Goal: Transaction & Acquisition: Purchase product/service

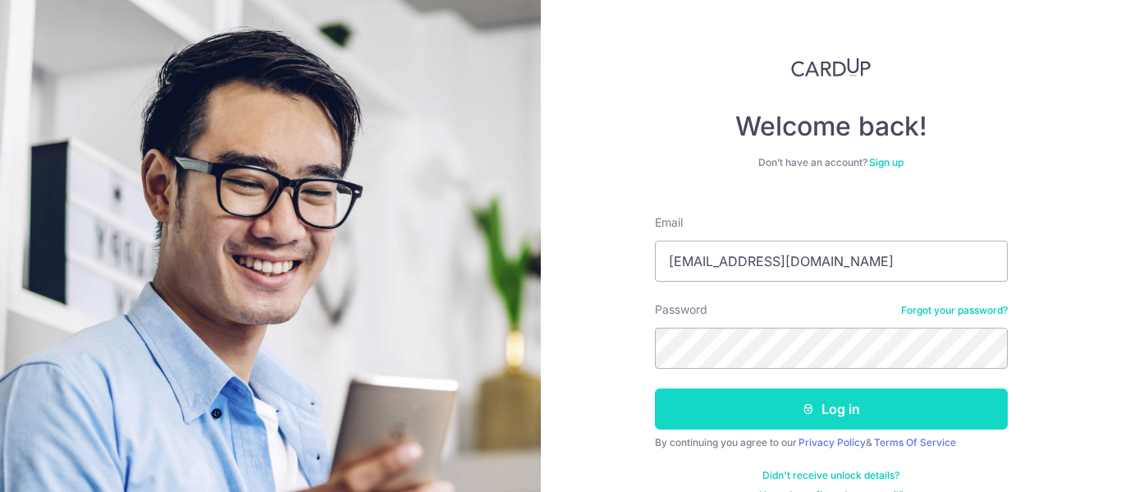
click at [823, 398] on button "Log in" at bounding box center [831, 408] width 353 height 41
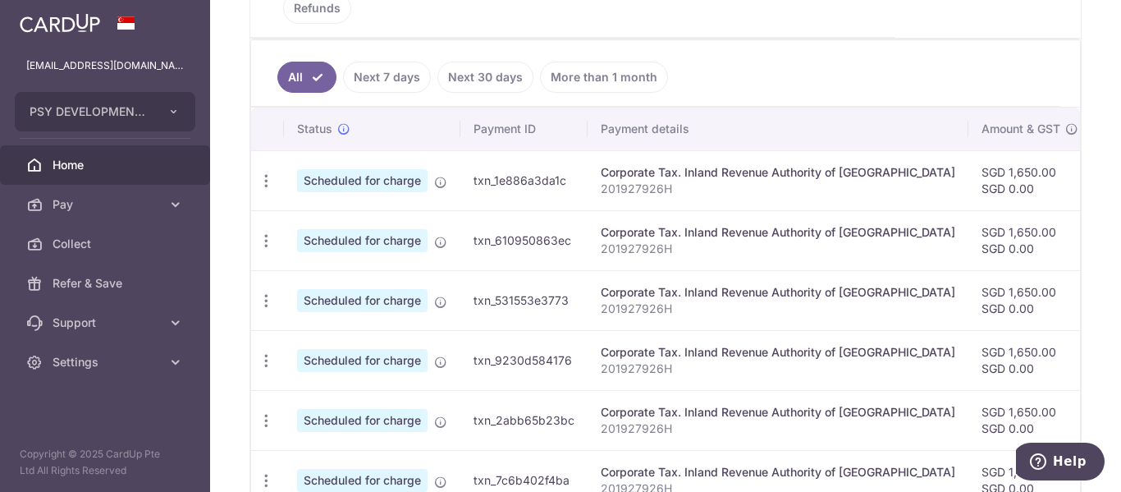
scroll to position [410, 0]
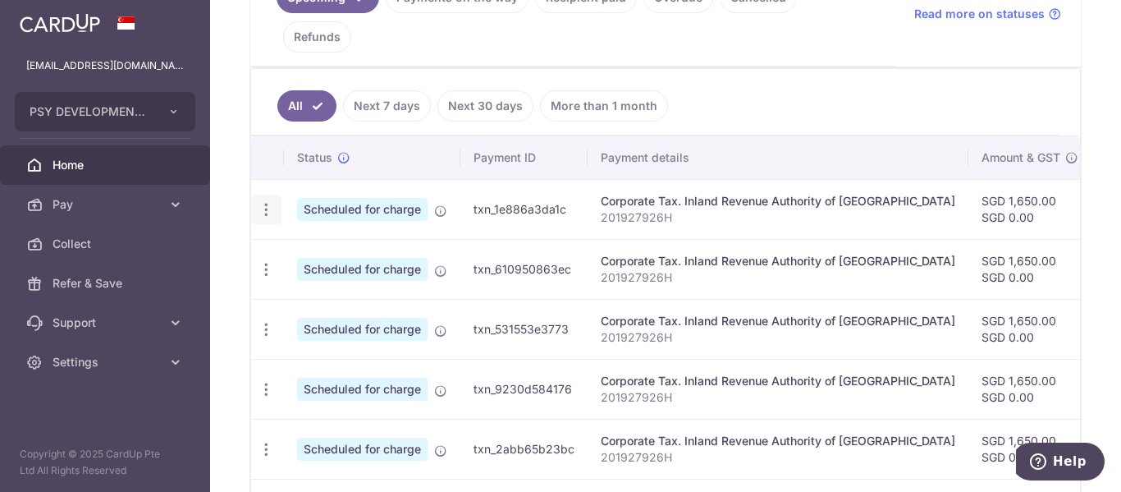
click at [270, 201] on icon "button" at bounding box center [266, 209] width 17 height 17
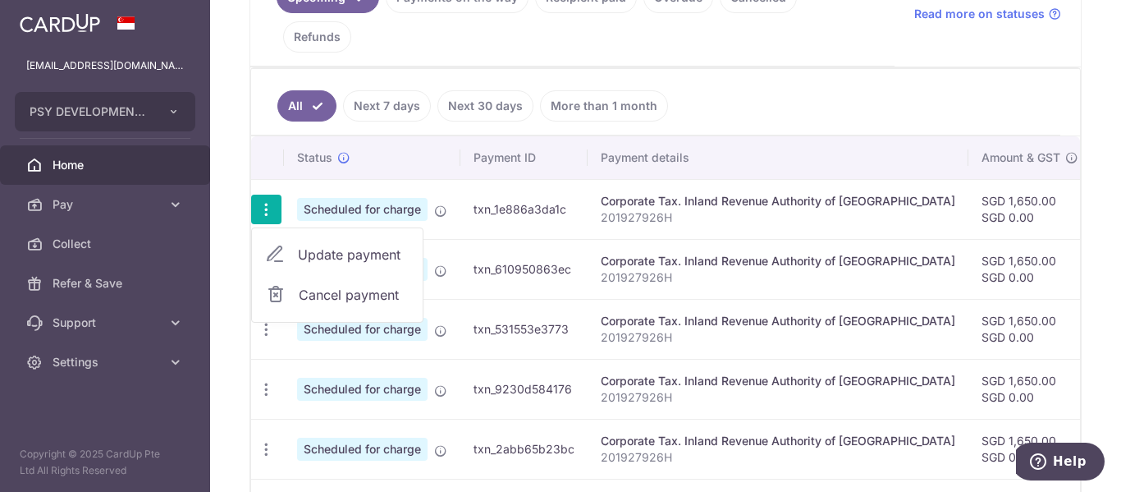
click at [270, 201] on icon "button" at bounding box center [266, 209] width 17 height 17
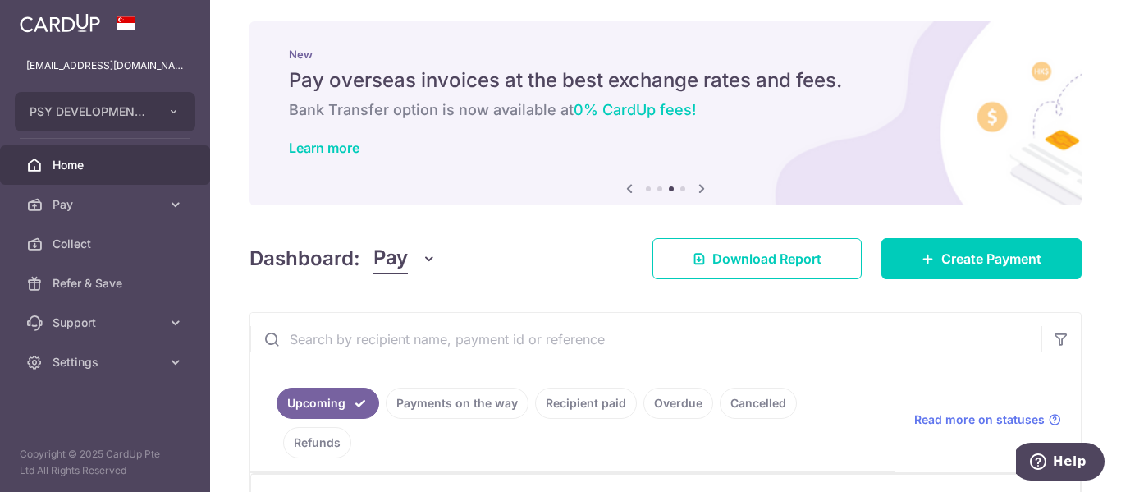
scroll to position [0, 0]
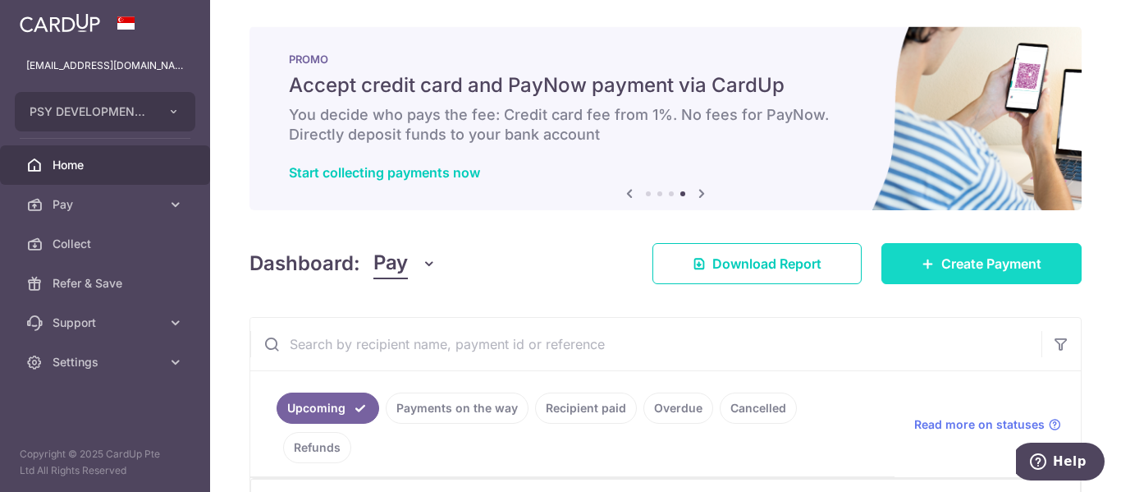
click at [957, 256] on span "Create Payment" at bounding box center [991, 264] width 100 height 20
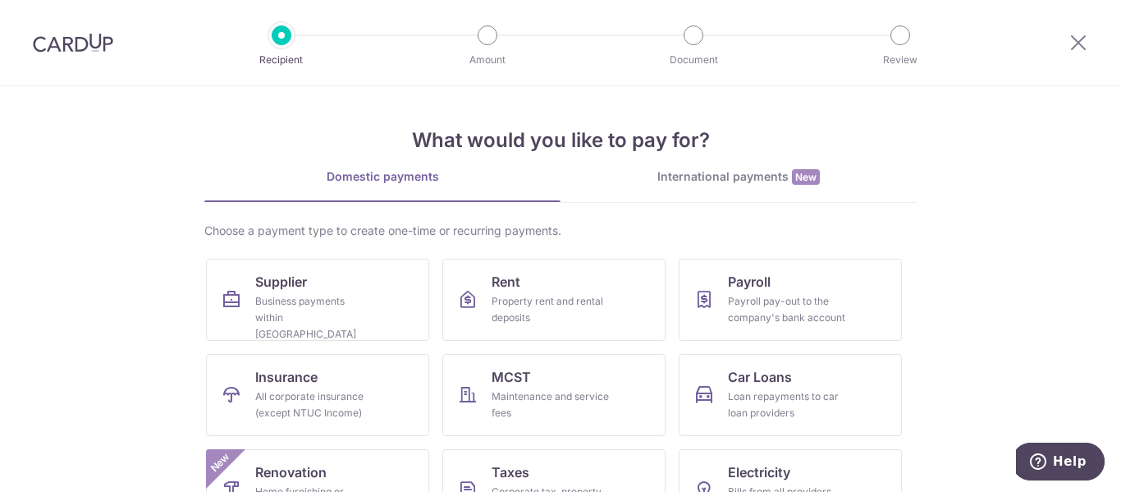
click at [758, 184] on div "International payments New" at bounding box center [739, 176] width 356 height 17
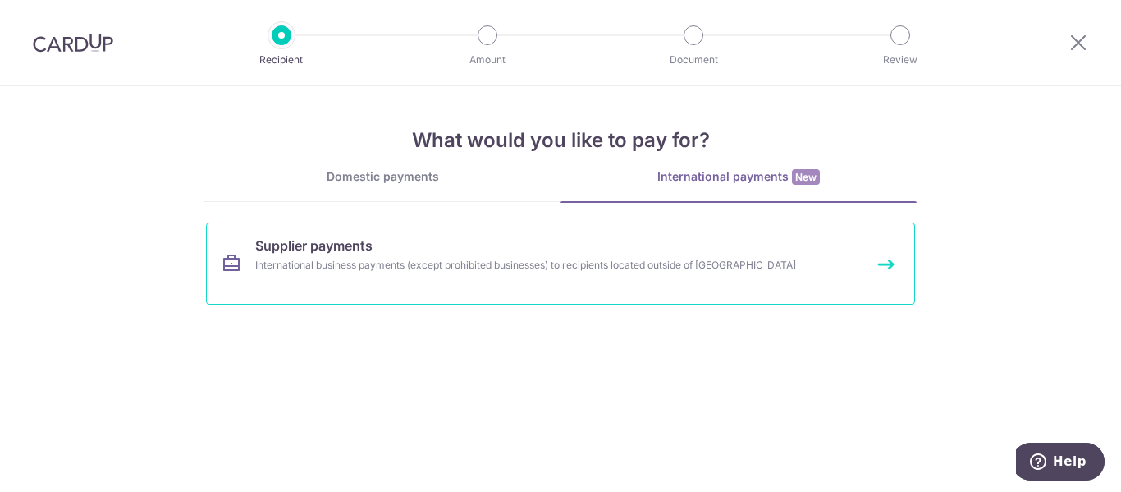
click at [645, 268] on div "International business payments (except prohibited businesses) to recipients lo…" at bounding box center [538, 265] width 567 height 16
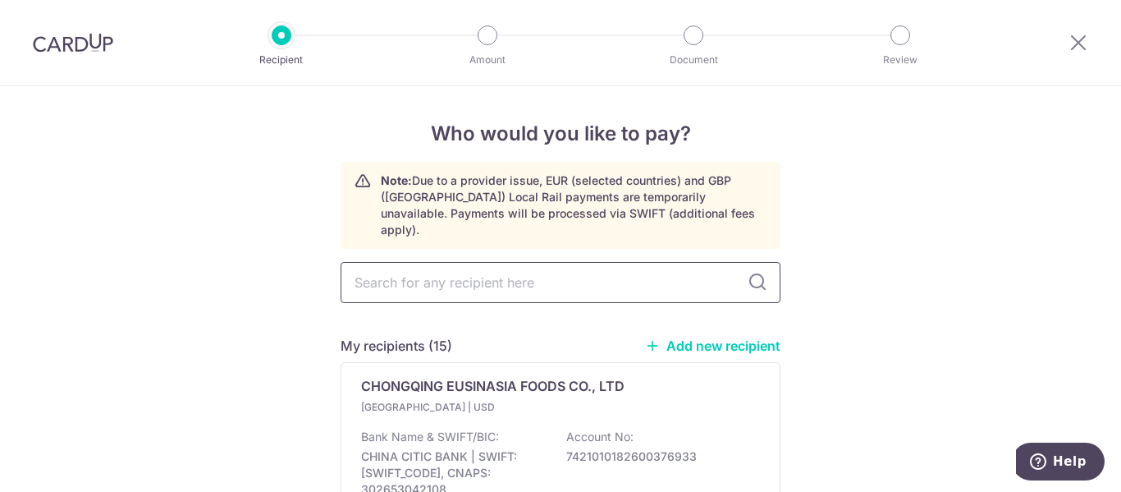
click at [579, 270] on input "text" at bounding box center [561, 282] width 440 height 41
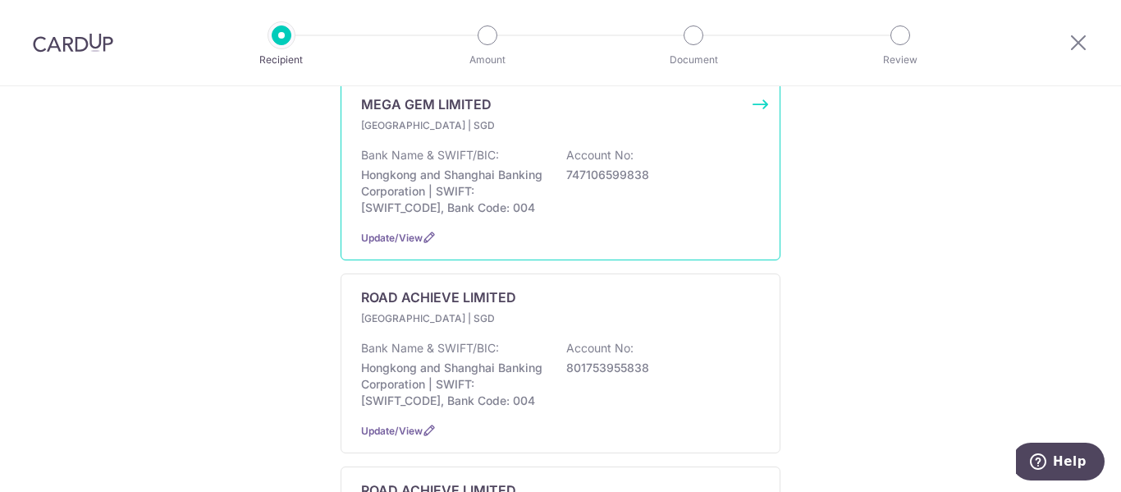
scroll to position [1395, 0]
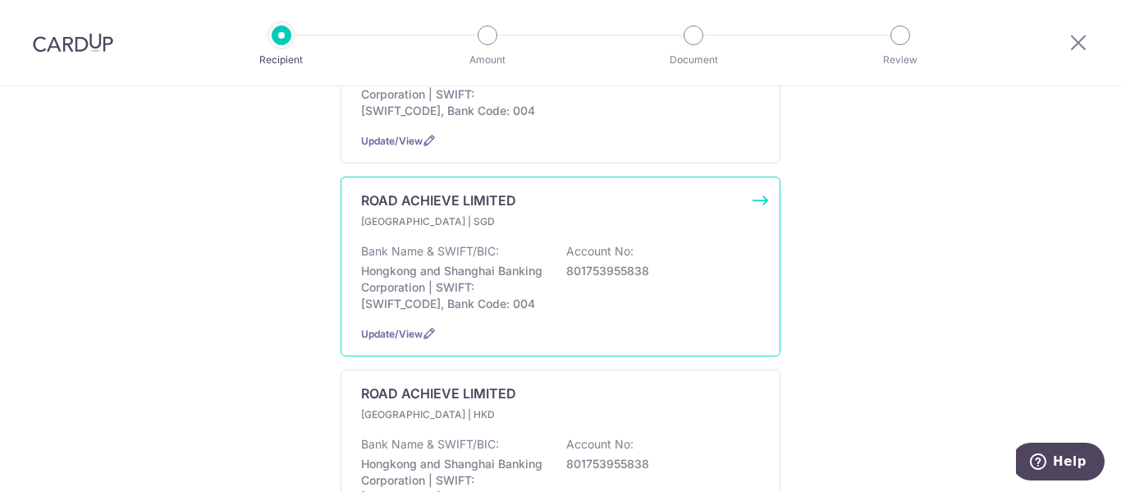
click at [508, 278] on p "Hongkong and Shanghai Banking Corporation | SWIFT: [SWIFT_CODE], Bank Code: 004" at bounding box center [453, 287] width 184 height 49
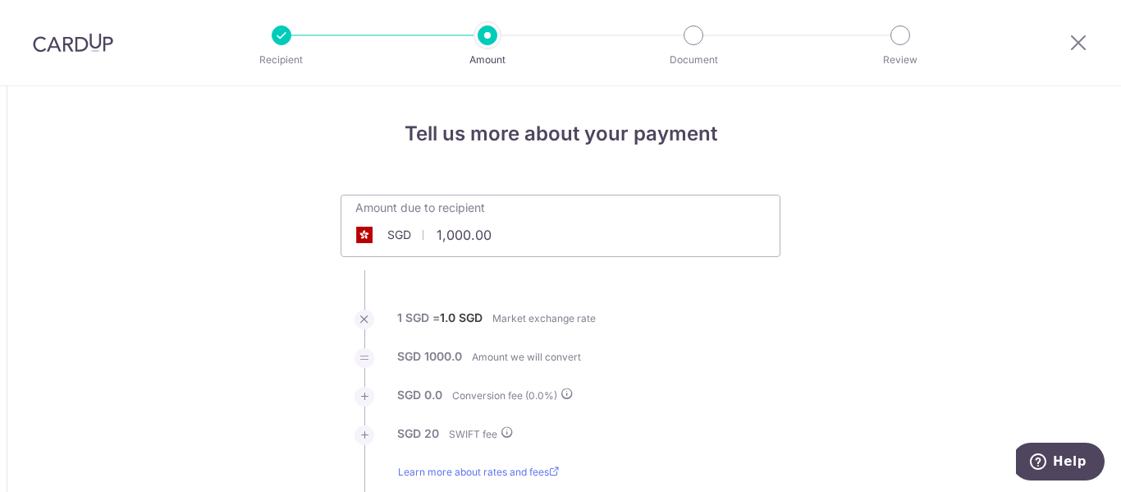
click at [437, 235] on input "1,000.00" at bounding box center [468, 235] width 254 height 38
click at [454, 241] on input "48,000.00" at bounding box center [468, 235] width 254 height 38
click at [460, 234] on input "48,000.00" at bounding box center [468, 235] width 254 height 38
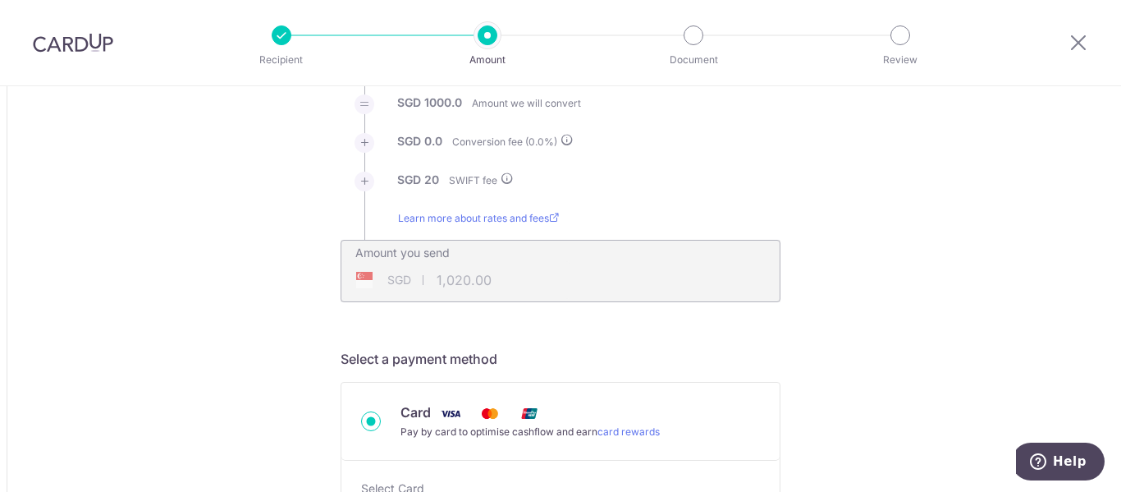
scroll to position [328, 0]
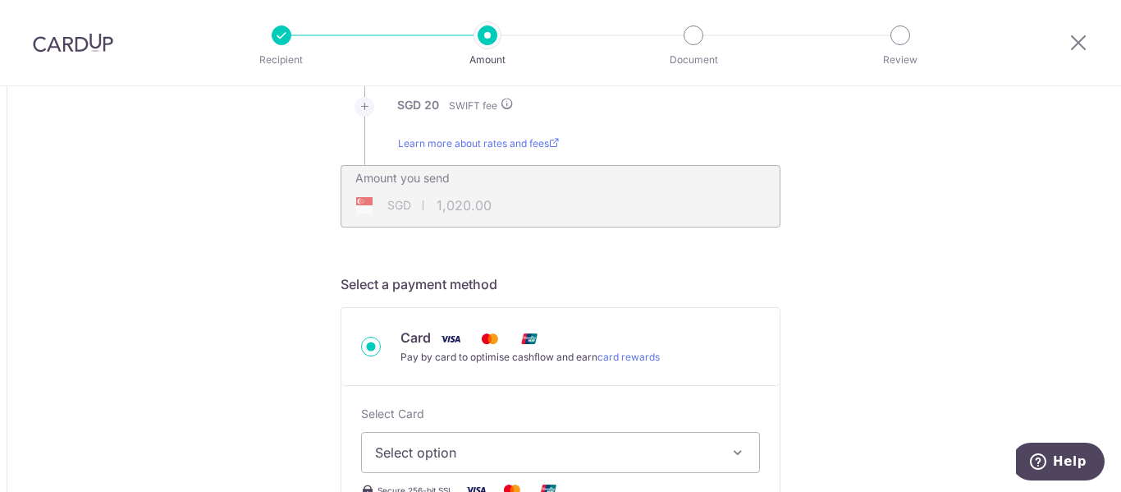
click at [602, 197] on div "Amount you send SGD 1,020.00 1020" at bounding box center [560, 185] width 438 height 39
type input "48,500.00"
type input "48,520.00"
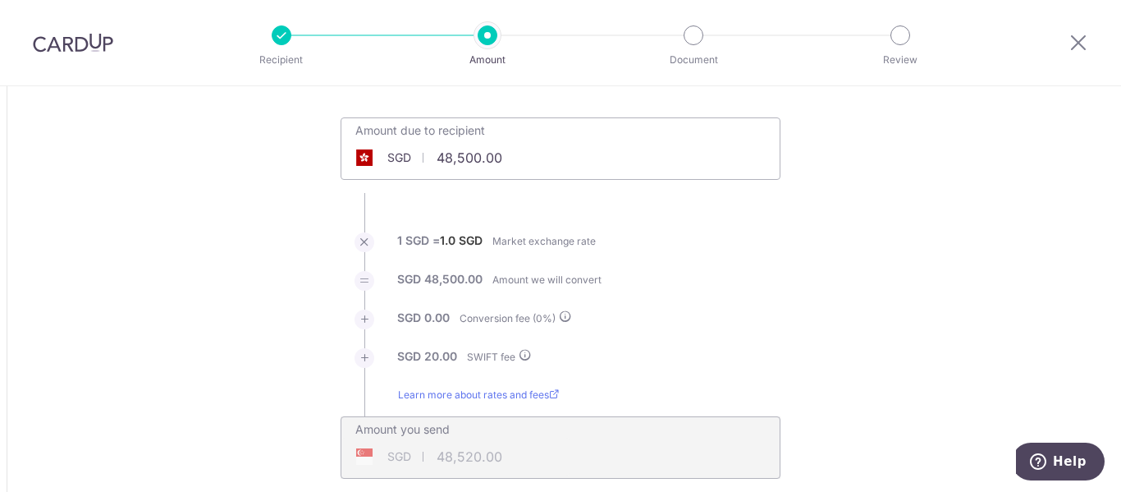
scroll to position [0, 0]
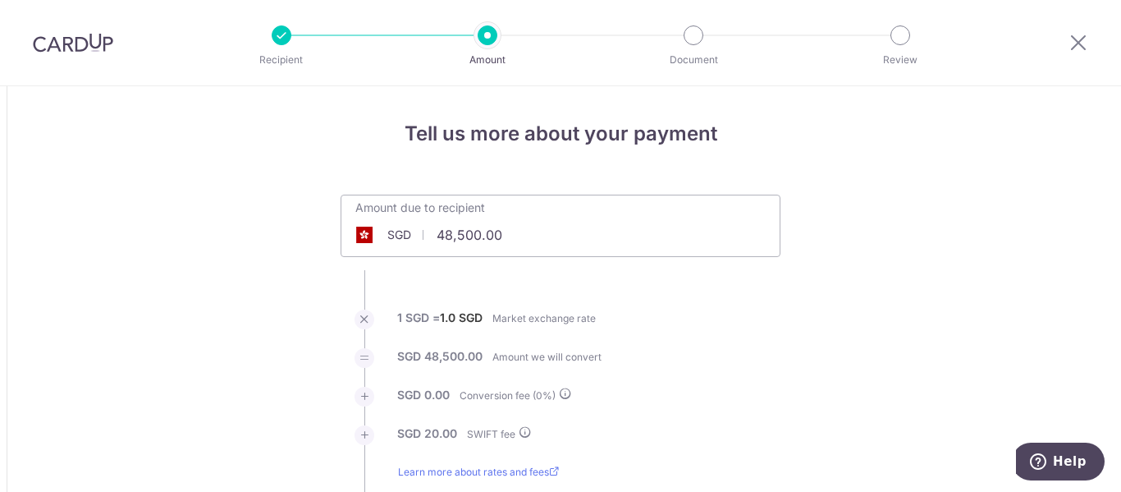
click at [552, 236] on input "48,500.00" at bounding box center [468, 235] width 254 height 38
click button "Add Card" at bounding box center [0, 0] width 0 height 0
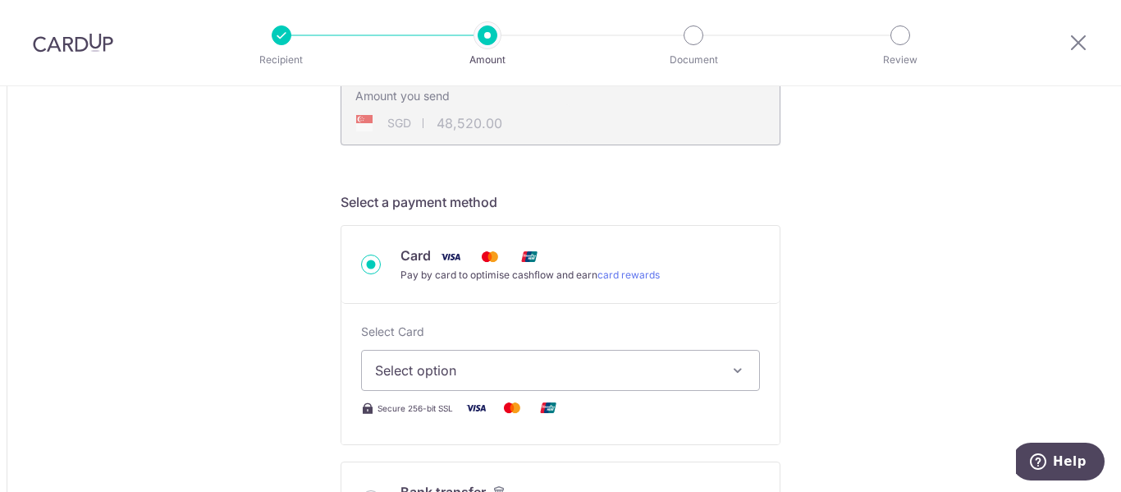
scroll to position [492, 0]
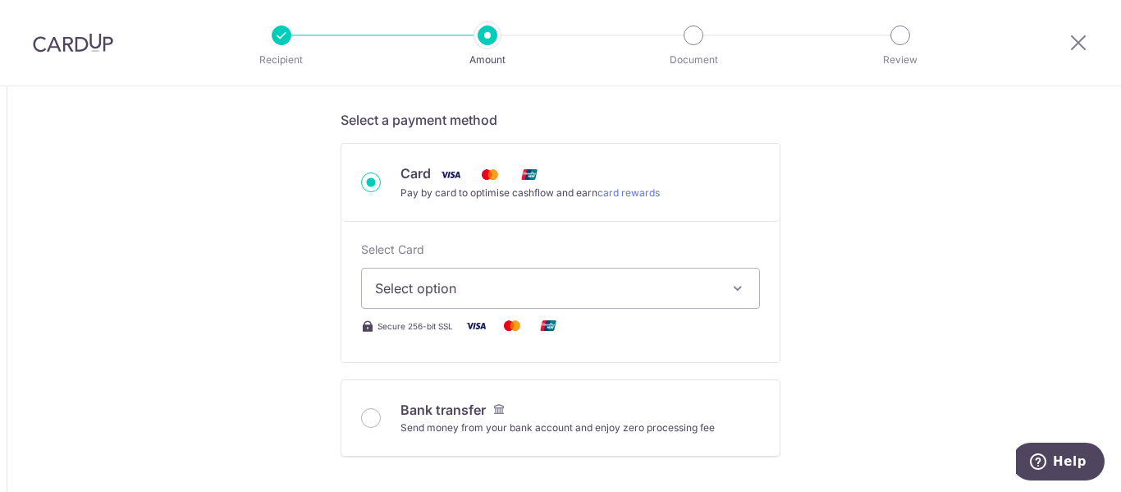
click at [679, 289] on span "Select option" at bounding box center [545, 288] width 341 height 20
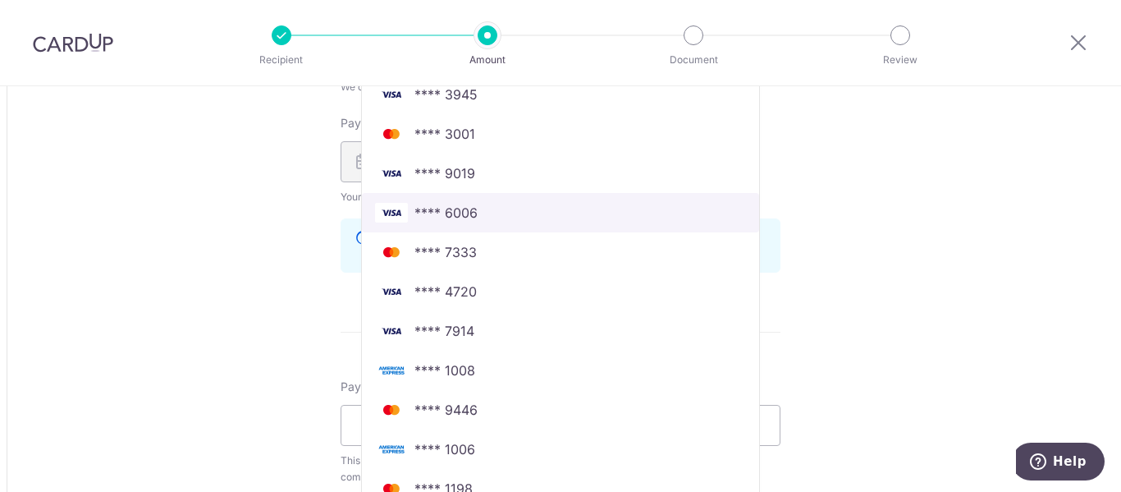
scroll to position [1067, 0]
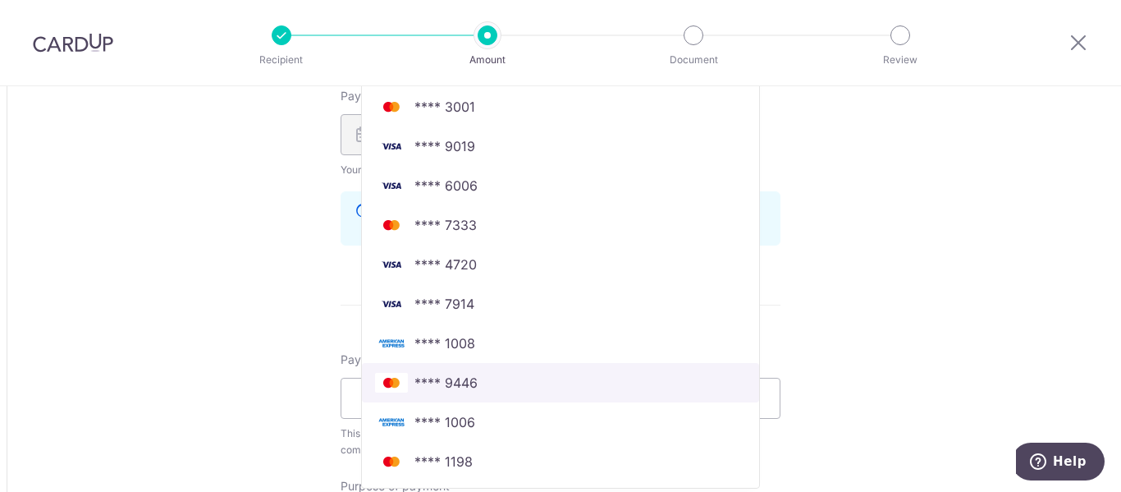
click at [489, 393] on link "**** 9446" at bounding box center [560, 382] width 397 height 39
type input "48,500.00"
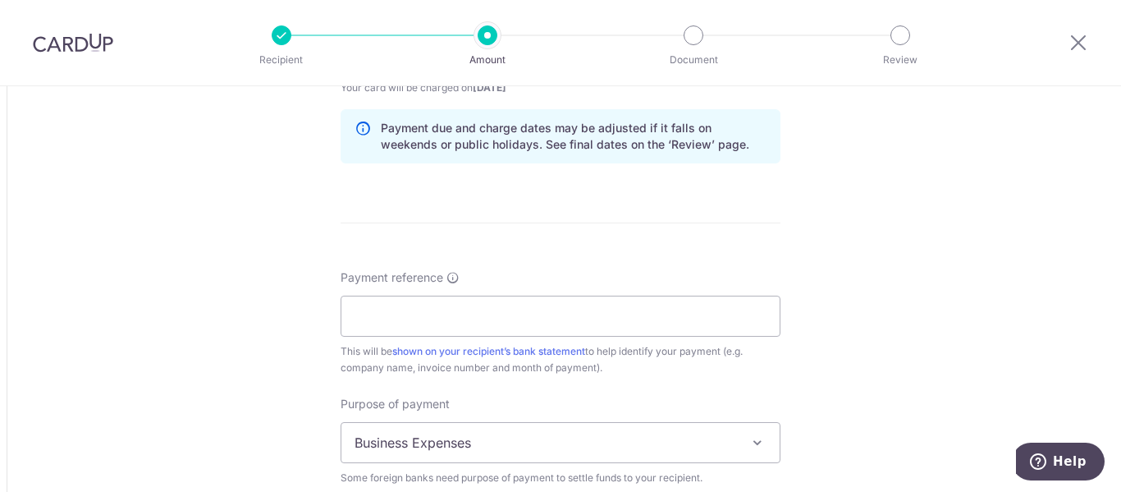
scroll to position [1231, 0]
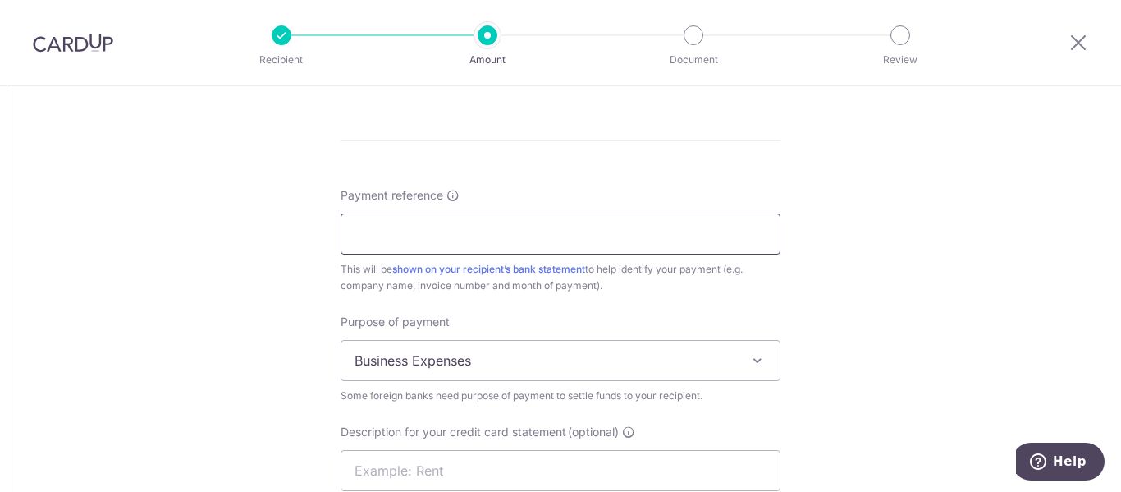
click at [500, 236] on input "Payment reference" at bounding box center [561, 233] width 440 height 41
type input "iNV"
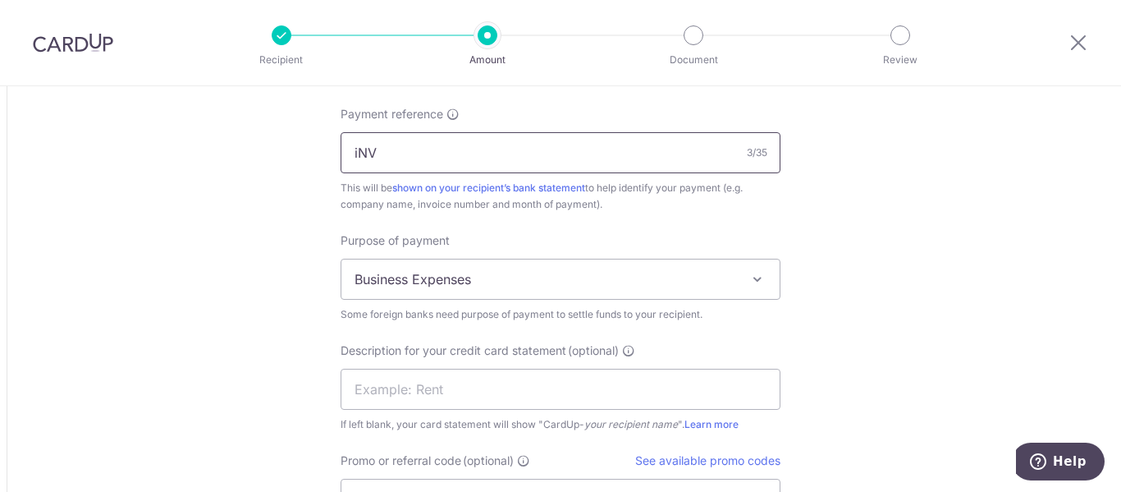
scroll to position [1395, 0]
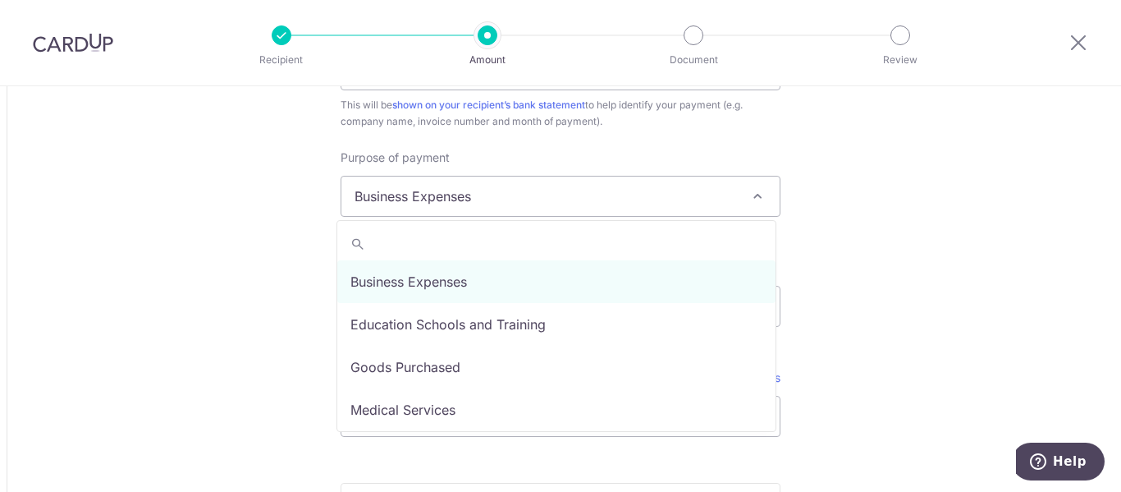
click at [707, 197] on span "Business Expenses" at bounding box center [560, 195] width 438 height 39
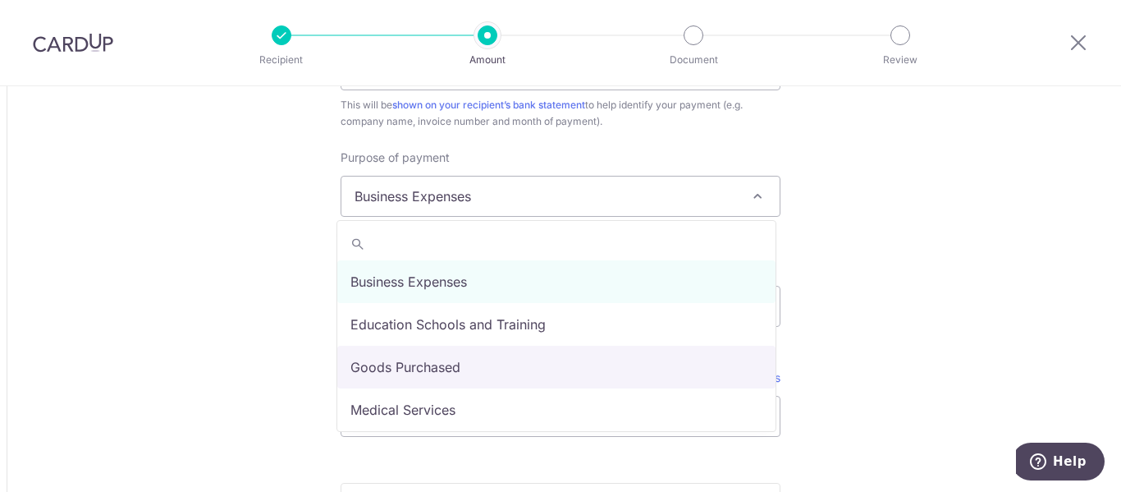
select select "Goods Purchased"
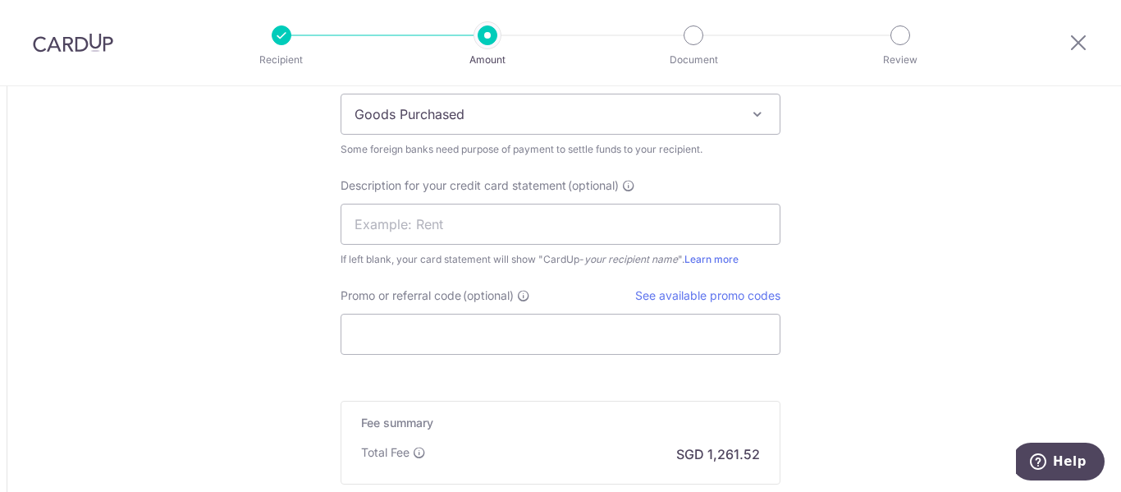
scroll to position [1559, 0]
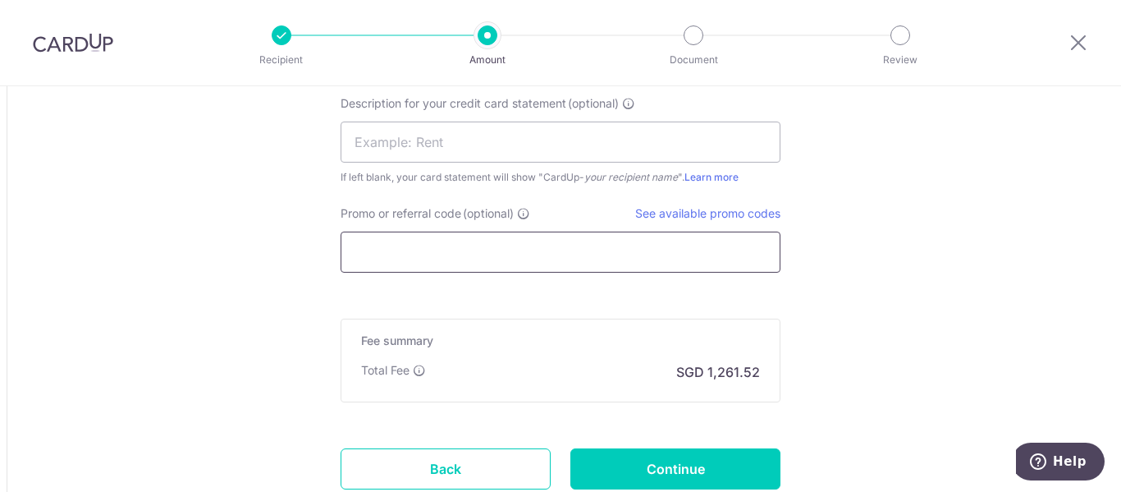
click at [568, 258] on input "Promo or referral code (optional)" at bounding box center [561, 251] width 440 height 41
click at [684, 209] on link "See available promo codes" at bounding box center [707, 213] width 145 height 14
click at [551, 249] on input "Promo or referral code (optional)" at bounding box center [561, 251] width 440 height 41
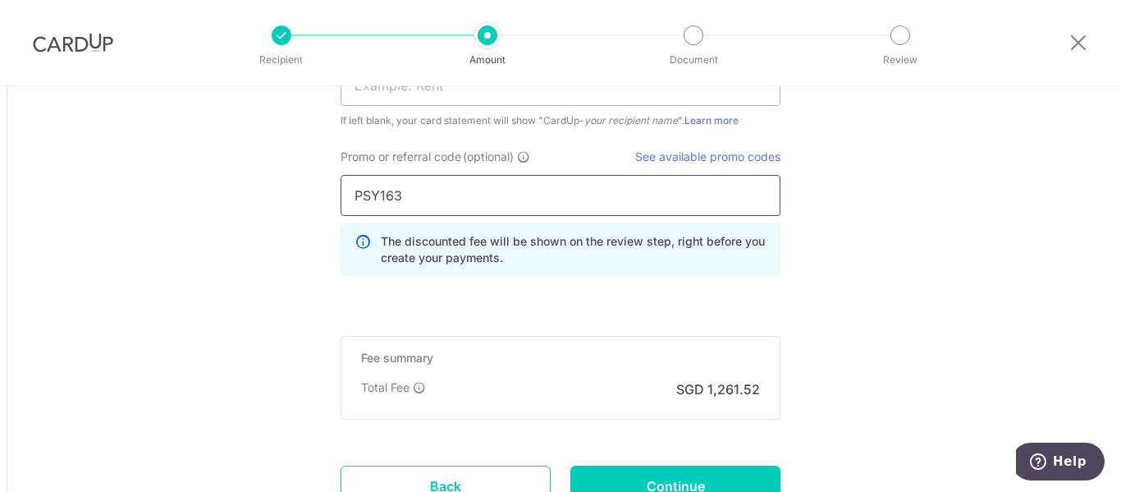
scroll to position [1754, 0]
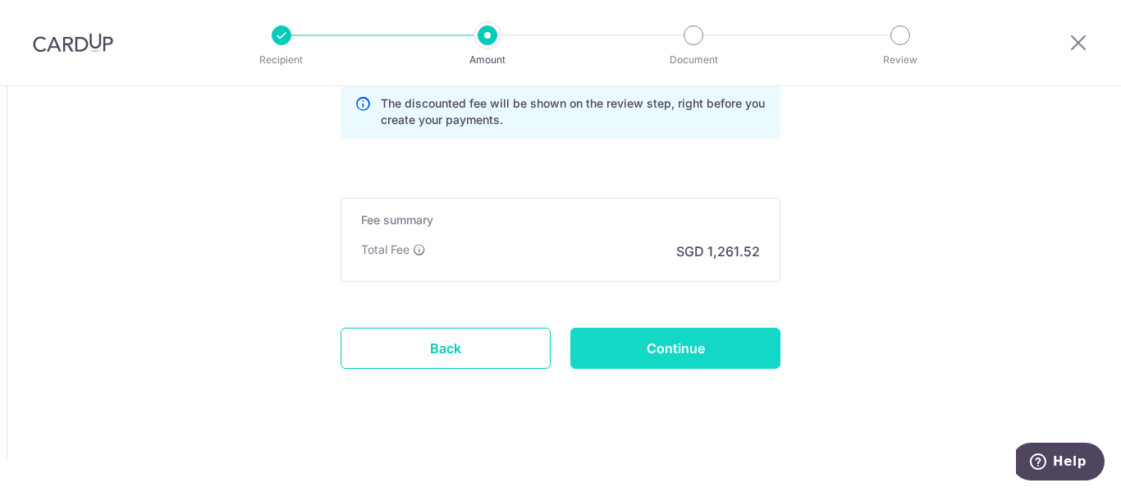
type input "PSY163"
click at [700, 341] on input "Continue" at bounding box center [675, 347] width 210 height 41
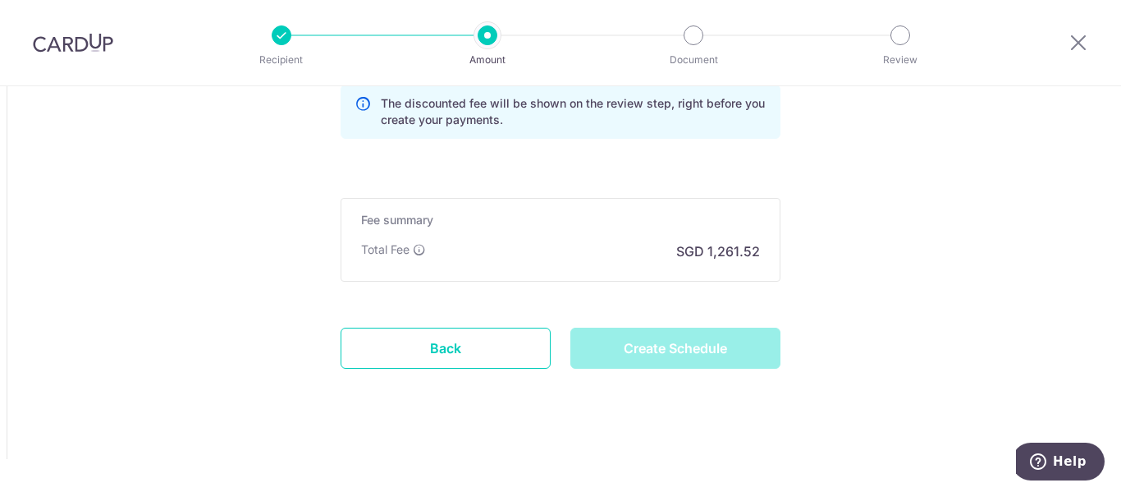
type input "Create Schedule"
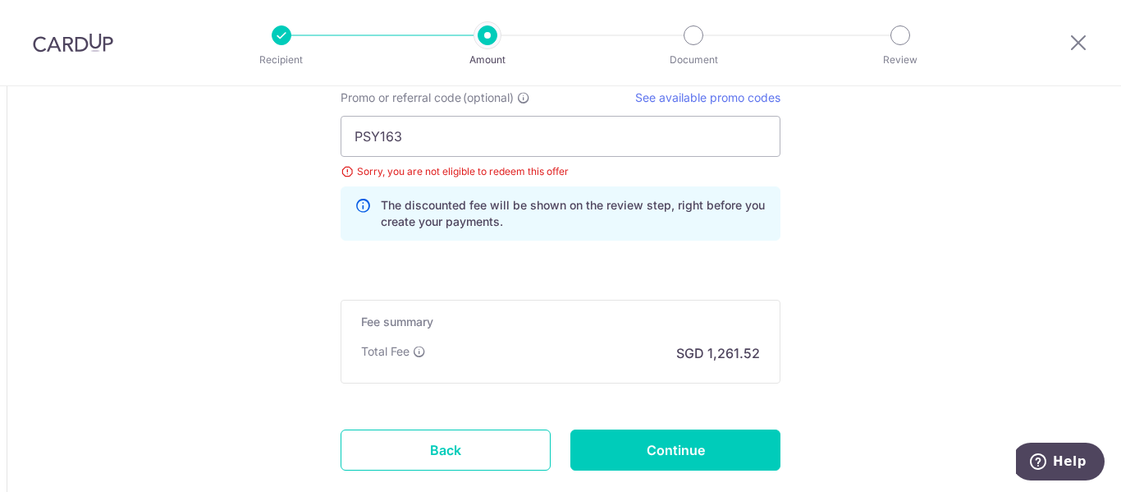
scroll to position [1531, 0]
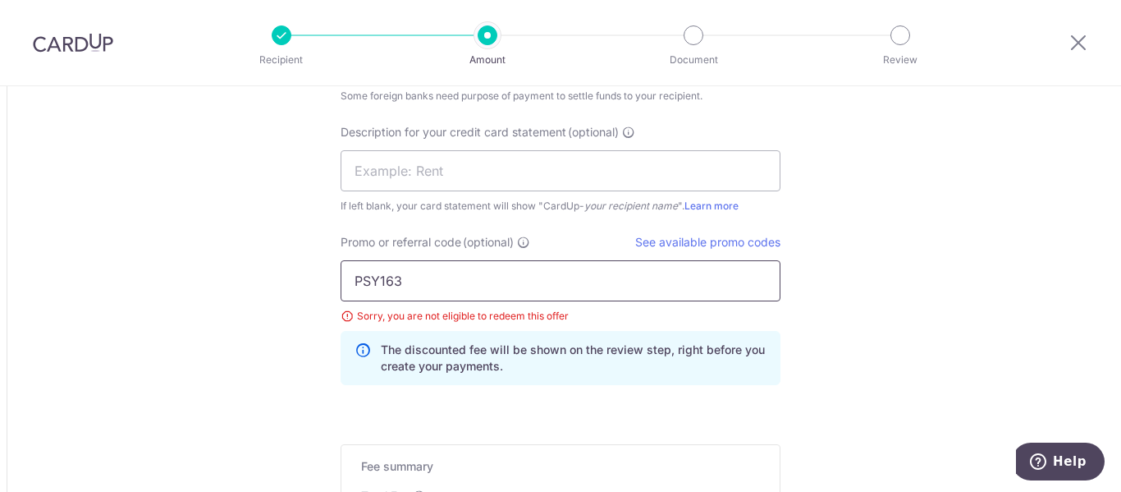
click at [494, 274] on input "PSY163" at bounding box center [561, 280] width 440 height 41
type input "P"
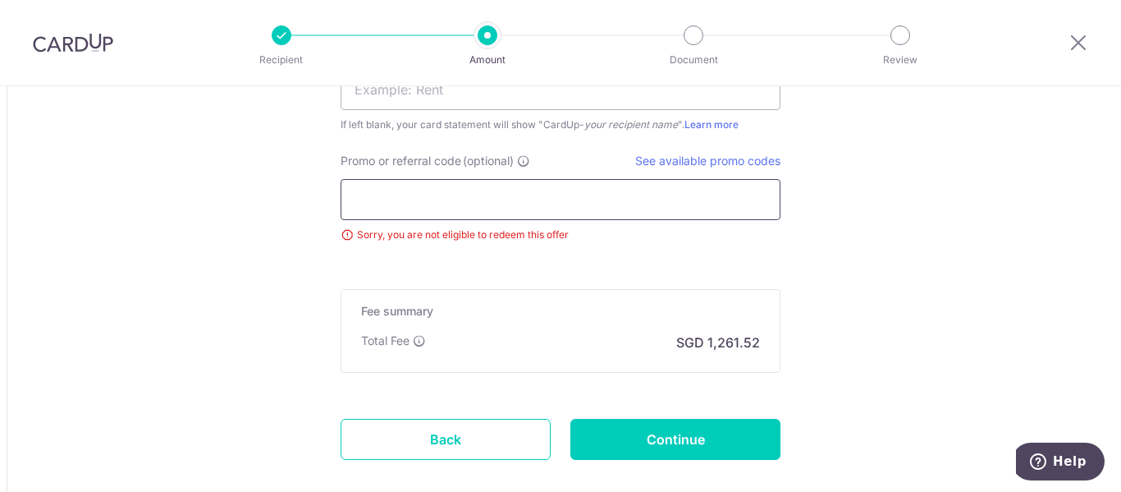
scroll to position [1613, 0]
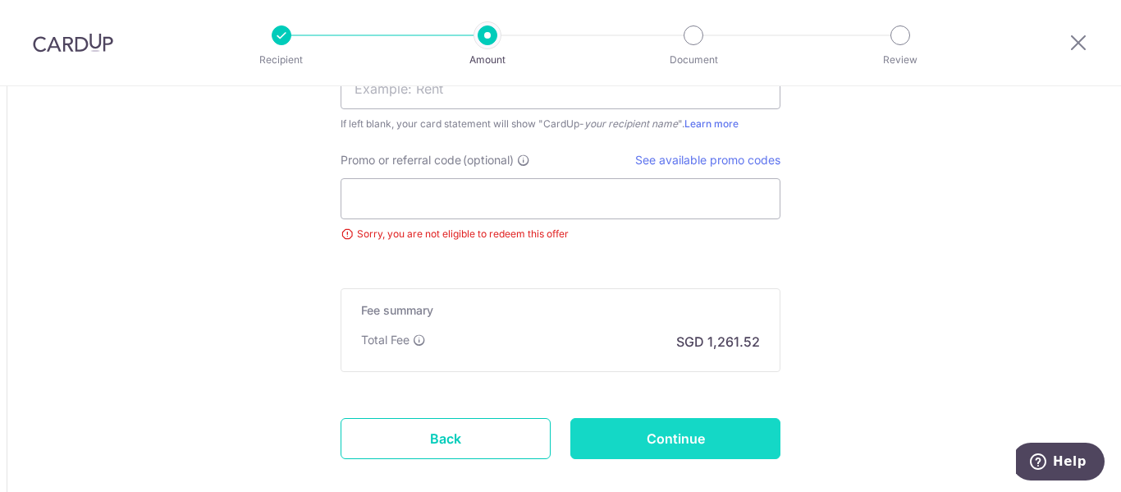
click at [694, 439] on input "Continue" at bounding box center [675, 438] width 210 height 41
type input "Update Schedule"
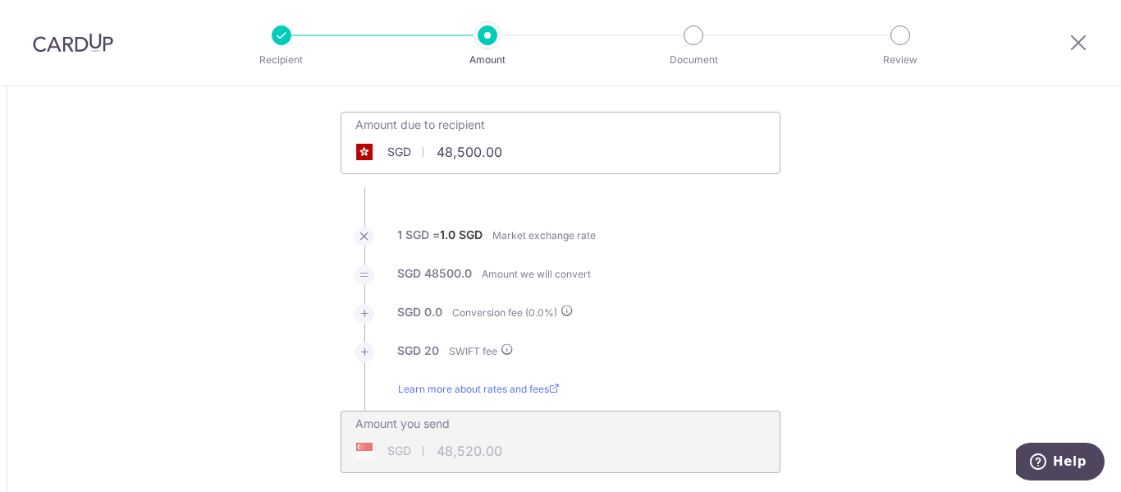
scroll to position [82, 0]
drag, startPoint x: 460, startPoint y: 155, endPoint x: 487, endPoint y: 158, distance: 27.2
click at [460, 155] on input "48,500.00" at bounding box center [468, 153] width 254 height 38
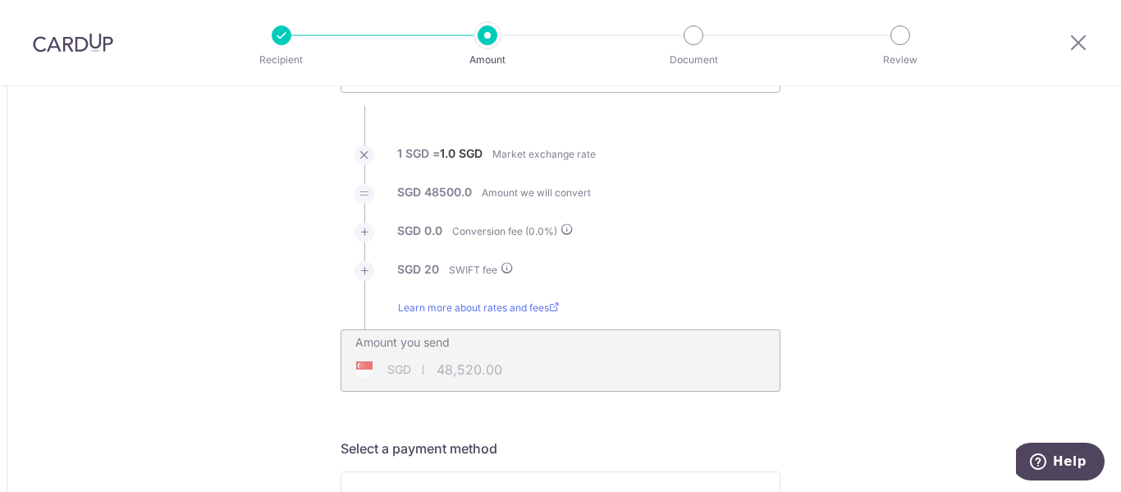
scroll to position [246, 0]
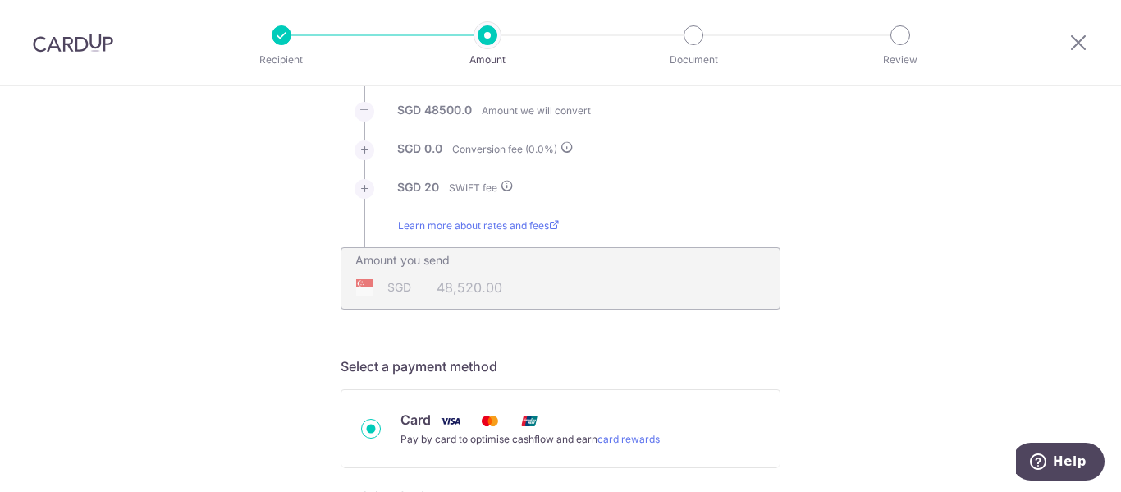
click at [701, 259] on div "Amount you send SGD 48,520.00 48520" at bounding box center [560, 267] width 438 height 39
type input "57,000.00"
type input "57,020.00"
click at [782, 157] on div "Amount due to recipient SGD 57,000.00 57000 1 SGD = 1.0 SGD Market exchange rat…" at bounding box center [561, 128] width 460 height 361
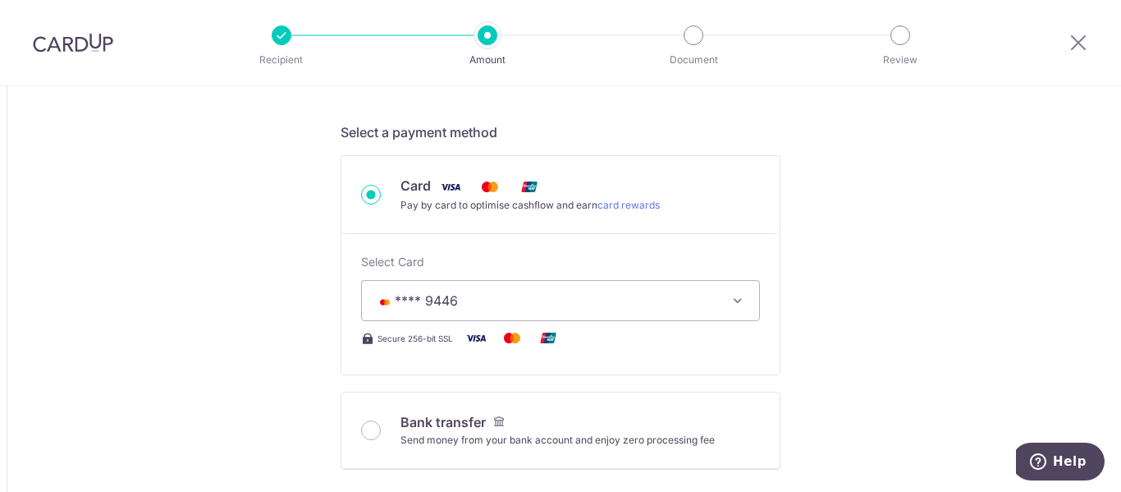
scroll to position [574, 0]
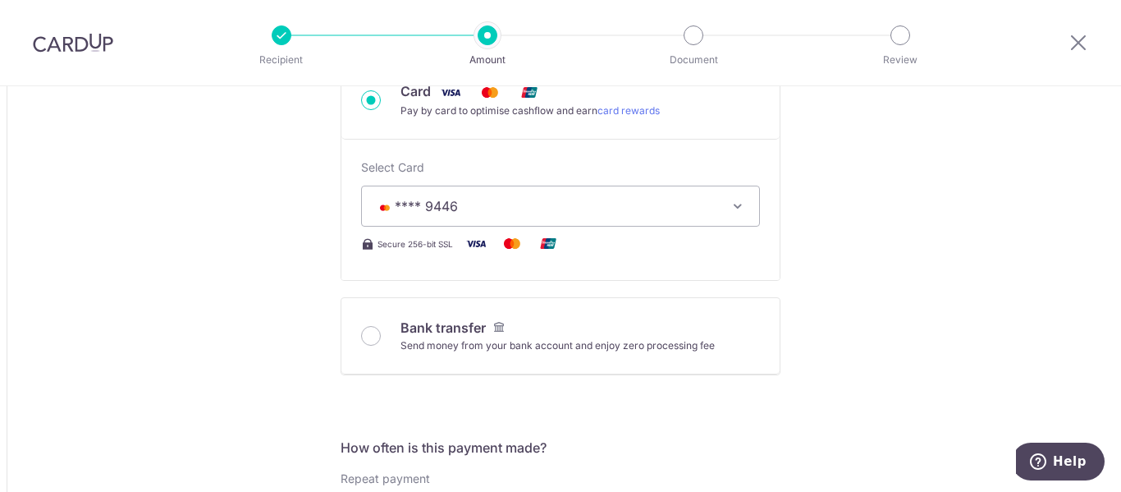
click at [735, 206] on icon "button" at bounding box center [738, 206] width 16 height 16
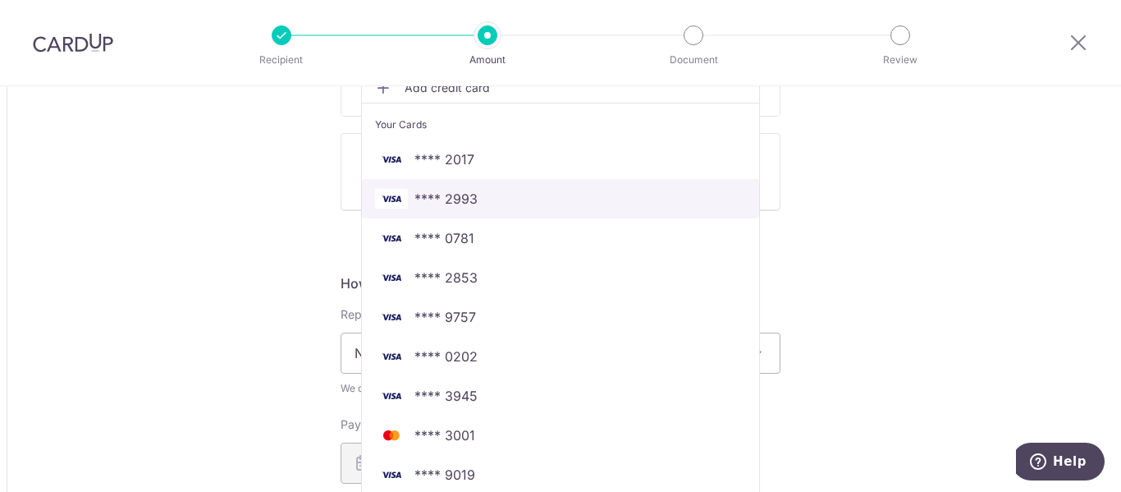
scroll to position [821, 0]
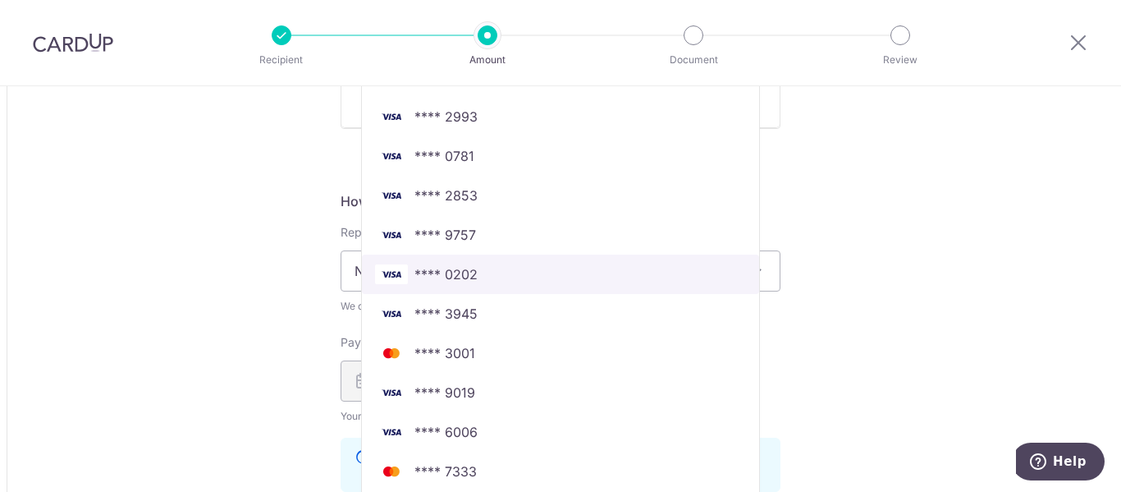
click at [508, 280] on span "**** 0202" at bounding box center [560, 274] width 371 height 20
type input "57,000.00"
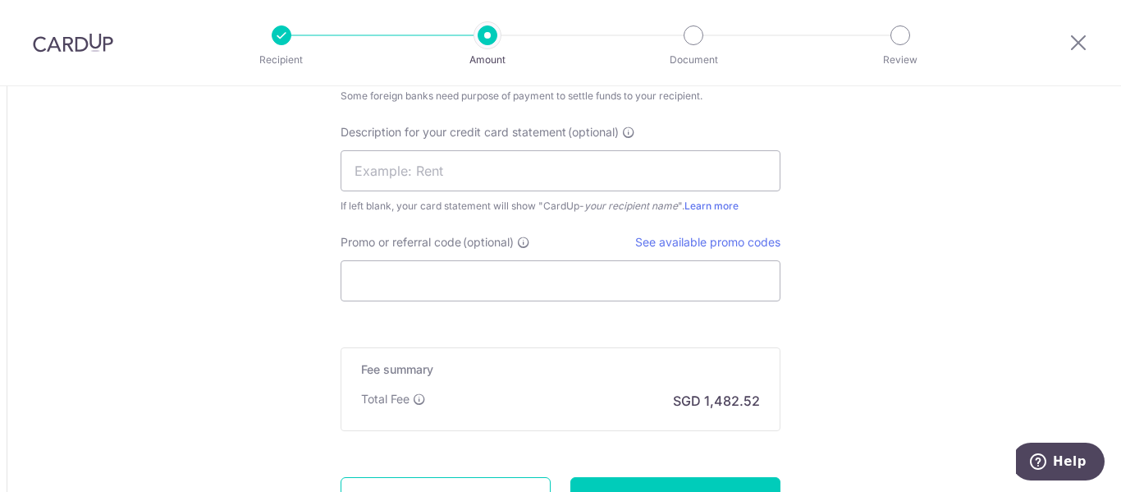
scroll to position [1559, 0]
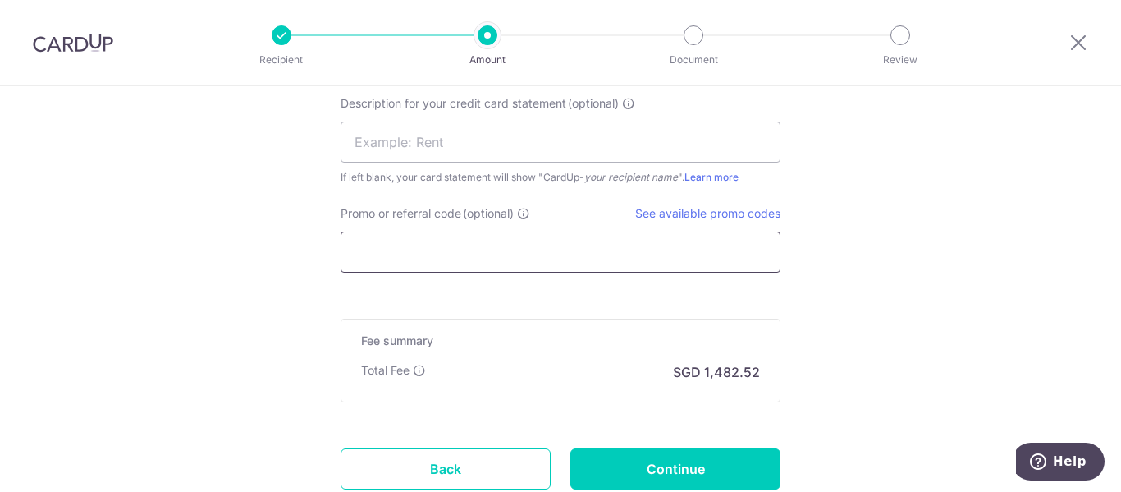
click at [538, 254] on input "Promo or referral code (optional)" at bounding box center [561, 251] width 440 height 41
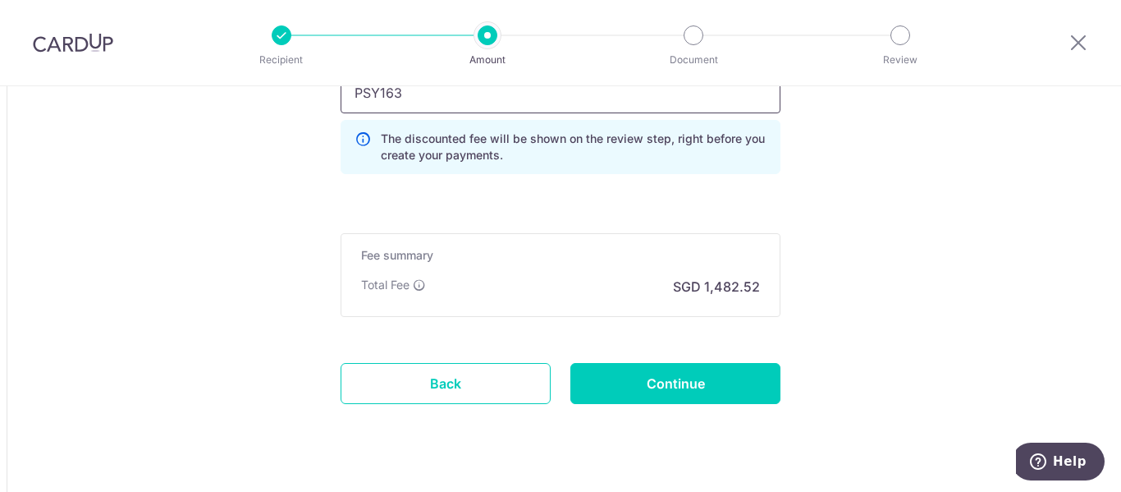
scroll to position [1754, 0]
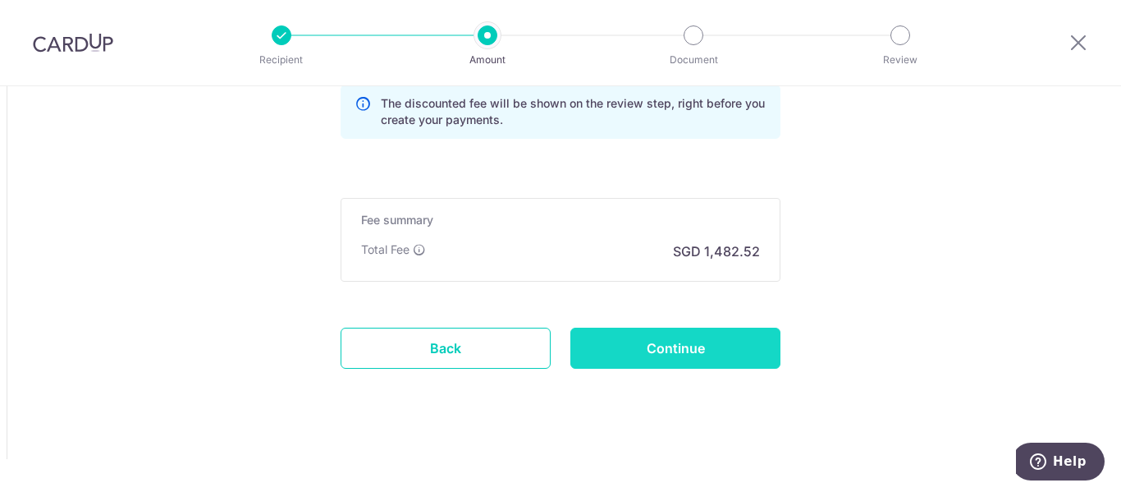
type input "PSY163"
click at [717, 356] on input "Continue" at bounding box center [675, 347] width 210 height 41
type input "Update Schedule"
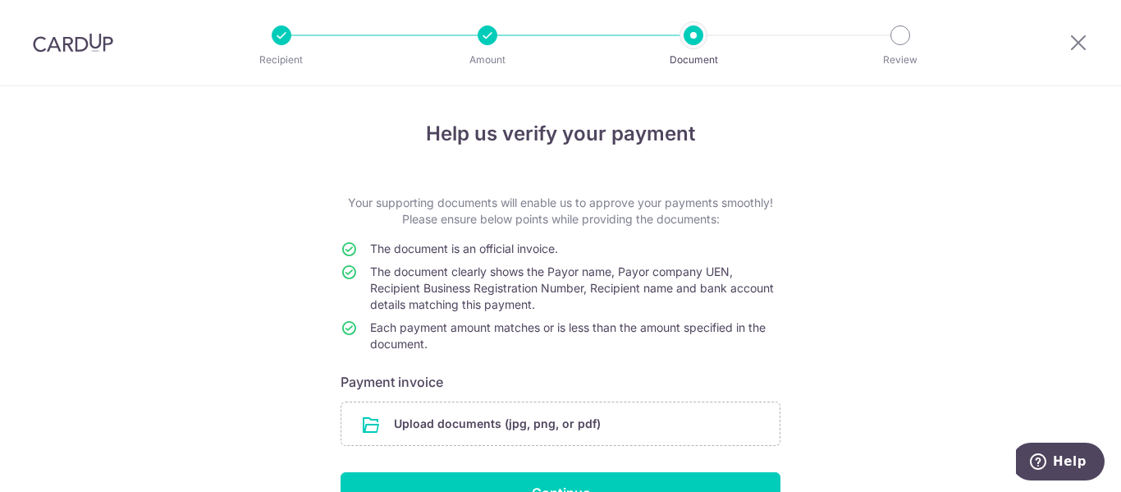
scroll to position [98, 0]
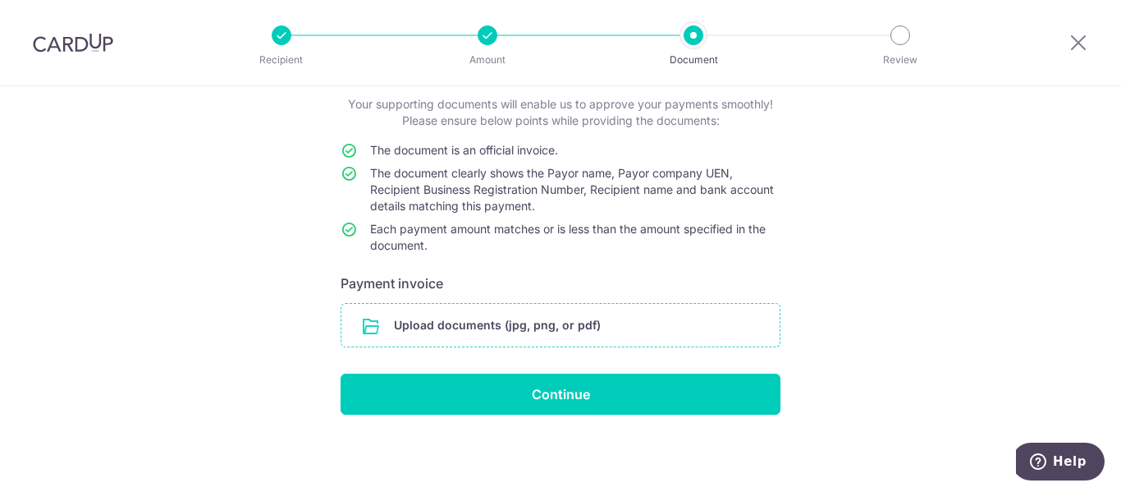
click at [485, 331] on input "file" at bounding box center [560, 325] width 438 height 43
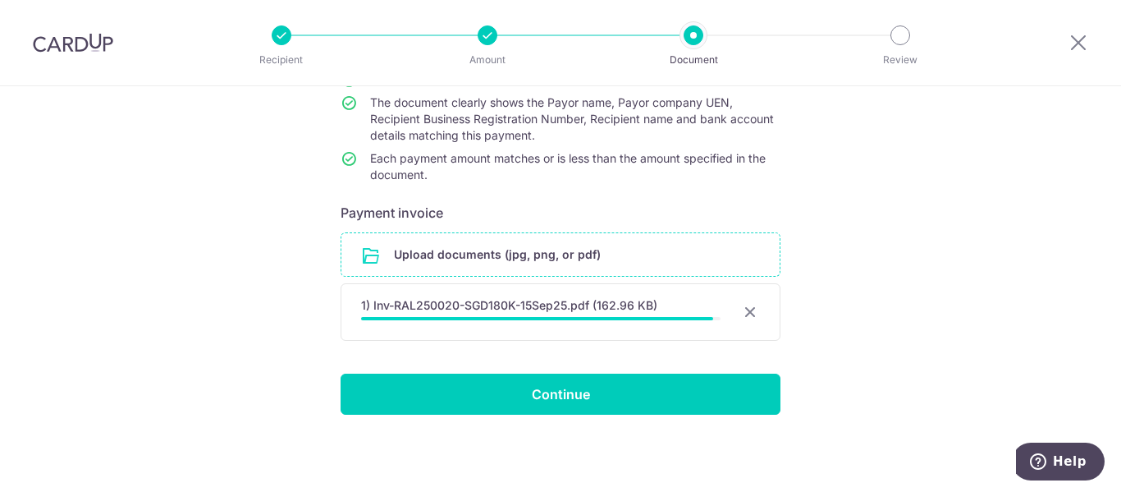
scroll to position [166, 0]
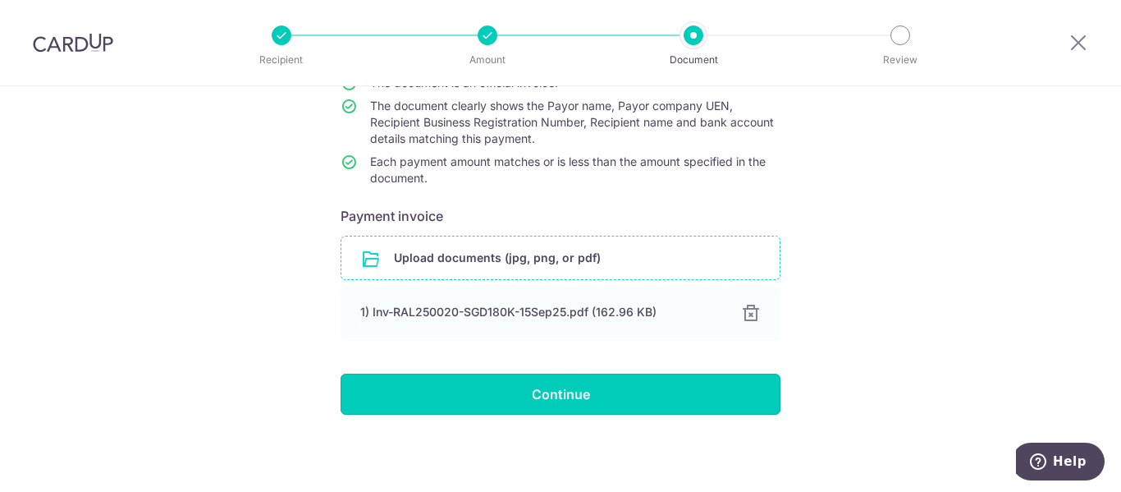
click at [592, 402] on input "Continue" at bounding box center [561, 393] width 440 height 41
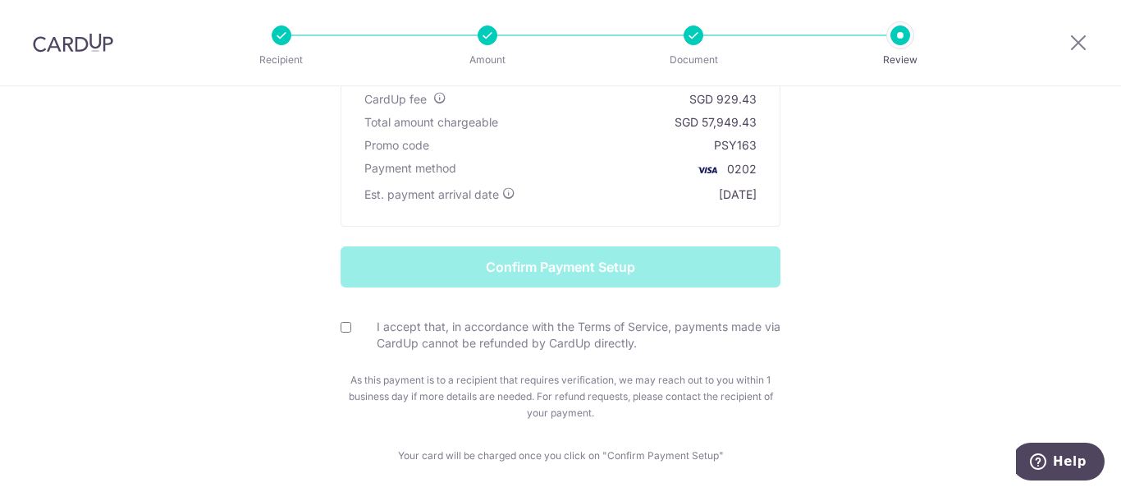
scroll to position [301, 0]
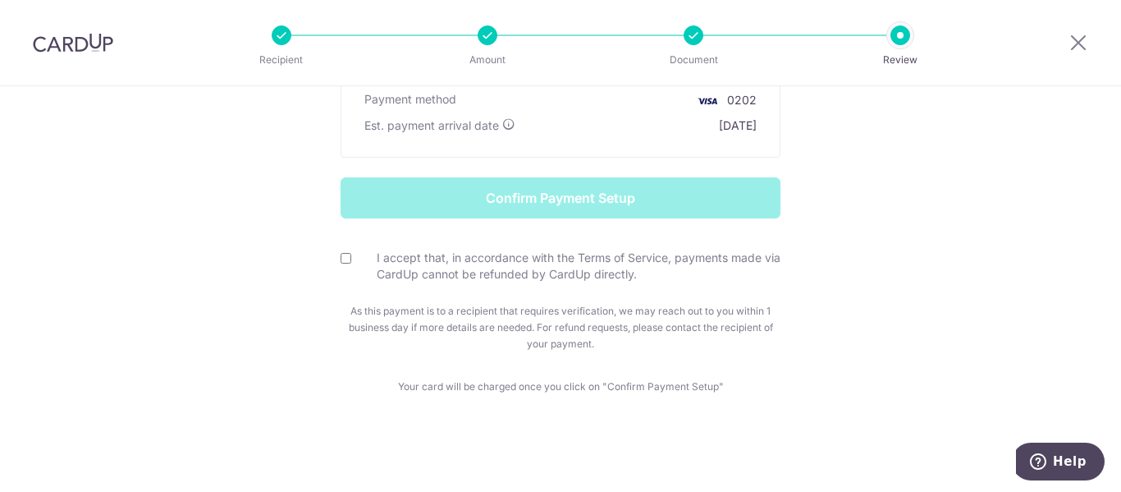
click at [345, 261] on input "I accept that, in accordance with the Terms of Service, payments made via CardU…" at bounding box center [346, 258] width 11 height 11
checkbox input "true"
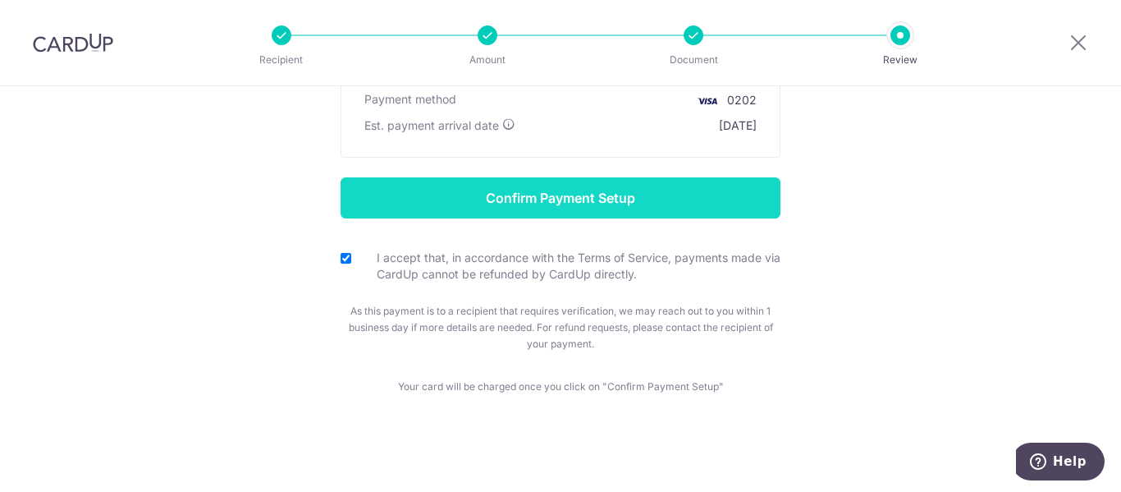
click at [558, 205] on input "Confirm Payment Setup" at bounding box center [561, 197] width 440 height 41
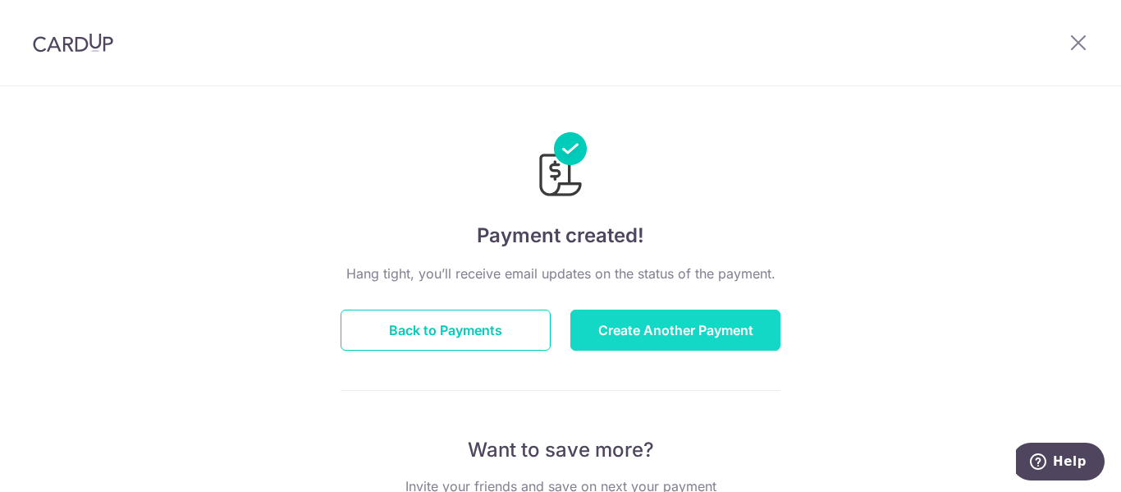
click at [693, 336] on button "Create Another Payment" at bounding box center [675, 329] width 210 height 41
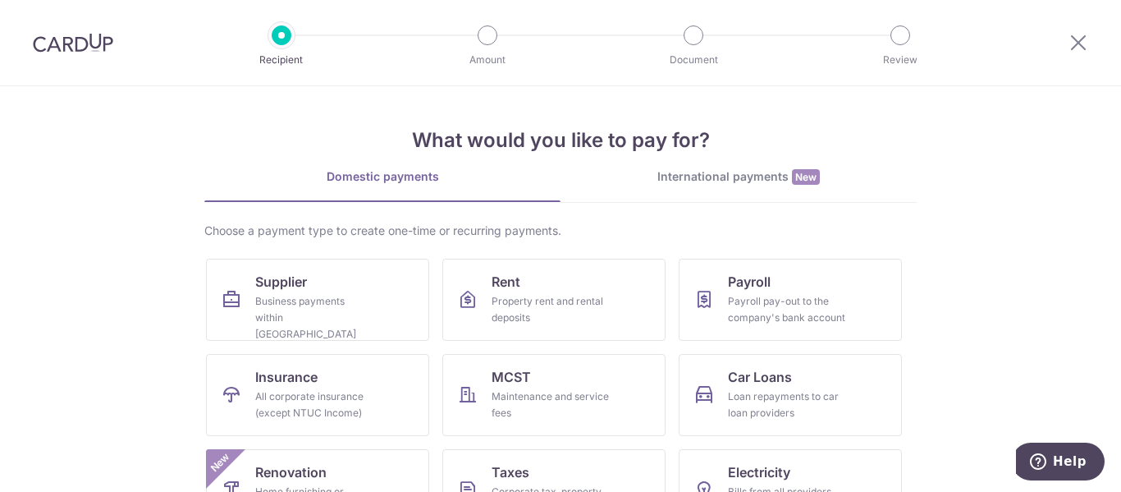
click at [741, 172] on div "International payments New" at bounding box center [739, 176] width 356 height 17
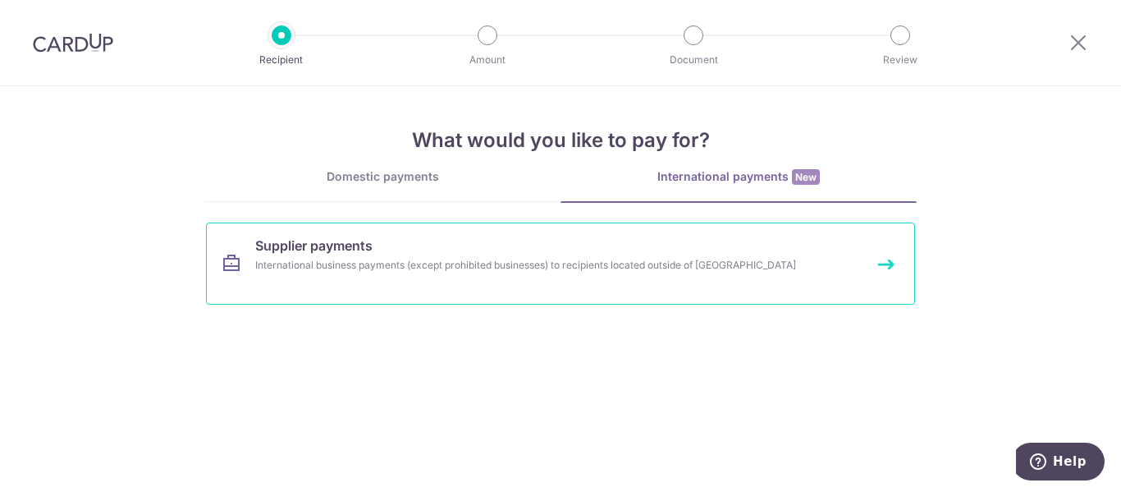
click at [570, 254] on link "Supplier payments International business payments (except prohibited businesses…" at bounding box center [560, 263] width 709 height 82
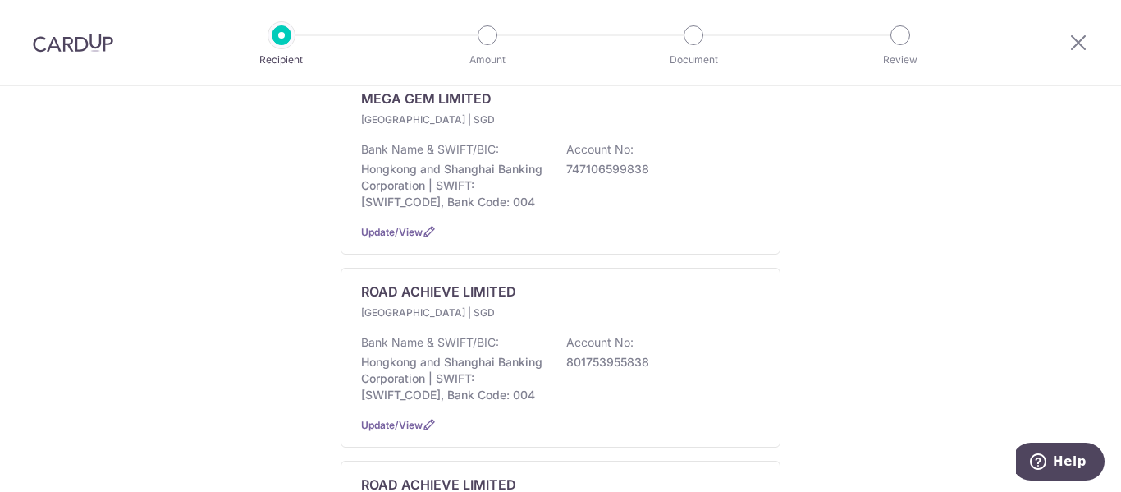
scroll to position [1395, 0]
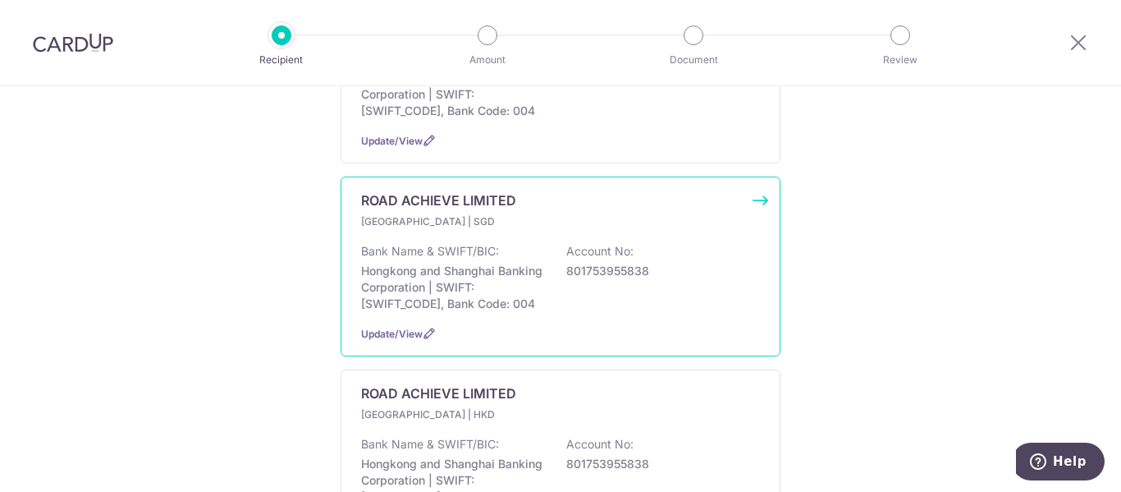
click at [524, 263] on p "Hongkong and Shanghai Banking Corporation | SWIFT: [SWIFT_CODE], Bank Code: 004" at bounding box center [453, 287] width 184 height 49
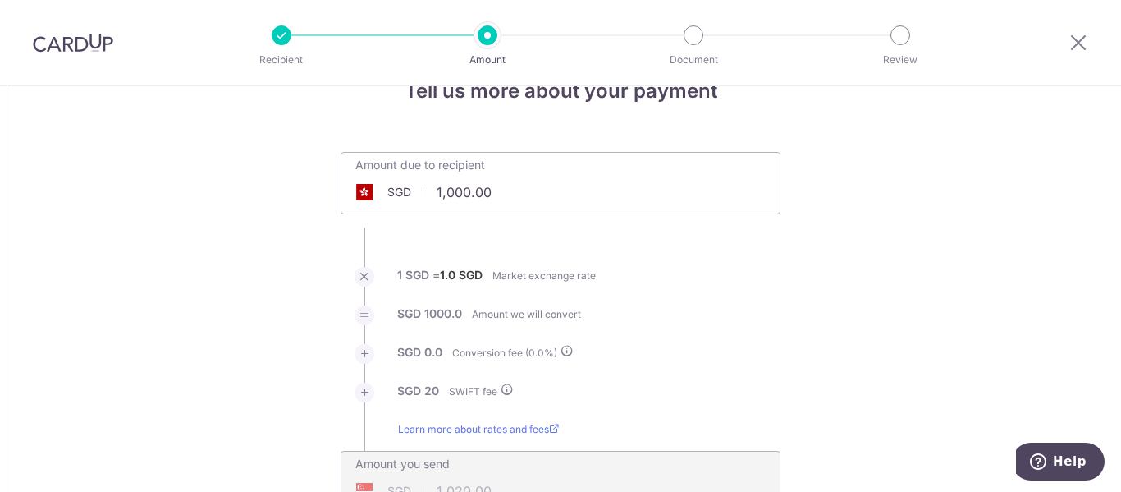
scroll to position [82, 0]
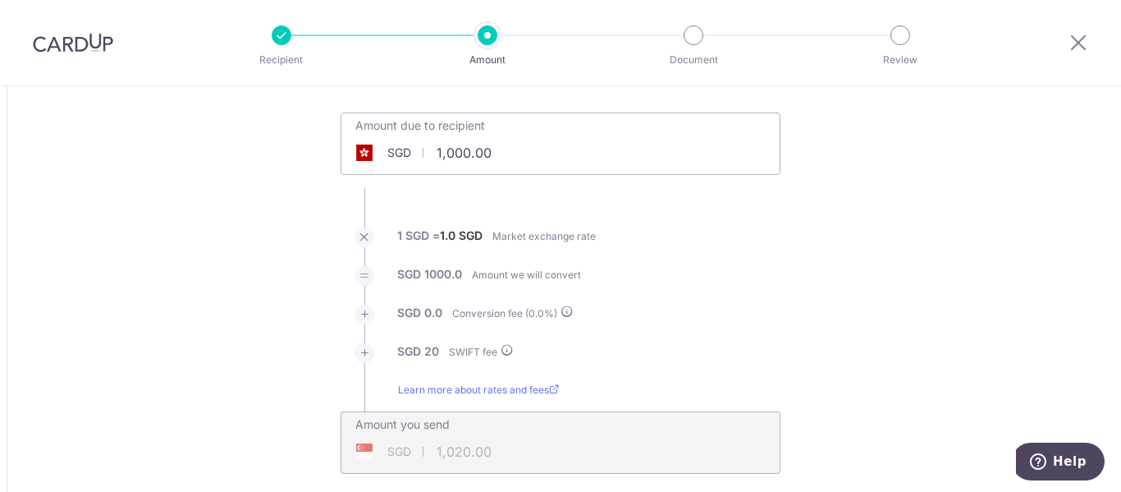
drag, startPoint x: 448, startPoint y: 153, endPoint x: 469, endPoint y: 153, distance: 21.4
click at [448, 153] on input "1,000.00" at bounding box center [468, 153] width 254 height 38
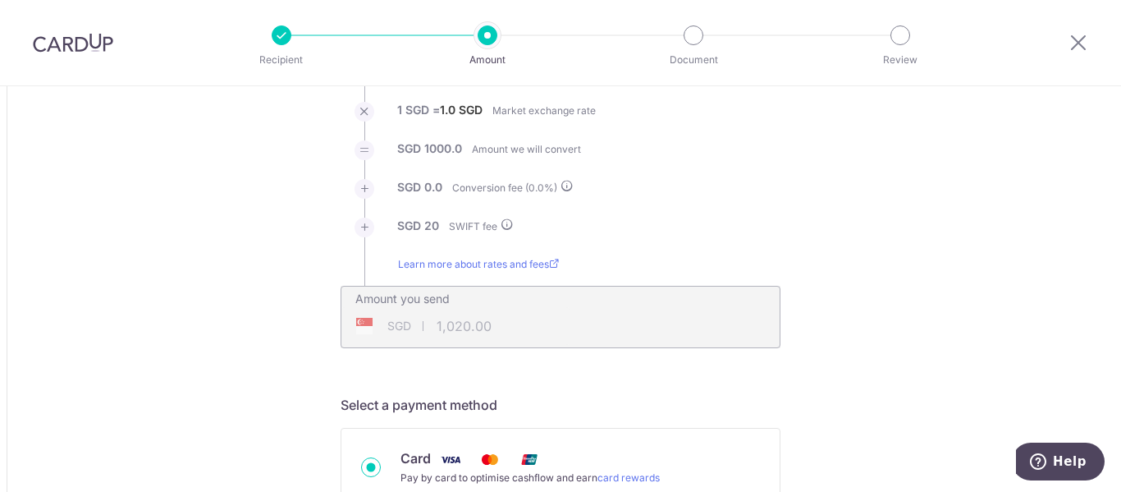
scroll to position [246, 0]
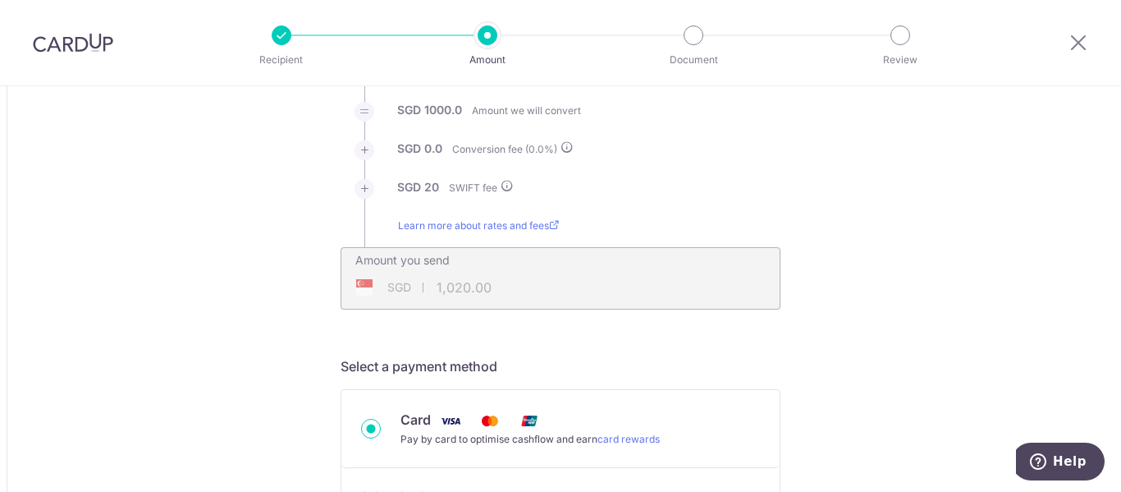
type input "48,500.00"
type input "48,520.00"
click at [639, 292] on div "Amount you send SGD 48,520.00 48520" at bounding box center [561, 278] width 440 height 62
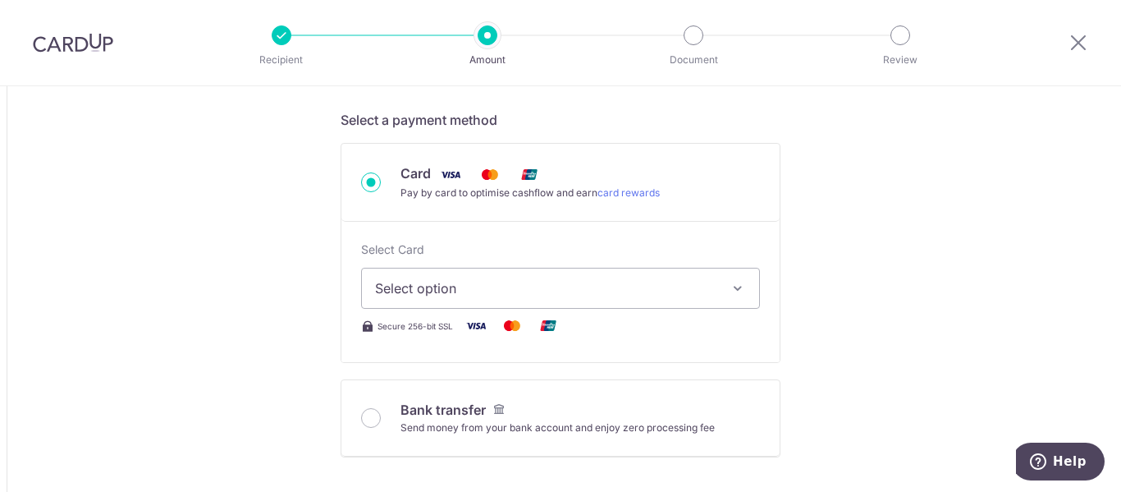
scroll to position [574, 0]
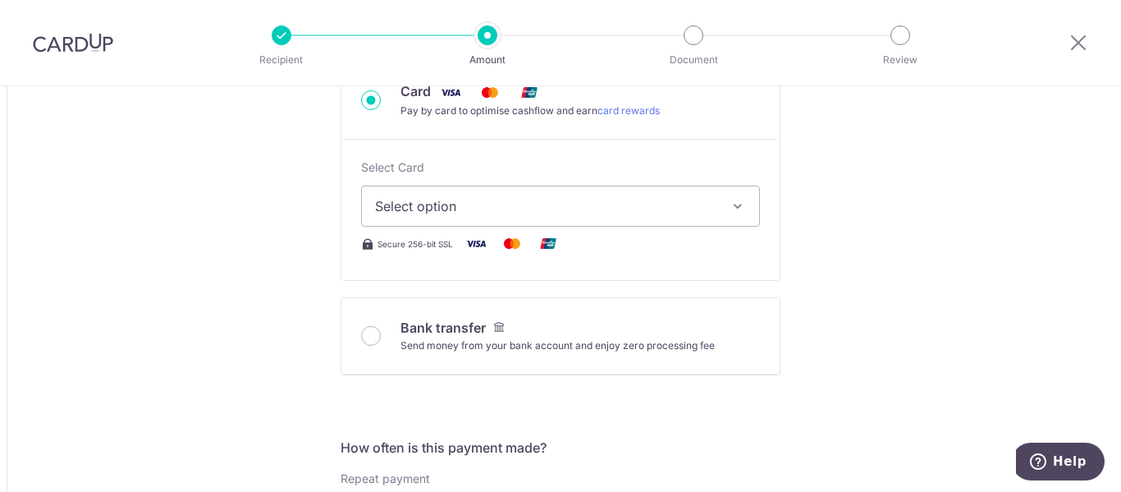
click at [712, 206] on span "Select option" at bounding box center [545, 206] width 341 height 20
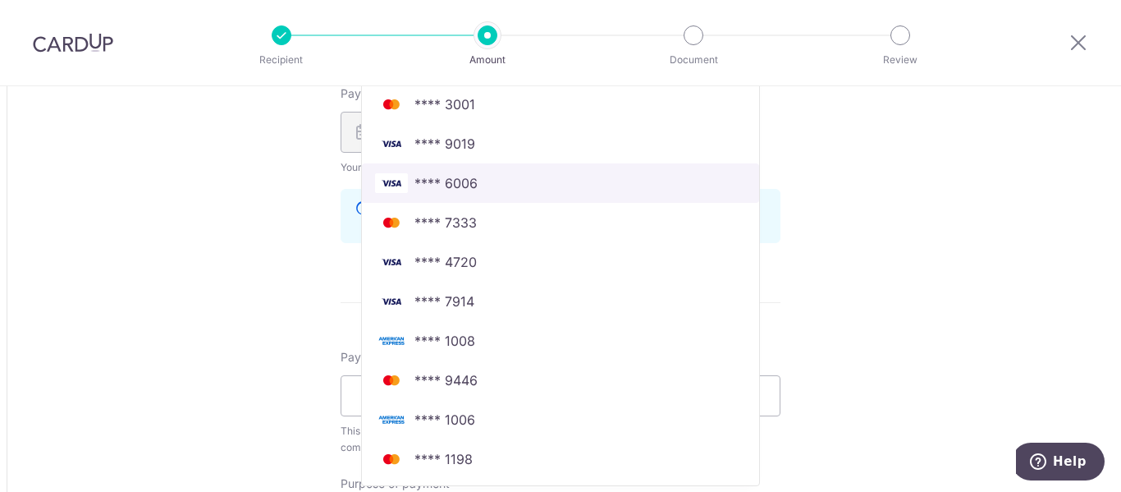
scroll to position [1149, 0]
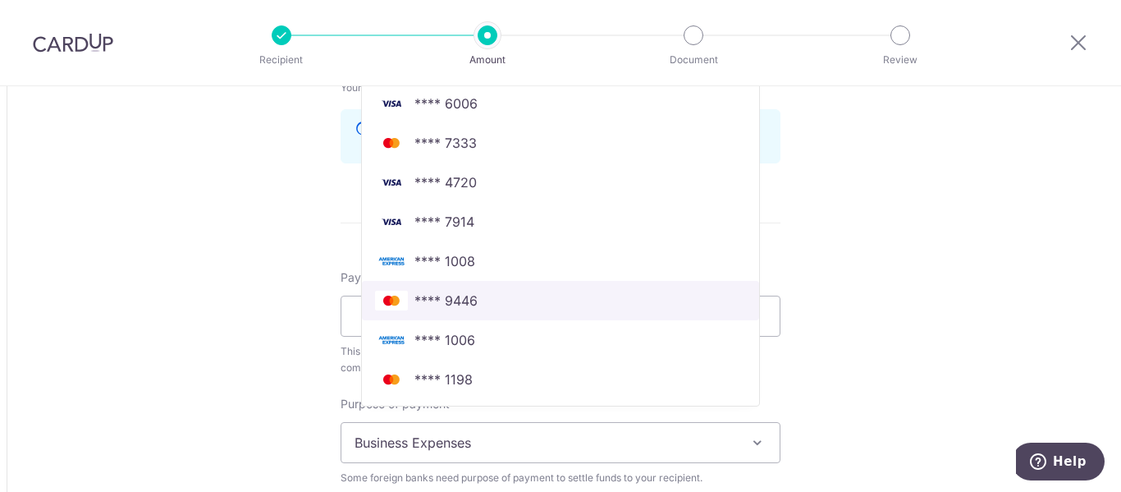
click at [492, 304] on span "**** 9446" at bounding box center [560, 301] width 371 height 20
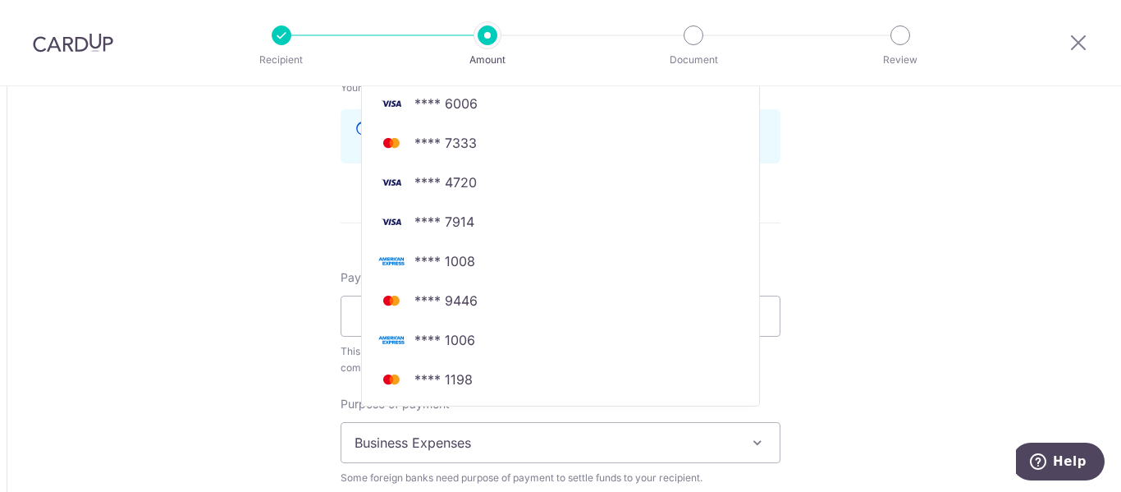
type input "48,500.00"
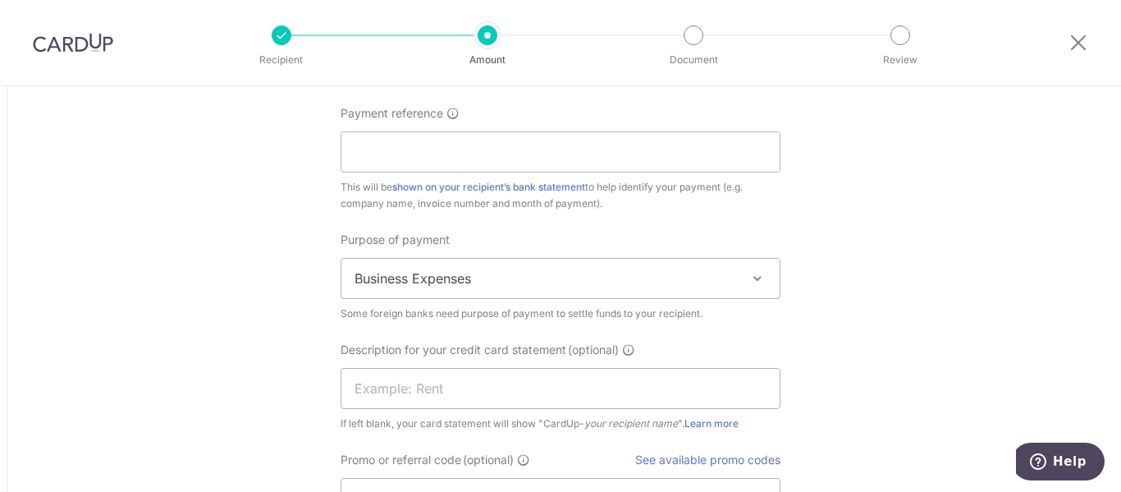
scroll to position [1231, 0]
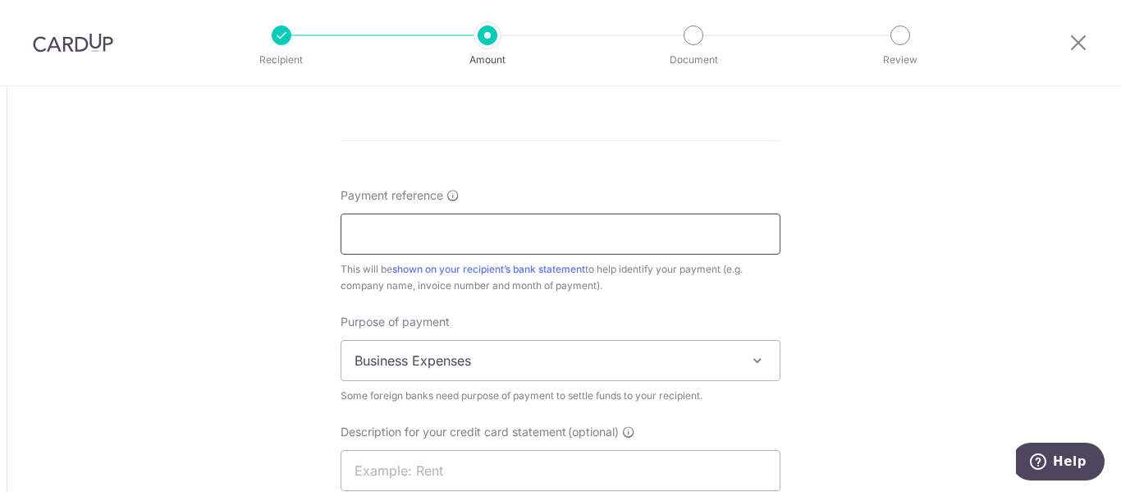
click at [524, 231] on input "Payment reference" at bounding box center [561, 233] width 440 height 41
type input "iNV"
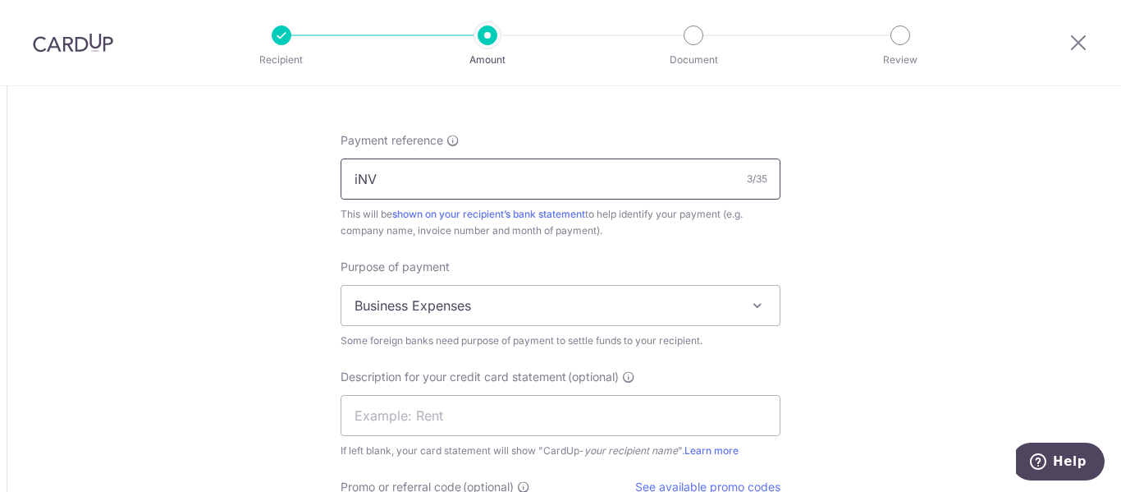
scroll to position [1395, 0]
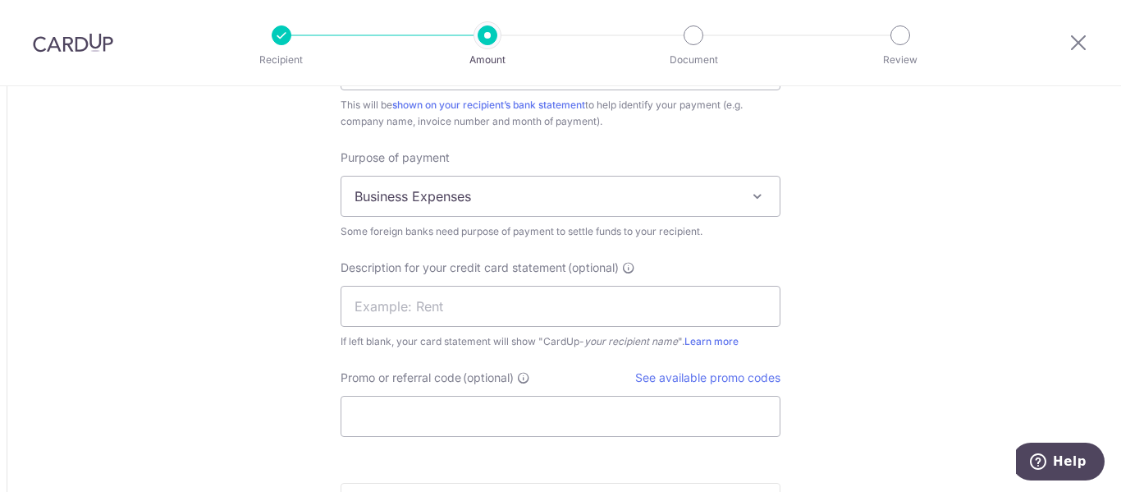
click at [706, 199] on span "Business Expenses" at bounding box center [560, 195] width 438 height 39
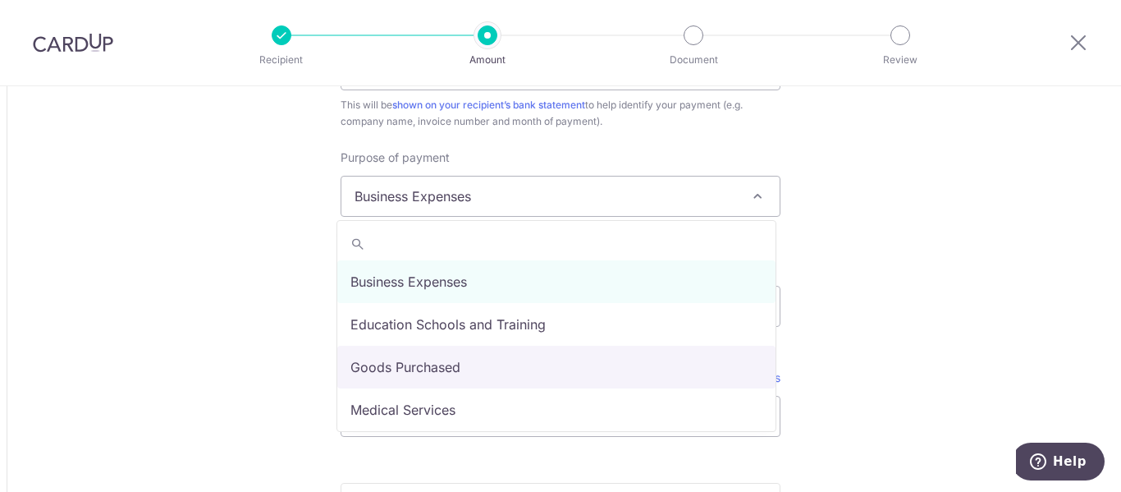
select select "Goods Purchased"
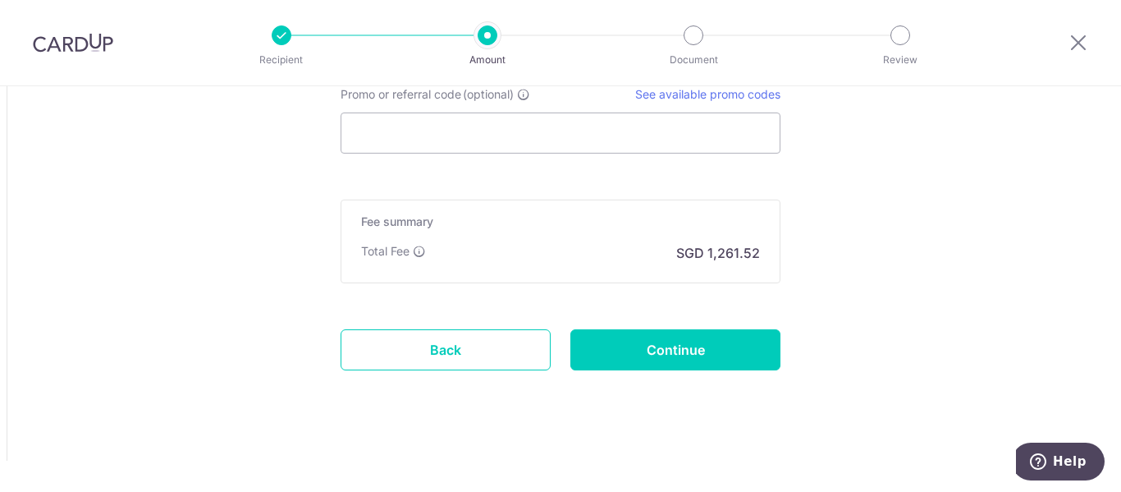
scroll to position [1680, 0]
click at [696, 348] on input "Continue" at bounding box center [675, 347] width 210 height 41
type input "Create Schedule"
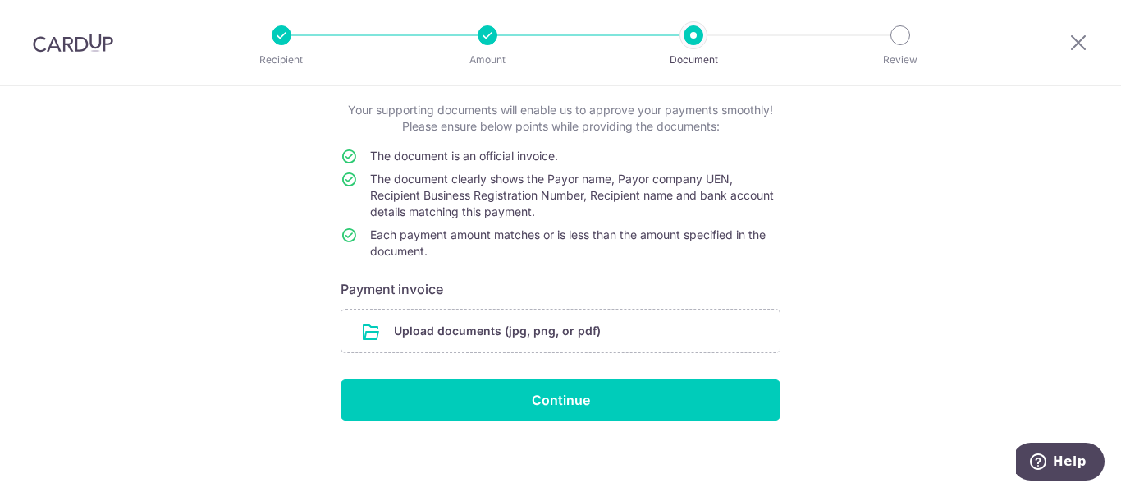
scroll to position [98, 0]
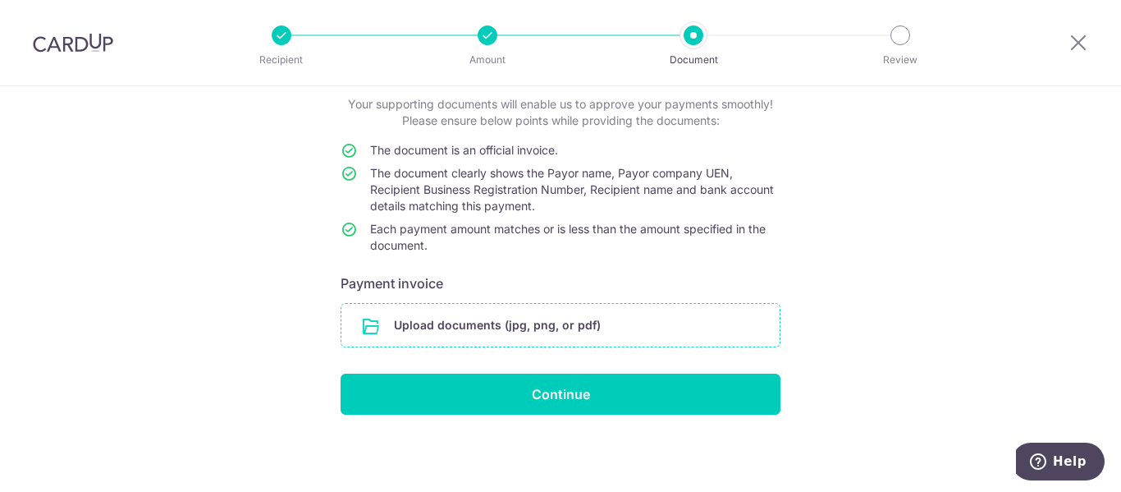
click at [574, 327] on input "file" at bounding box center [560, 325] width 438 height 43
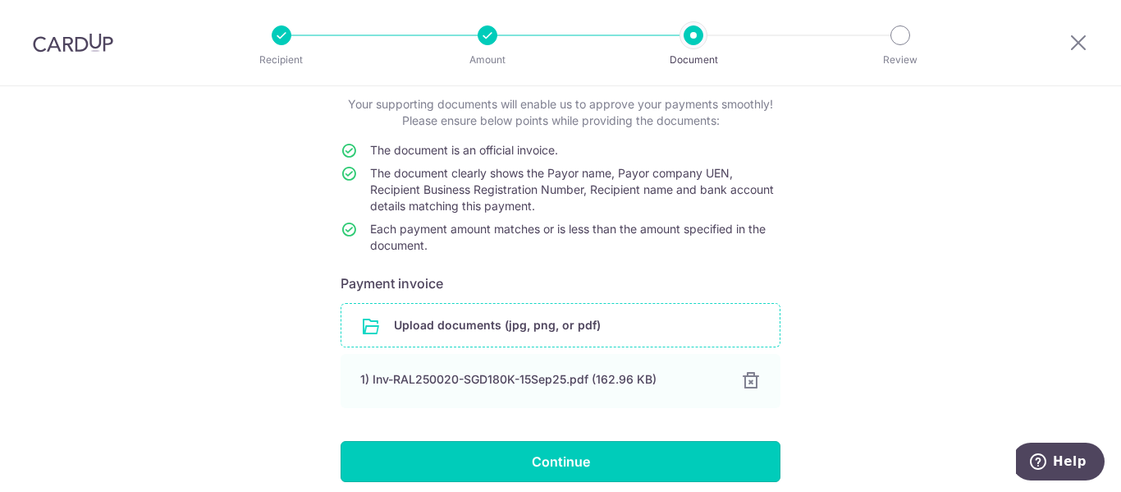
click at [599, 465] on input "Continue" at bounding box center [561, 461] width 440 height 41
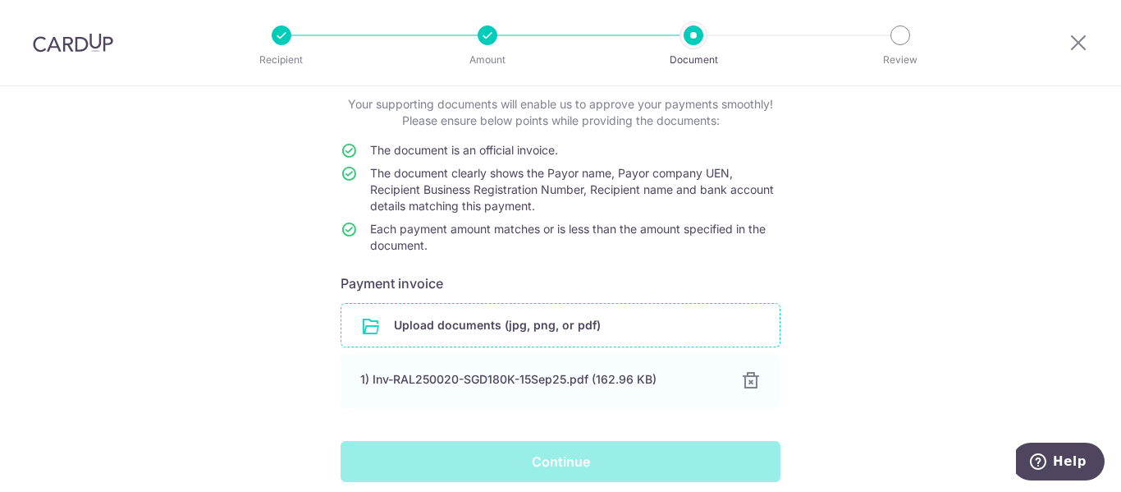
scroll to position [16, 0]
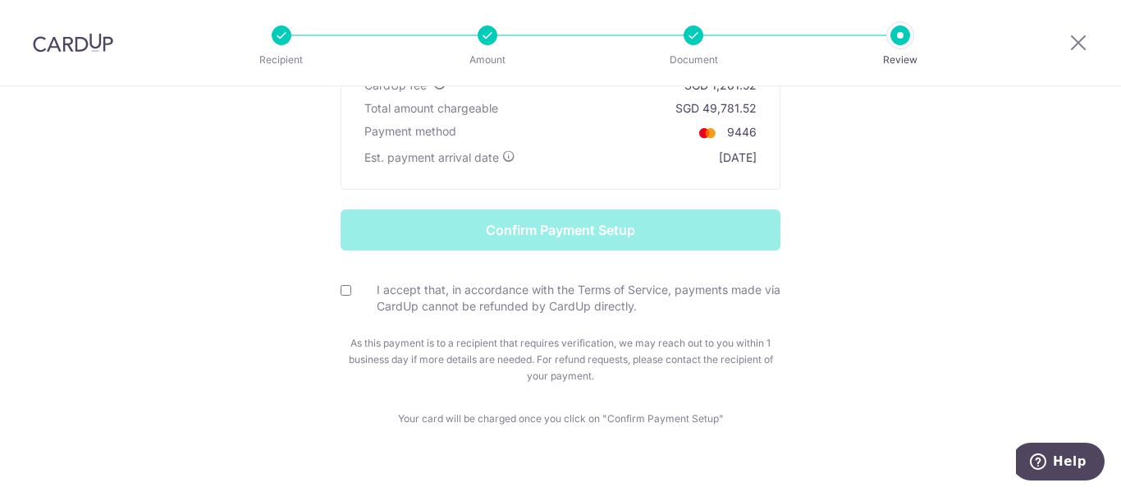
click at [341, 287] on input "I accept that, in accordance with the Terms of Service, payments made via CardU…" at bounding box center [346, 290] width 11 height 11
checkbox input "true"
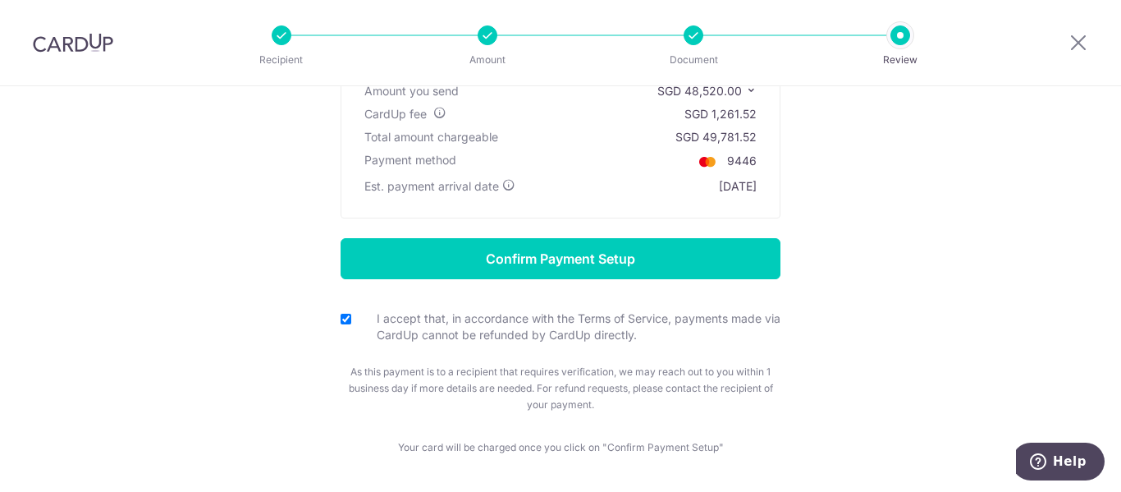
scroll to position [246, 0]
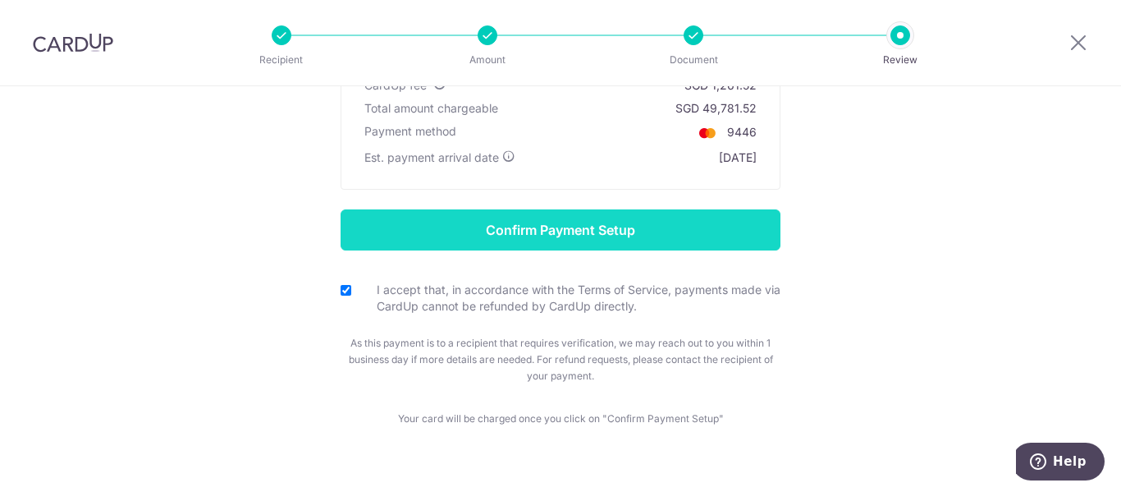
click at [530, 223] on input "Confirm Payment Setup" at bounding box center [561, 229] width 440 height 41
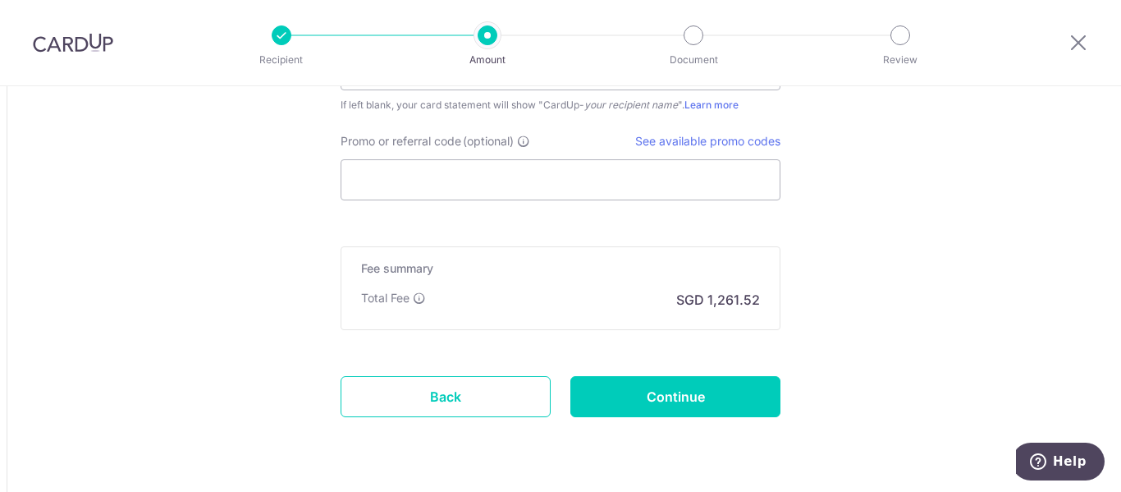
scroll to position [1723, 0]
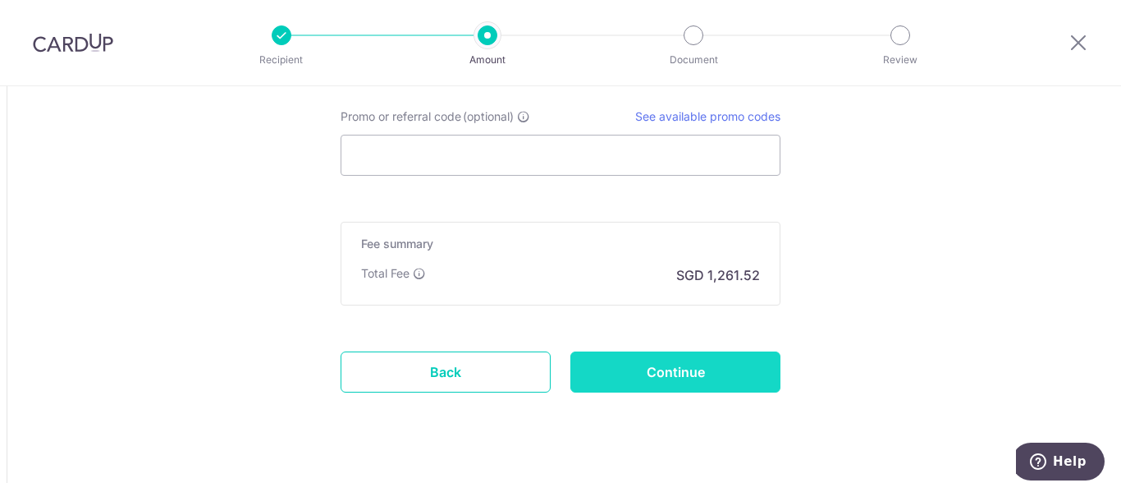
click at [674, 367] on input "Continue" at bounding box center [675, 371] width 210 height 41
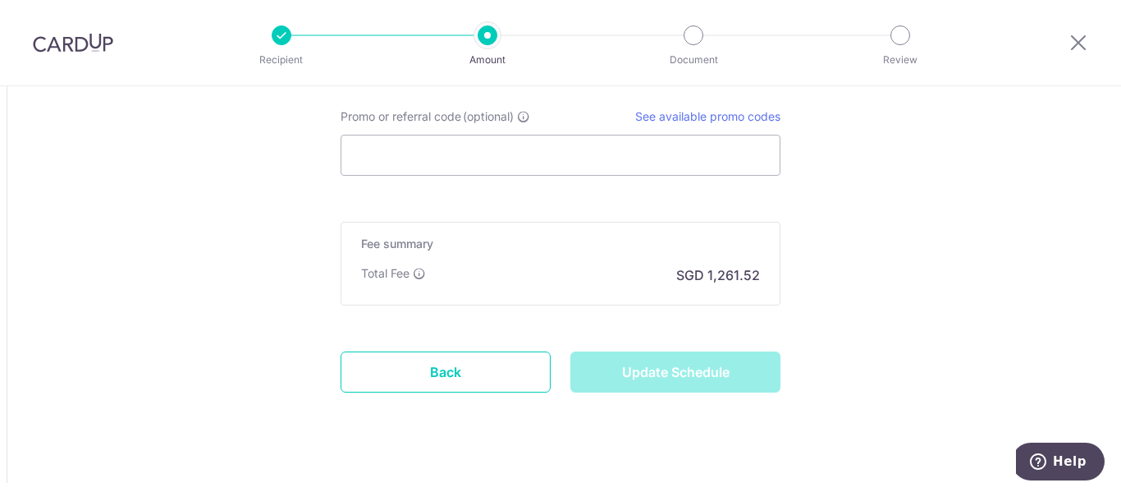
type input "Update Schedule"
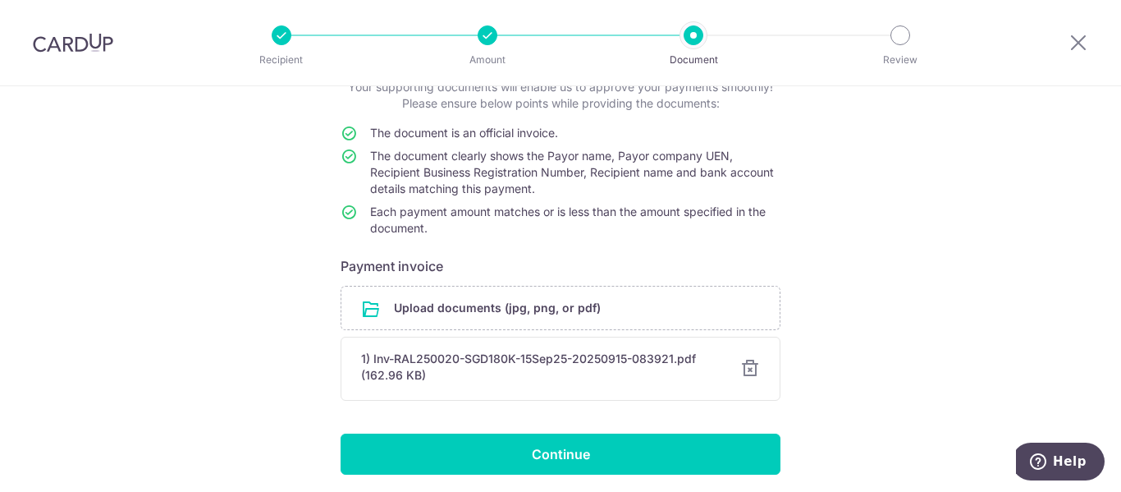
scroll to position [176, 0]
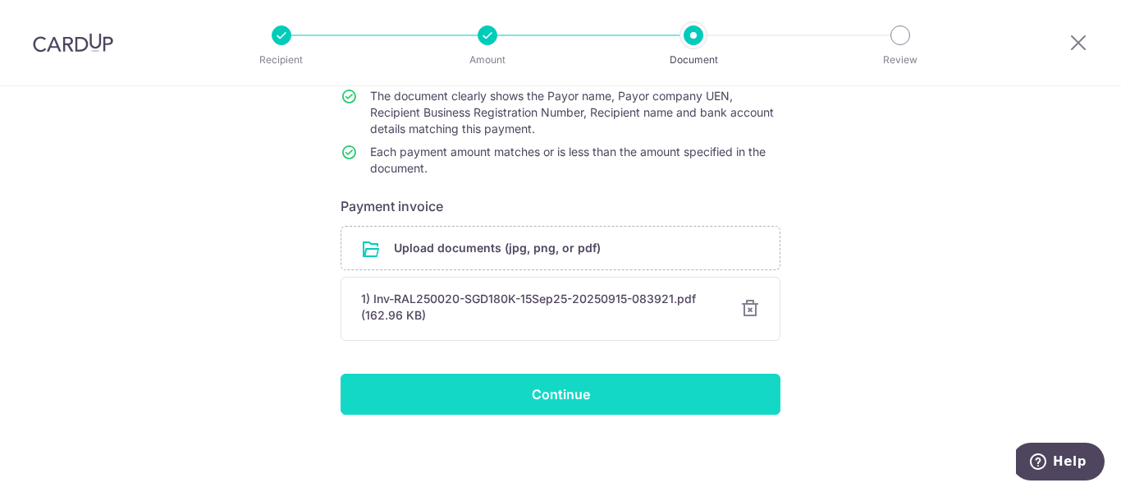
click at [571, 391] on input "Continue" at bounding box center [561, 393] width 440 height 41
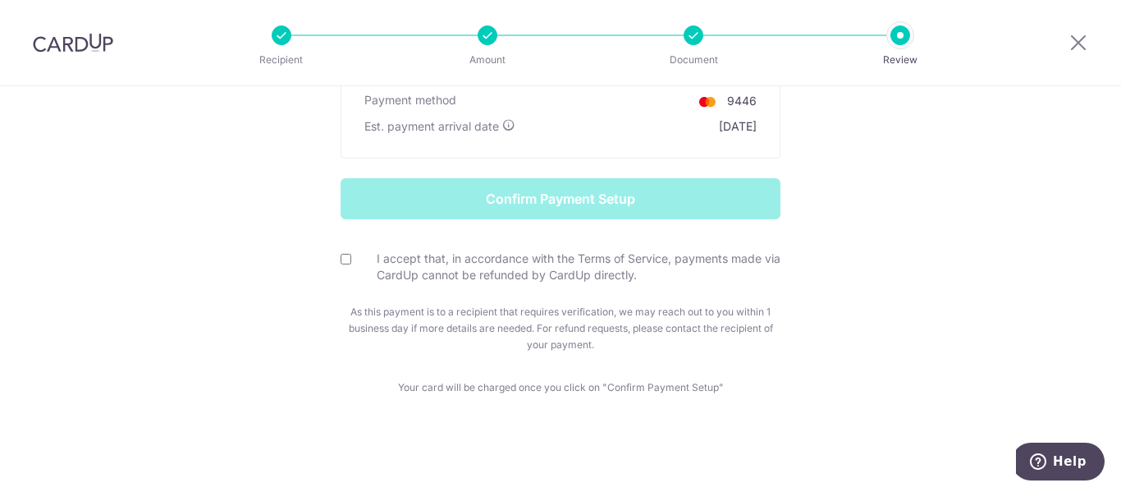
scroll to position [278, 0]
click at [345, 260] on input "I accept that, in accordance with the Terms of Service, payments made via CardU…" at bounding box center [346, 258] width 11 height 11
checkbox input "true"
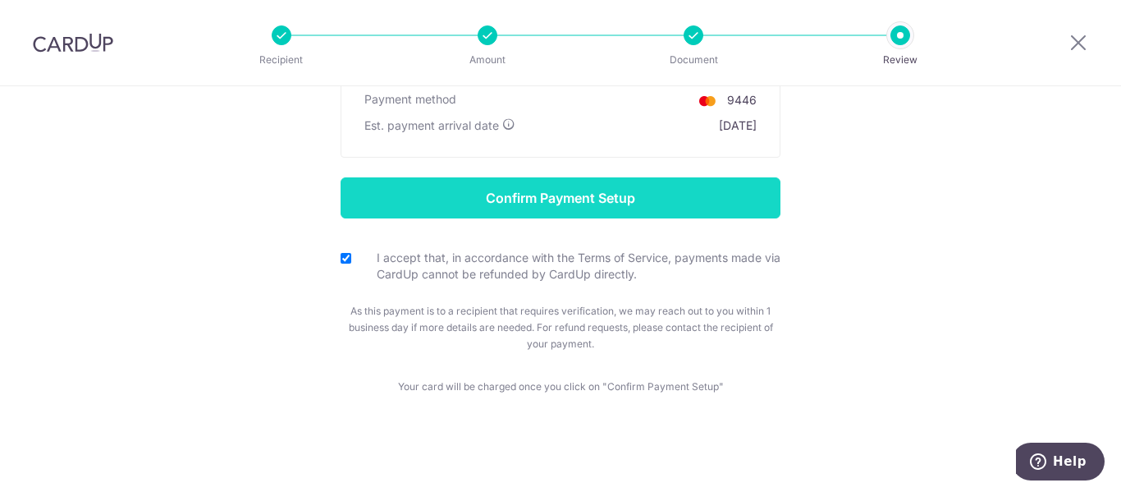
click at [496, 195] on input "Confirm Payment Setup" at bounding box center [561, 197] width 440 height 41
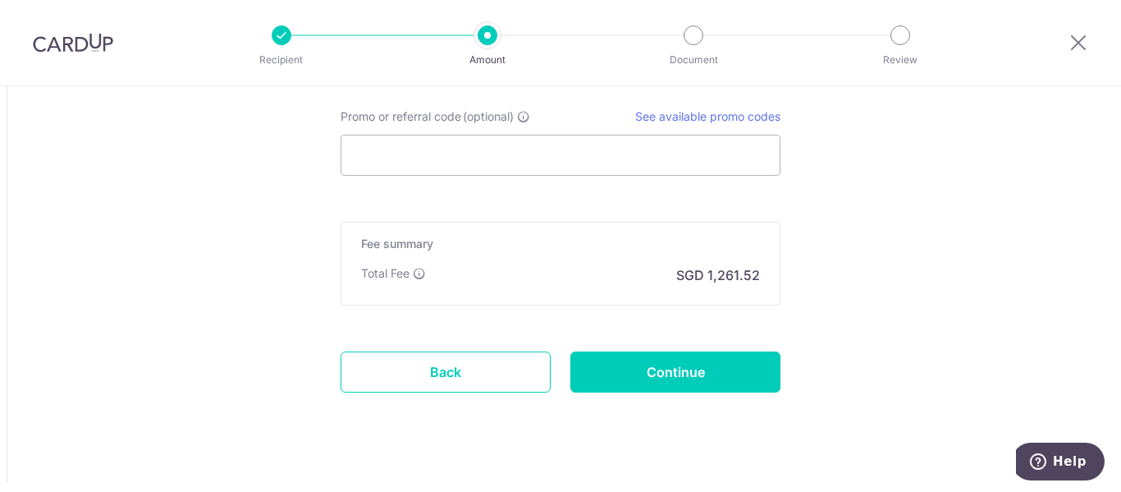
scroll to position [1747, 0]
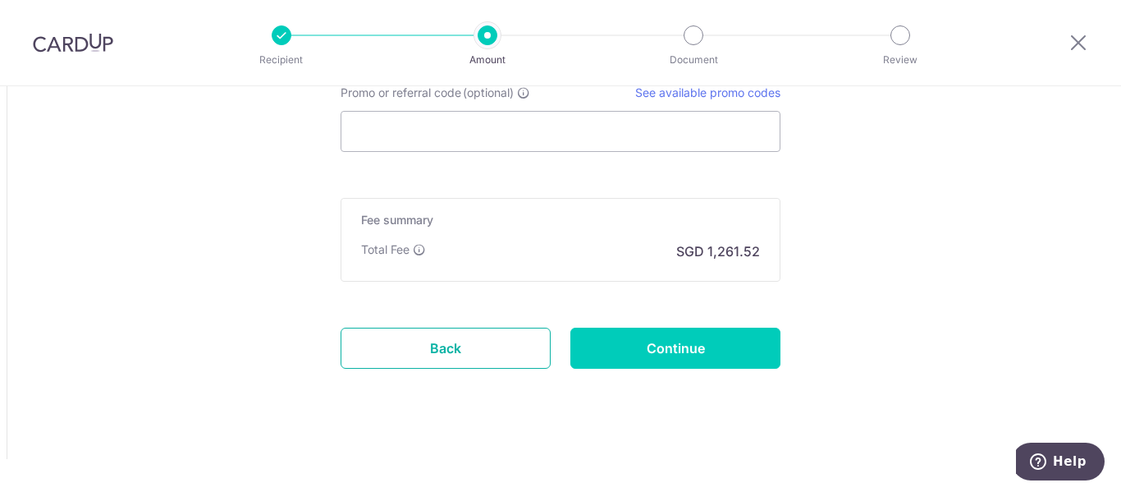
drag, startPoint x: 445, startPoint y: 358, endPoint x: 639, endPoint y: 76, distance: 342.4
click at [445, 358] on link "Back" at bounding box center [446, 347] width 210 height 41
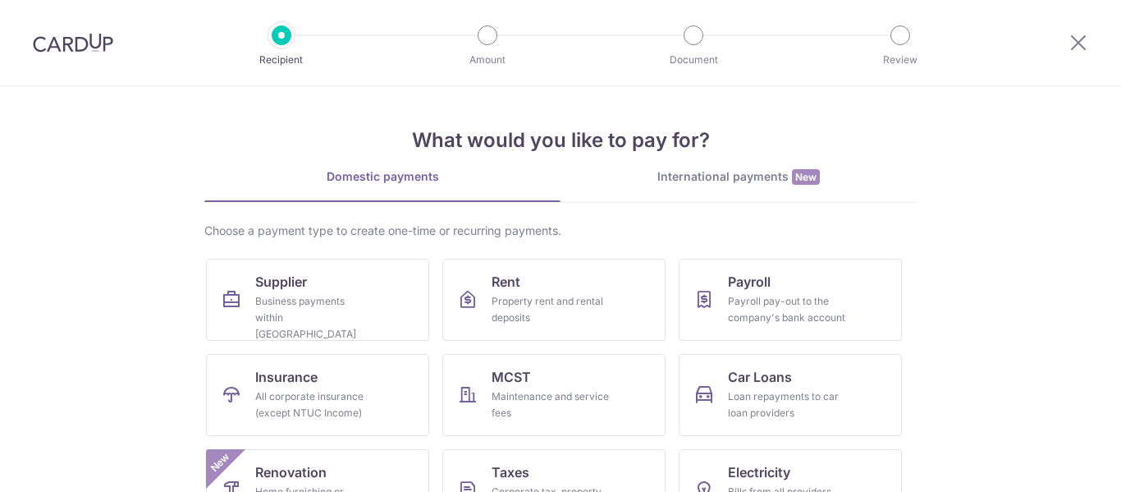
click at [56, 50] on img at bounding box center [73, 43] width 80 height 20
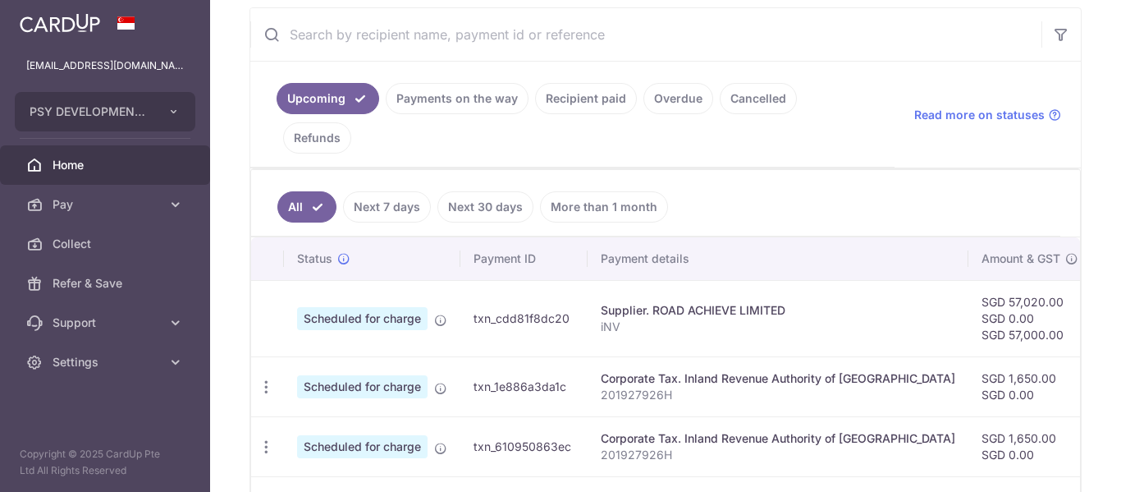
scroll to position [246, 0]
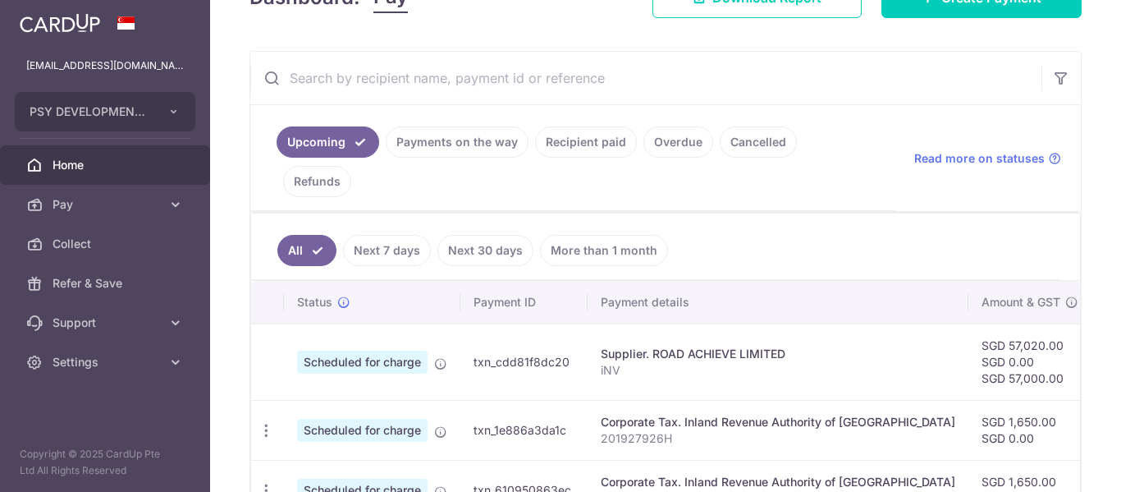
click at [459, 148] on link "Payments on the way" at bounding box center [457, 141] width 143 height 31
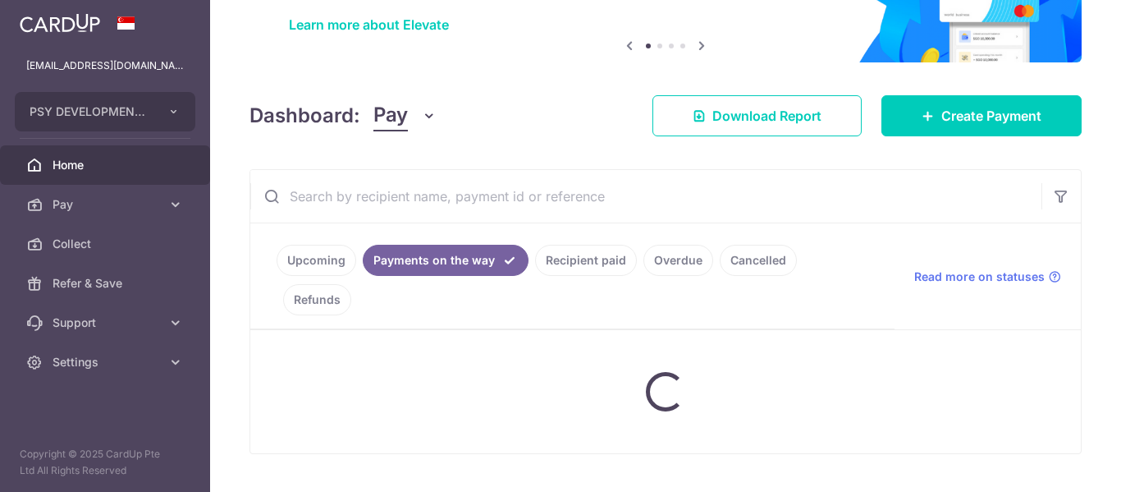
scroll to position [229, 0]
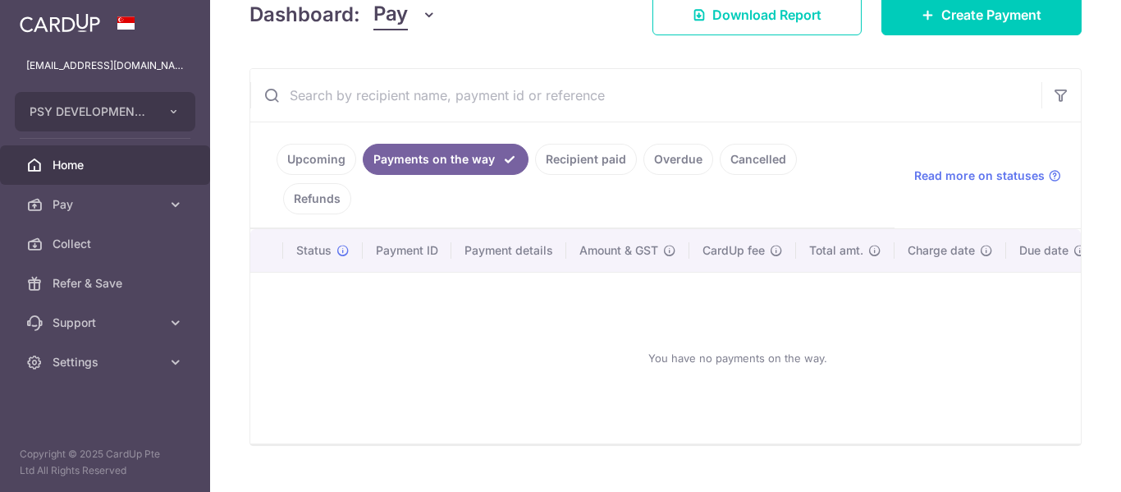
click at [314, 160] on link "Upcoming" at bounding box center [317, 159] width 80 height 31
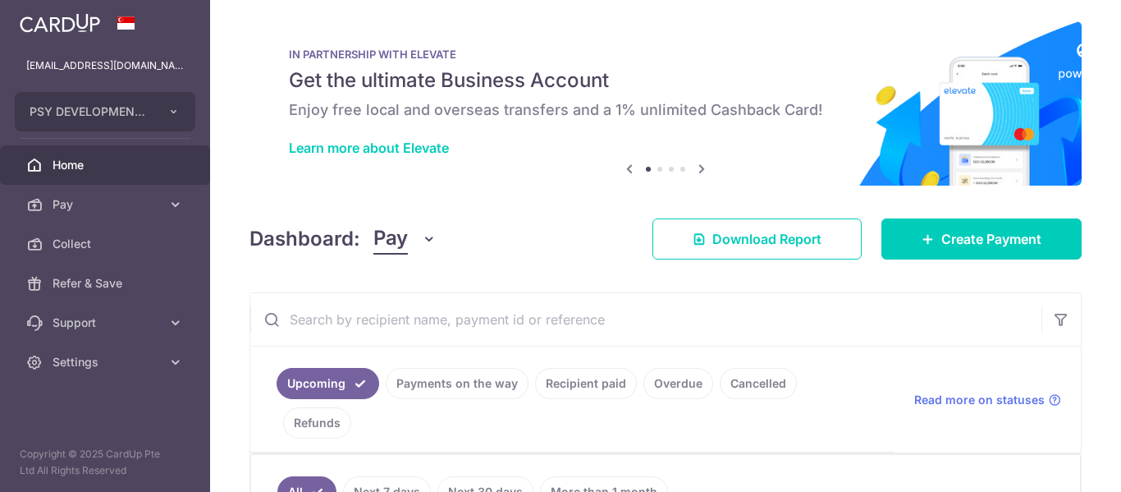
scroll to position [0, 0]
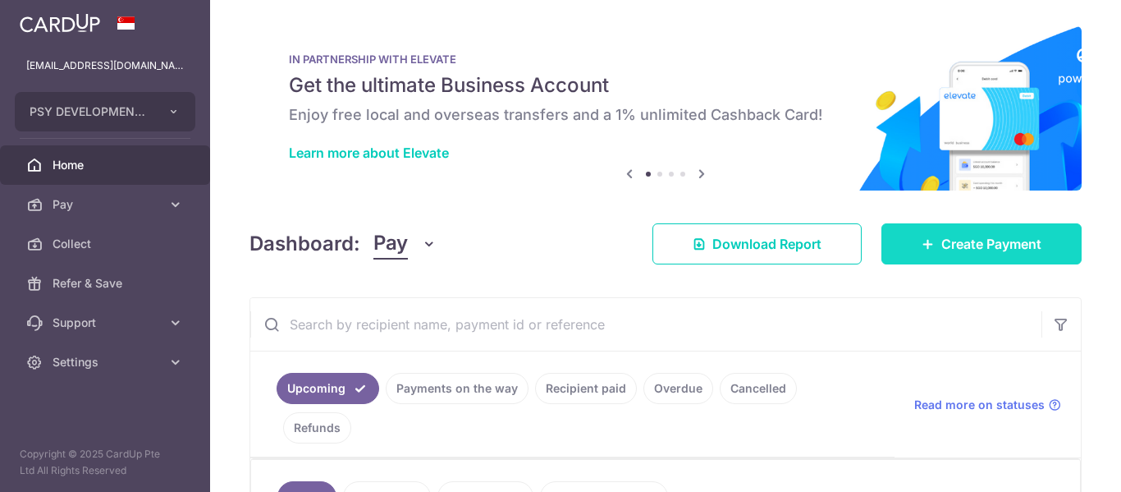
click at [982, 239] on span "Create Payment" at bounding box center [991, 244] width 100 height 20
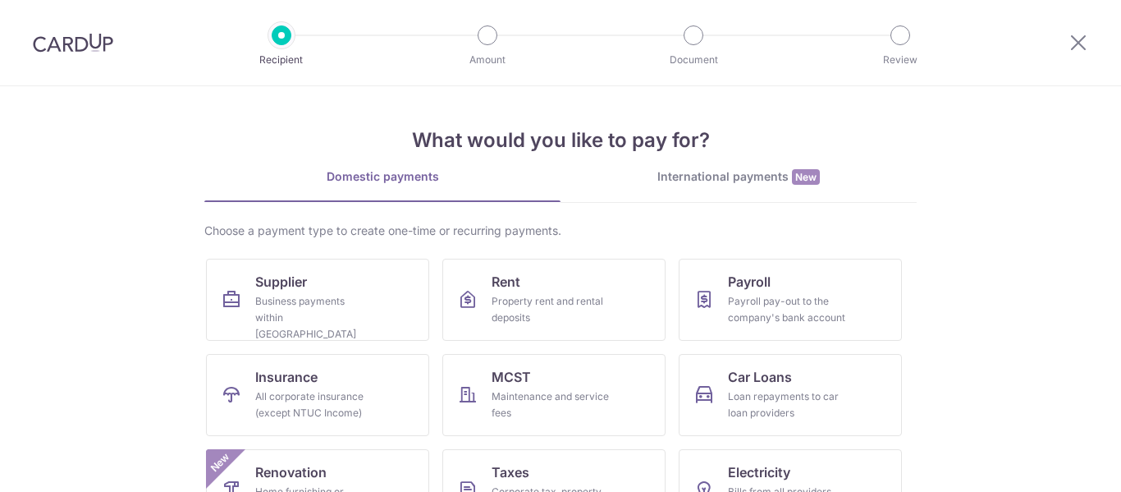
click at [716, 184] on div "International payments New" at bounding box center [739, 176] width 356 height 17
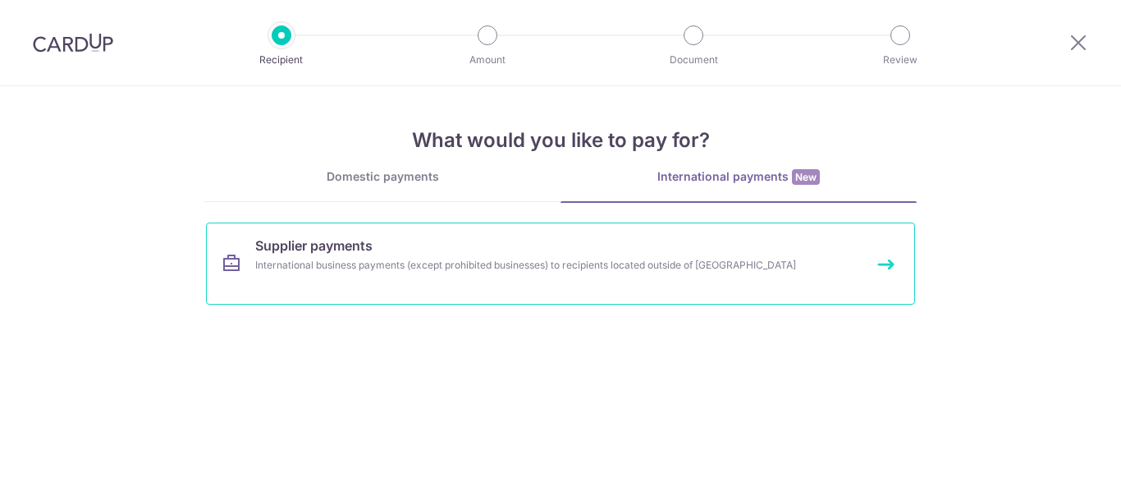
click at [548, 267] on div "International business payments (except prohibited businesses) to recipients lo…" at bounding box center [538, 265] width 567 height 16
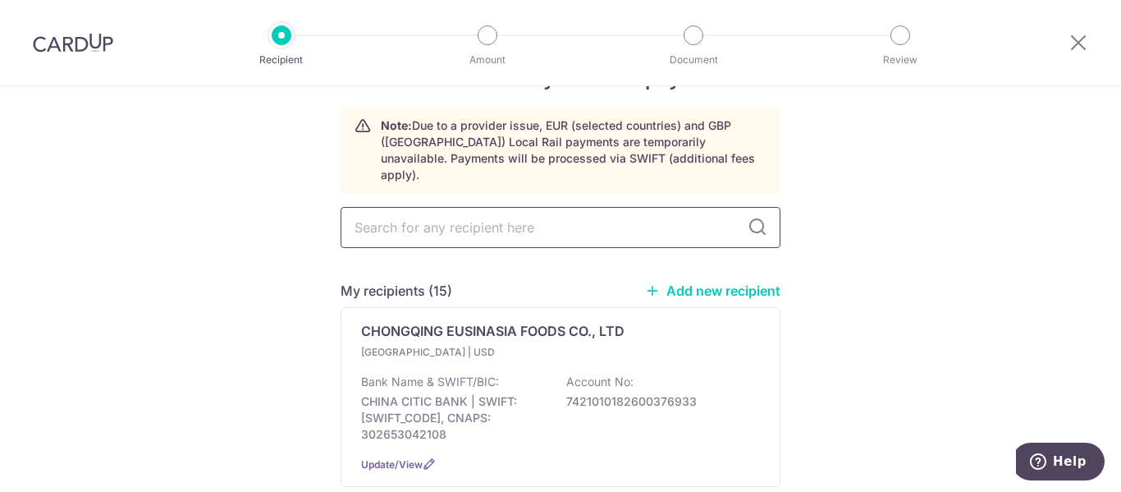
scroll to position [82, 0]
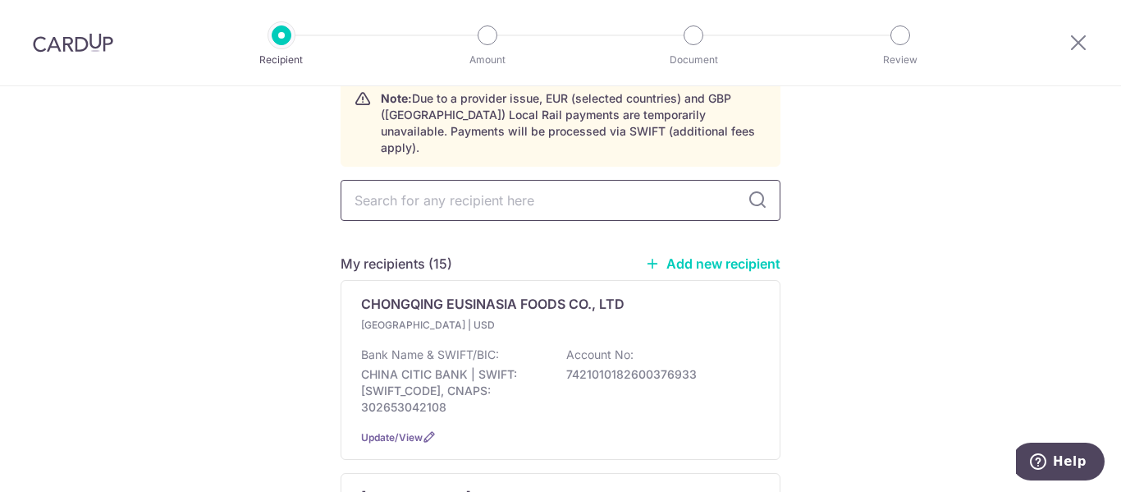
click at [583, 183] on input "text" at bounding box center [561, 200] width 440 height 41
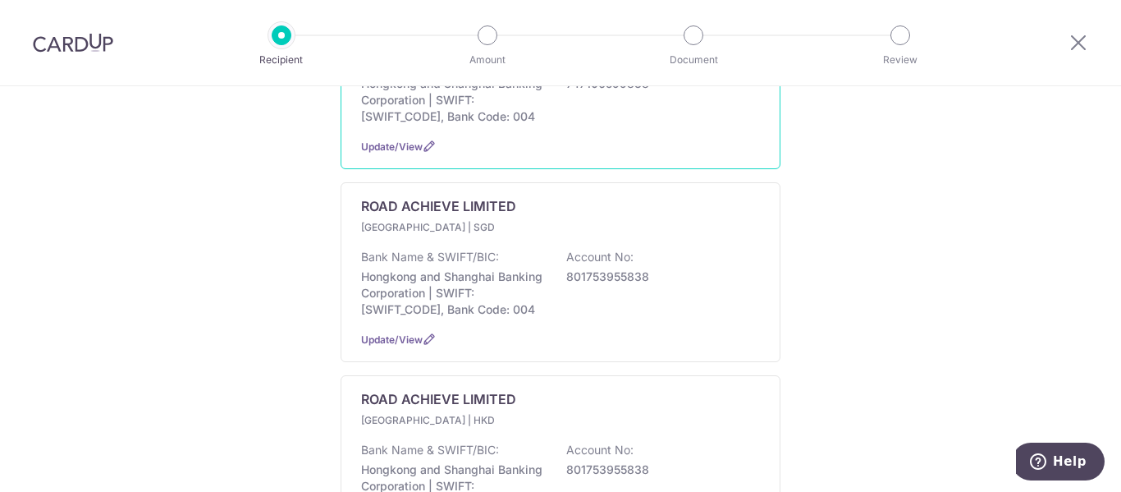
scroll to position [1395, 0]
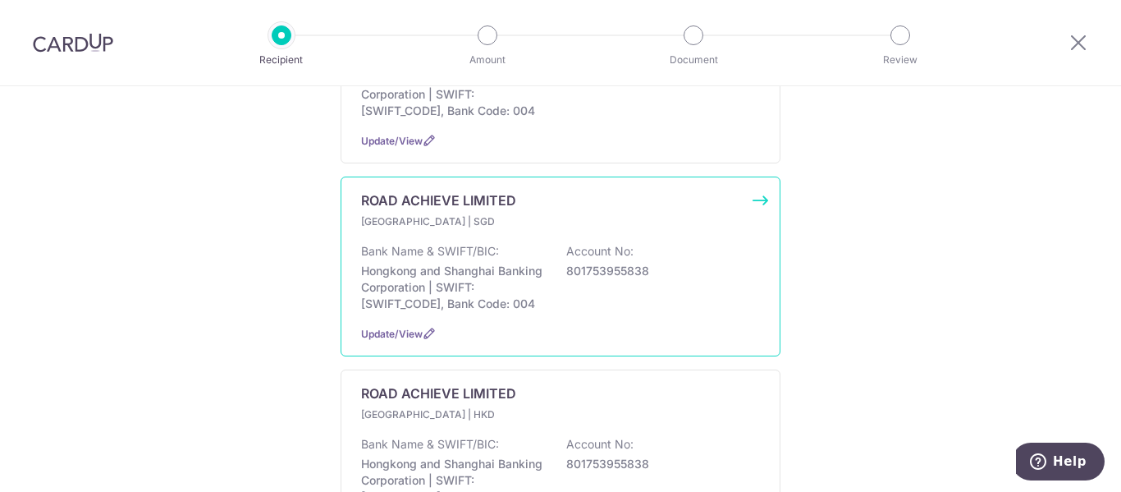
click at [494, 279] on p "Hongkong and Shanghai Banking Corporation | SWIFT: HSBCHKHHHKH, Bank Code: 004" at bounding box center [453, 287] width 184 height 49
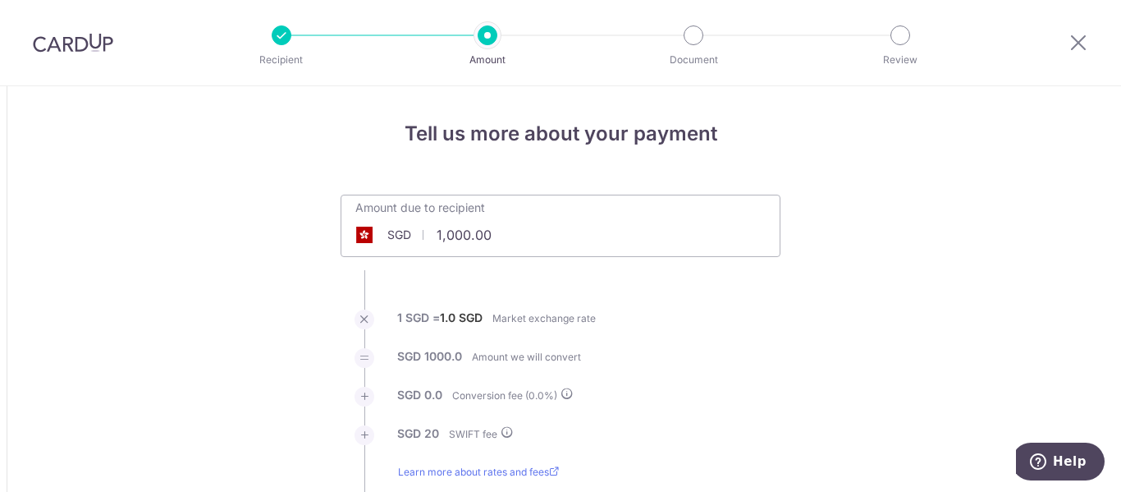
click at [436, 228] on input "1,000.00" at bounding box center [468, 235] width 254 height 38
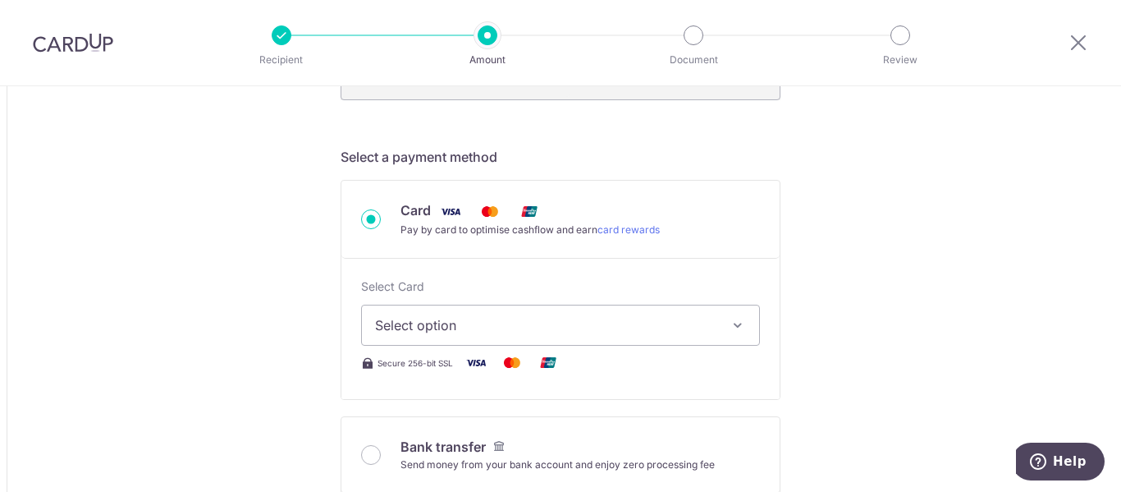
scroll to position [492, 0]
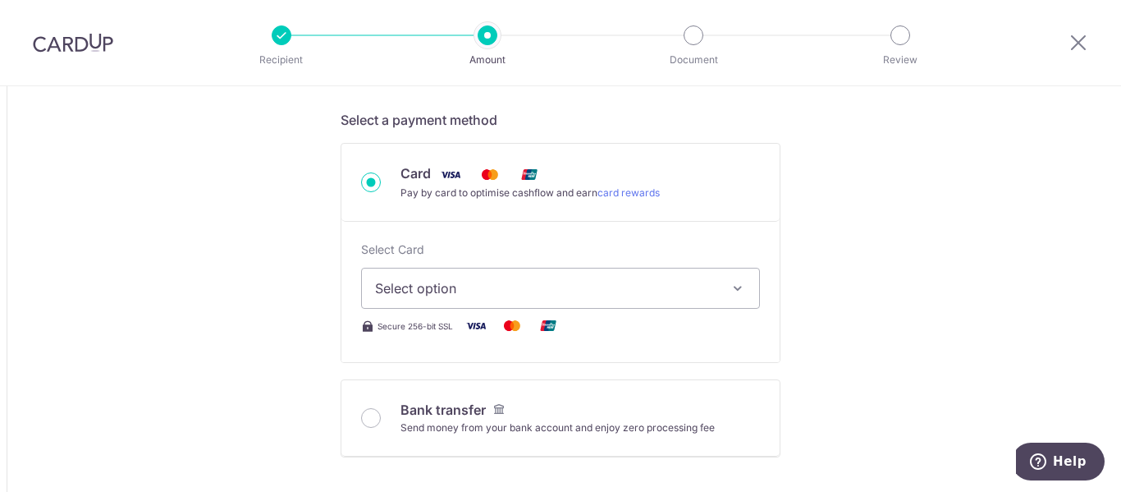
click at [734, 289] on icon "button" at bounding box center [738, 288] width 16 height 16
type input "48,000.00"
type input "48,020.00"
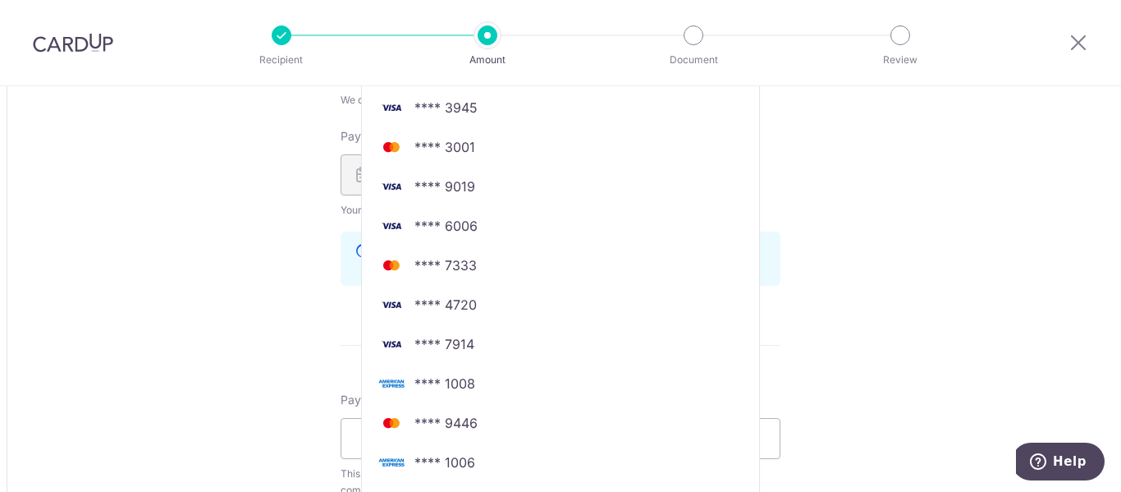
scroll to position [1067, 0]
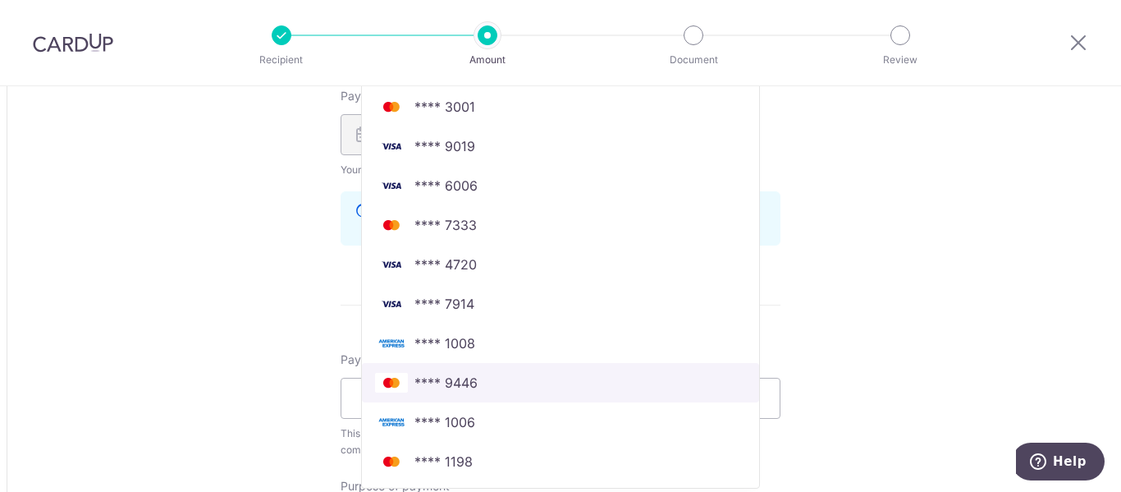
click at [477, 385] on span "**** 9446" at bounding box center [560, 383] width 371 height 20
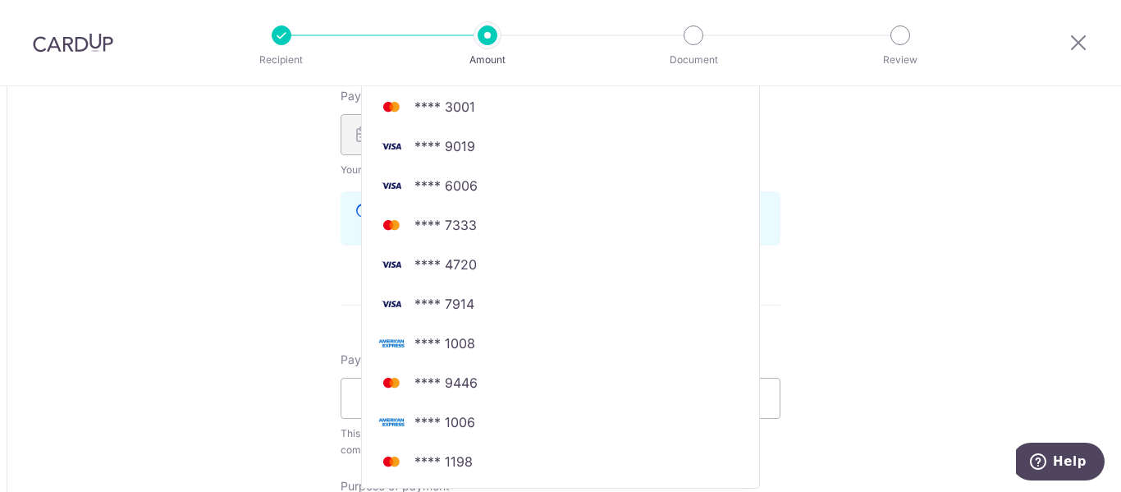
type input "48,000.00"
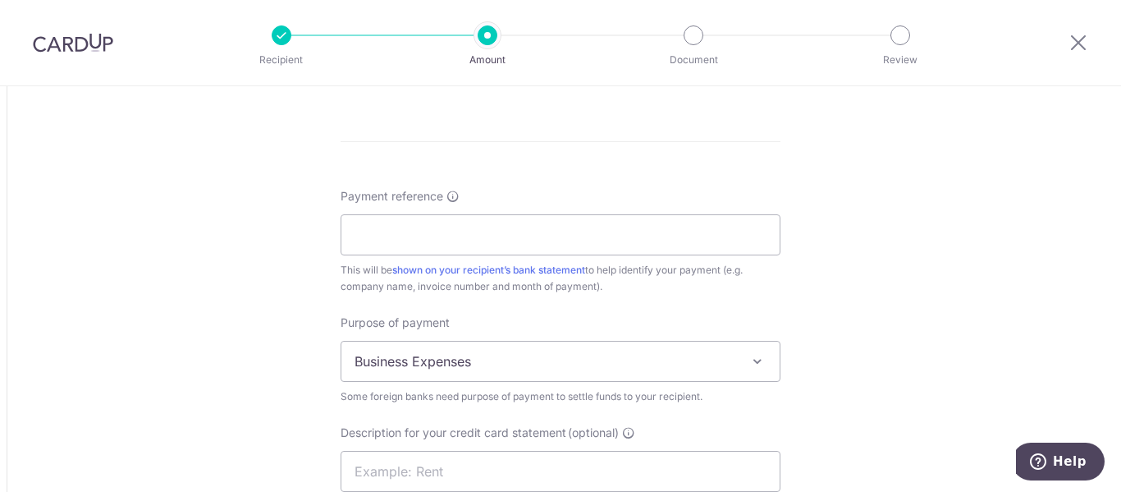
scroll to position [1231, 0]
click at [651, 240] on input "Payment reference" at bounding box center [561, 233] width 440 height 41
type input "iNV"
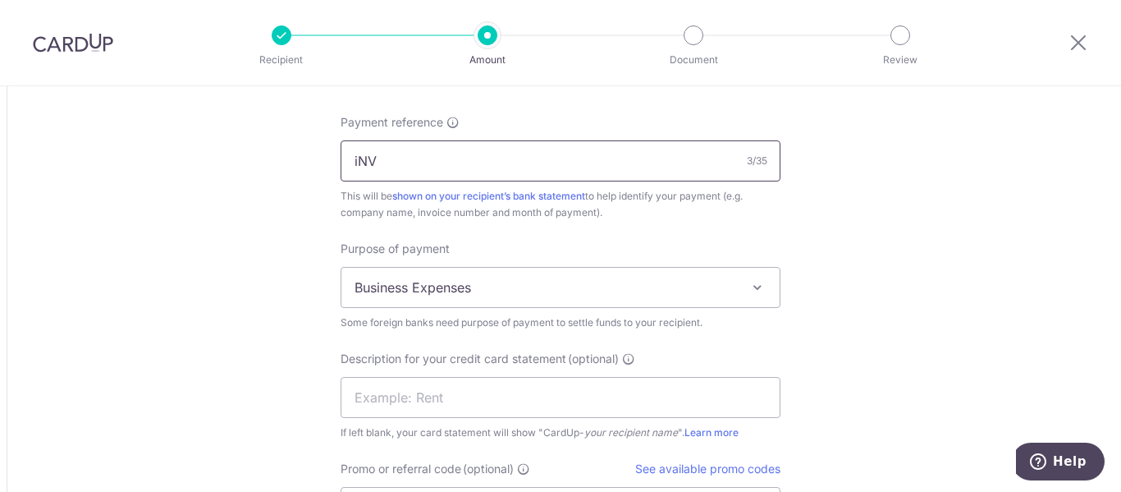
scroll to position [1395, 0]
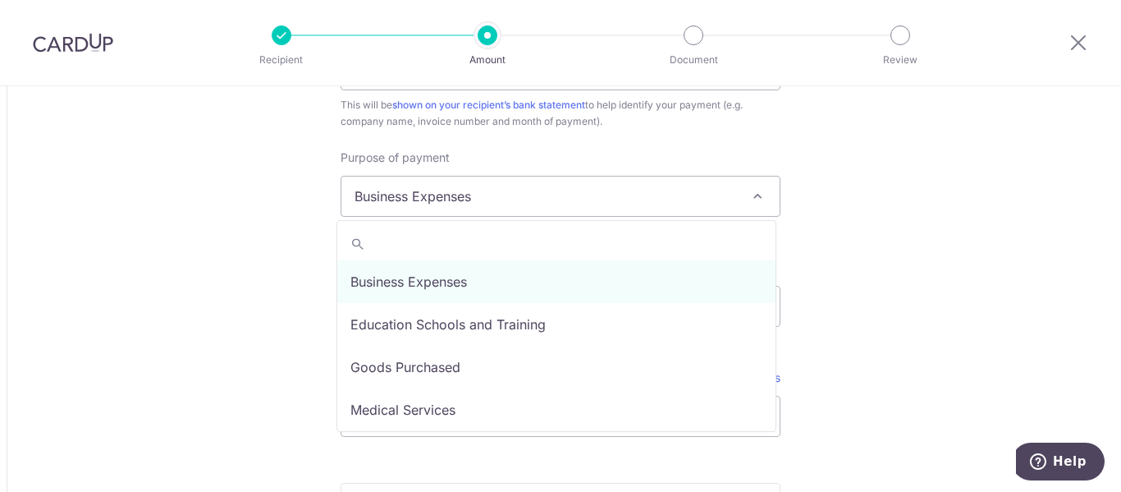
click at [656, 191] on span "Business Expenses" at bounding box center [560, 195] width 438 height 39
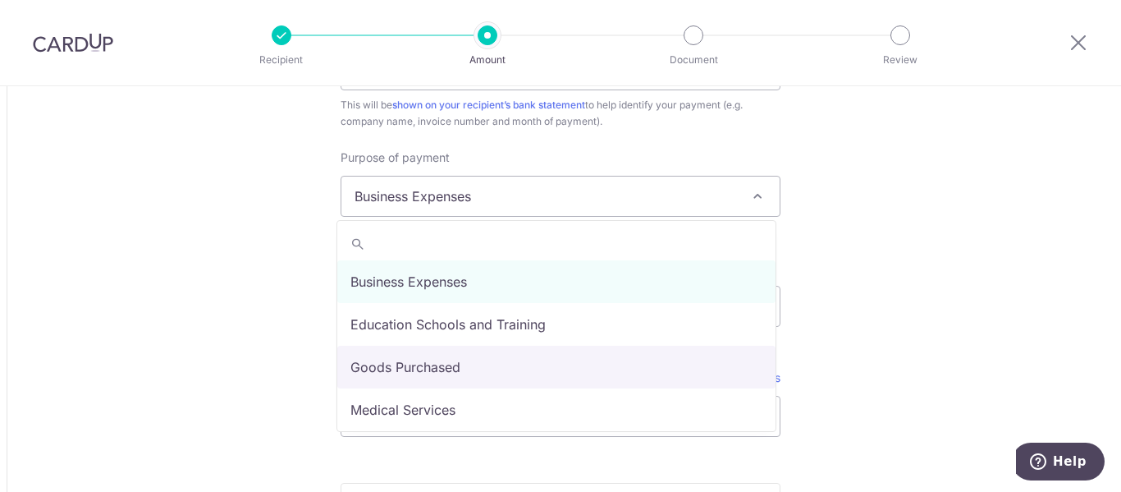
select select "Goods Purchased"
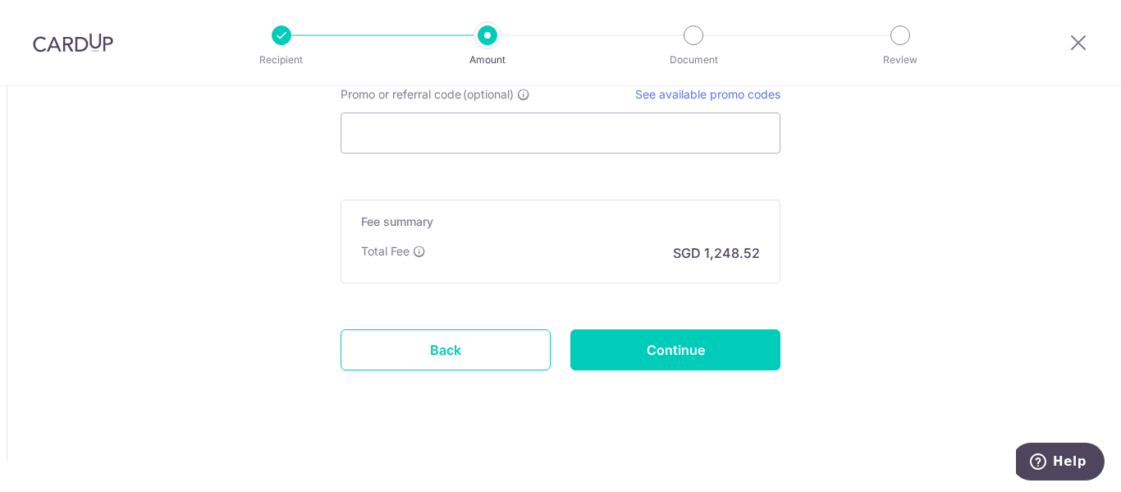
scroll to position [1680, 0]
click at [662, 347] on input "Continue" at bounding box center [675, 347] width 210 height 41
type input "Create Schedule"
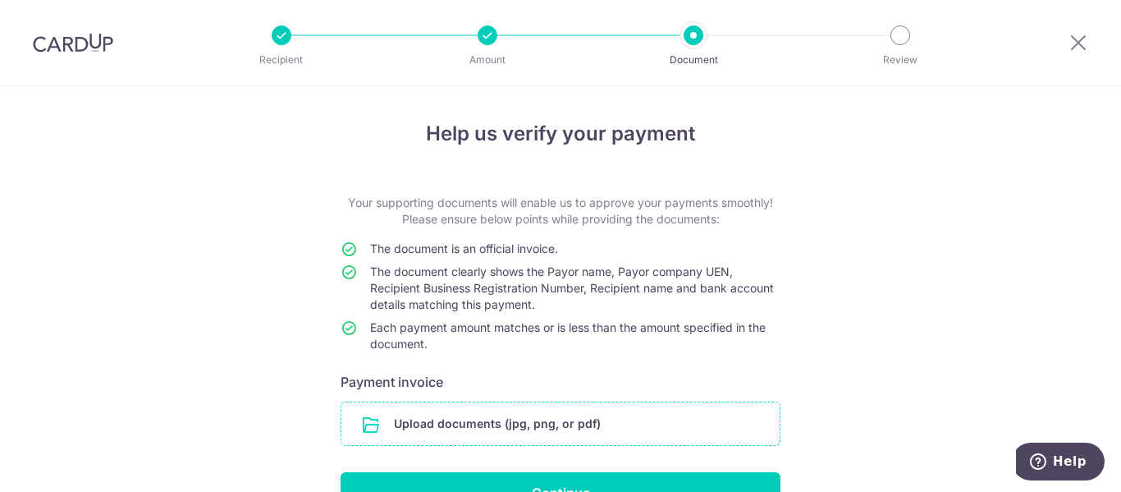
click at [506, 431] on input "file" at bounding box center [560, 423] width 438 height 43
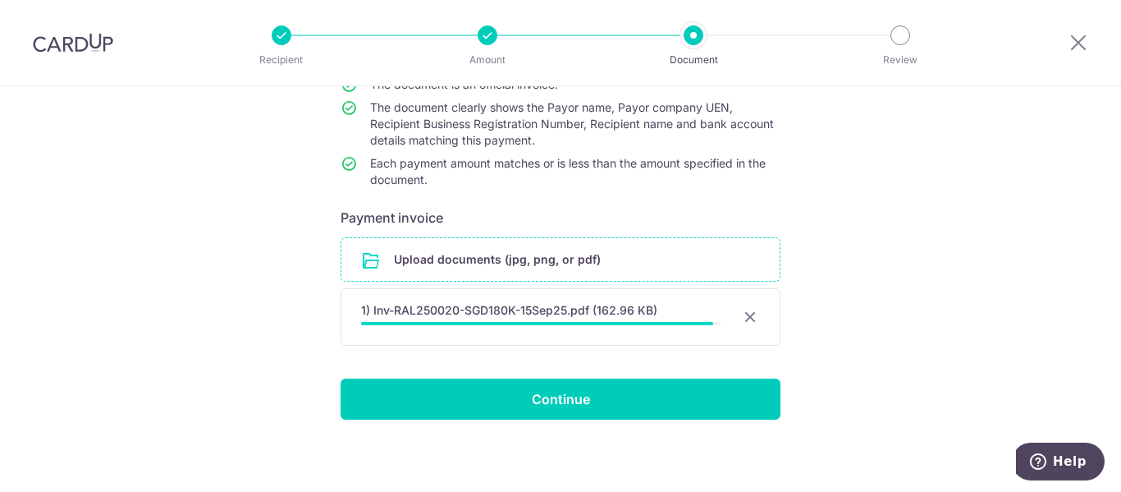
scroll to position [166, 0]
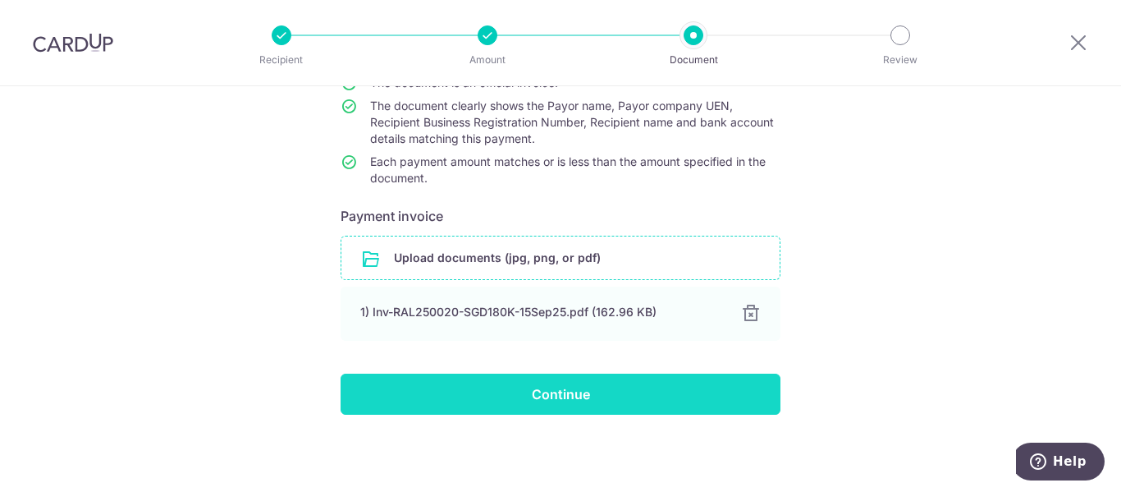
click at [555, 410] on input "Continue" at bounding box center [561, 393] width 440 height 41
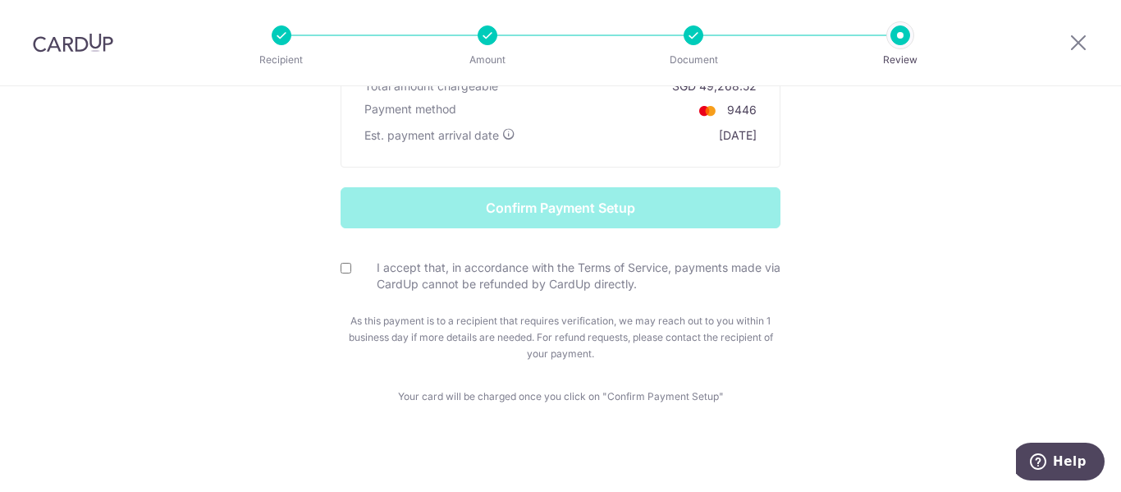
scroll to position [278, 0]
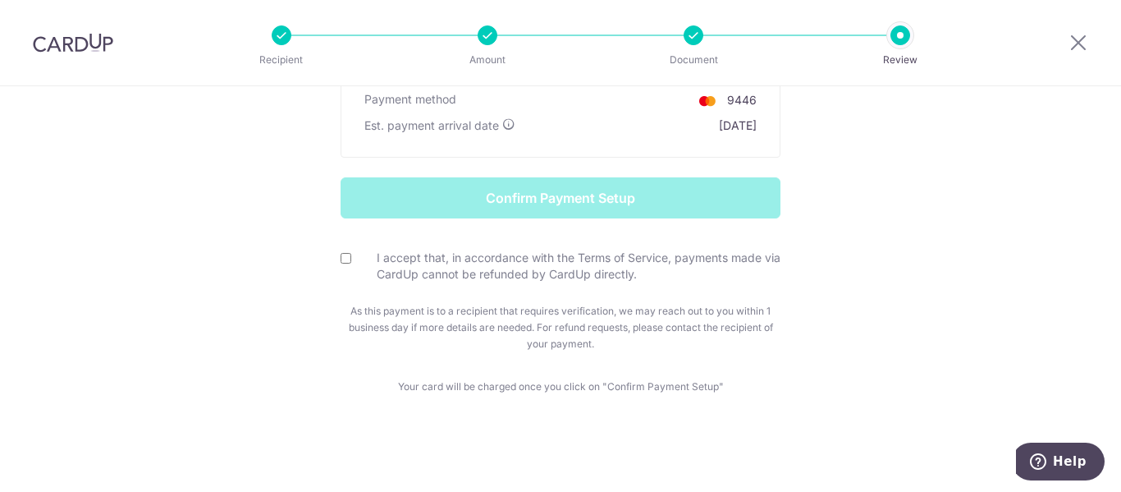
click at [341, 259] on input "I accept that, in accordance with the Terms of Service, payments made via CardU…" at bounding box center [346, 258] width 11 height 11
checkbox input "true"
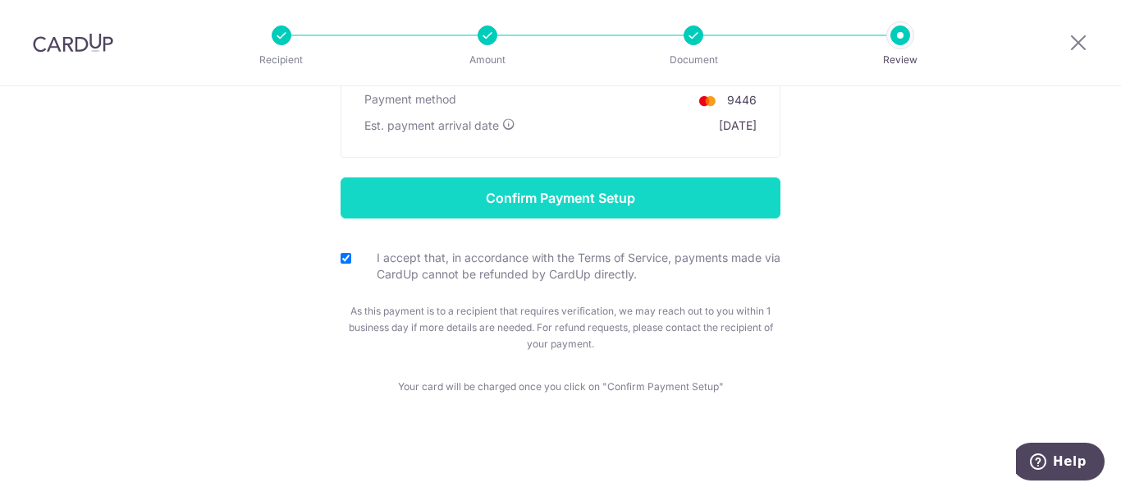
click at [558, 192] on input "Confirm Payment Setup" at bounding box center [561, 197] width 440 height 41
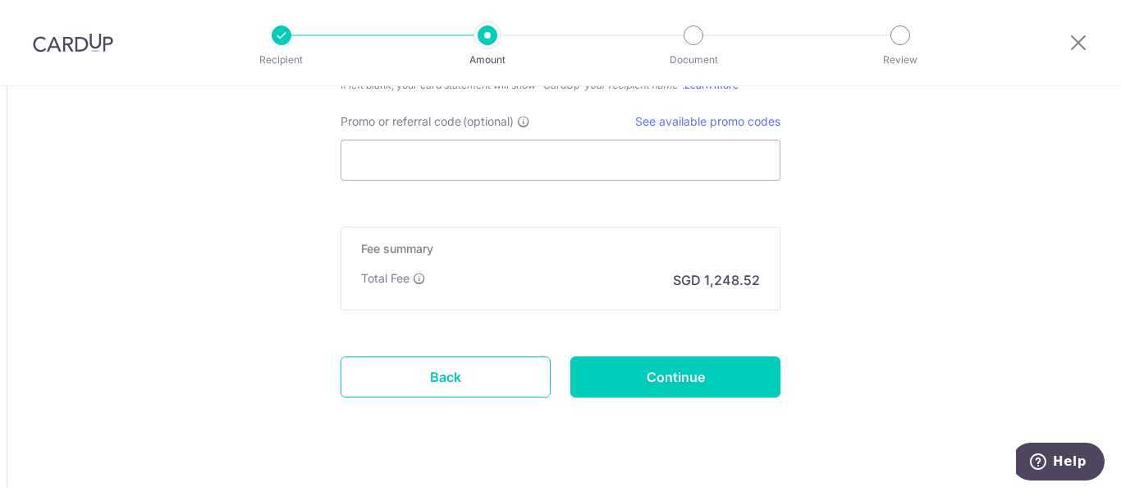
scroll to position [1747, 0]
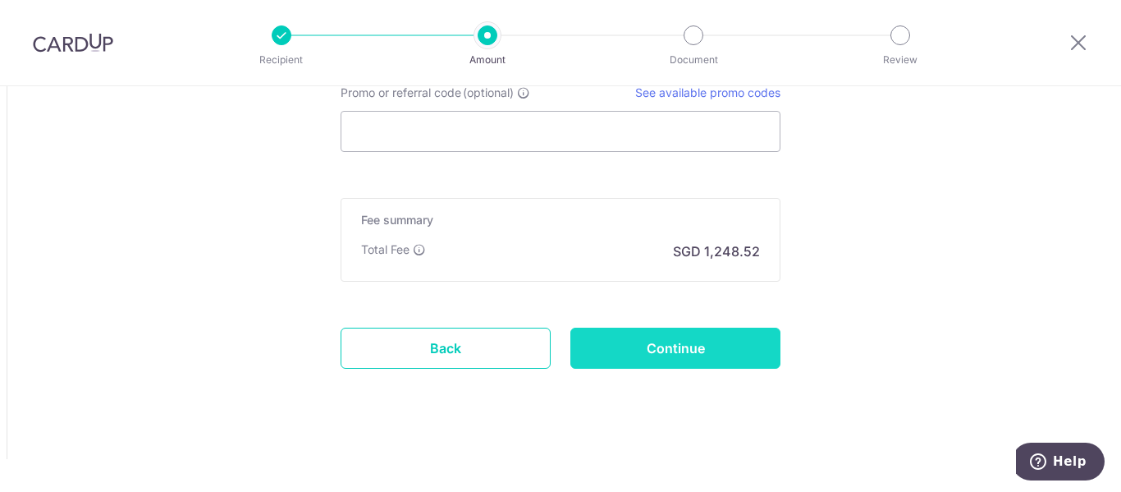
click at [668, 345] on input "Continue" at bounding box center [675, 347] width 210 height 41
type input "Update Schedule"
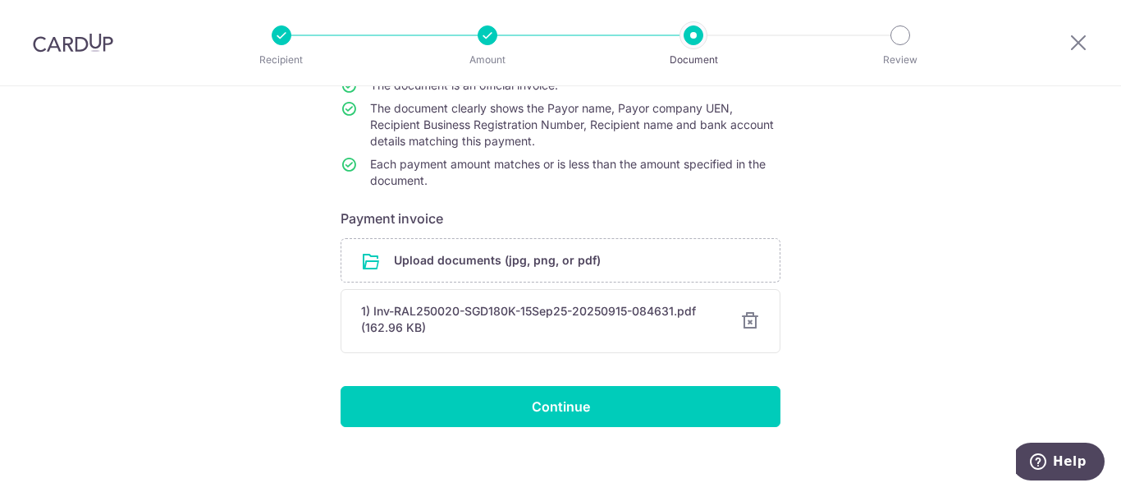
scroll to position [164, 0]
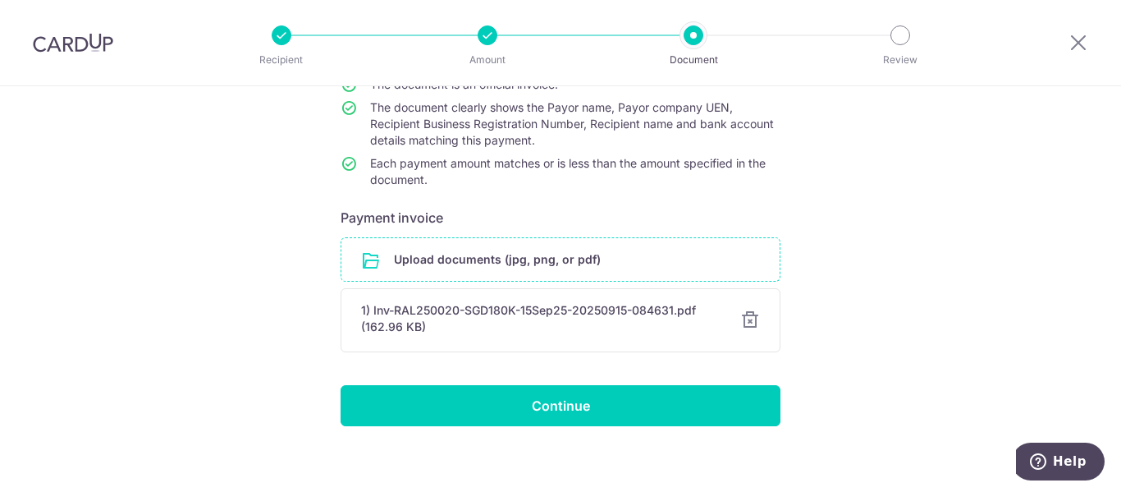
click at [533, 261] on input "file" at bounding box center [560, 259] width 438 height 43
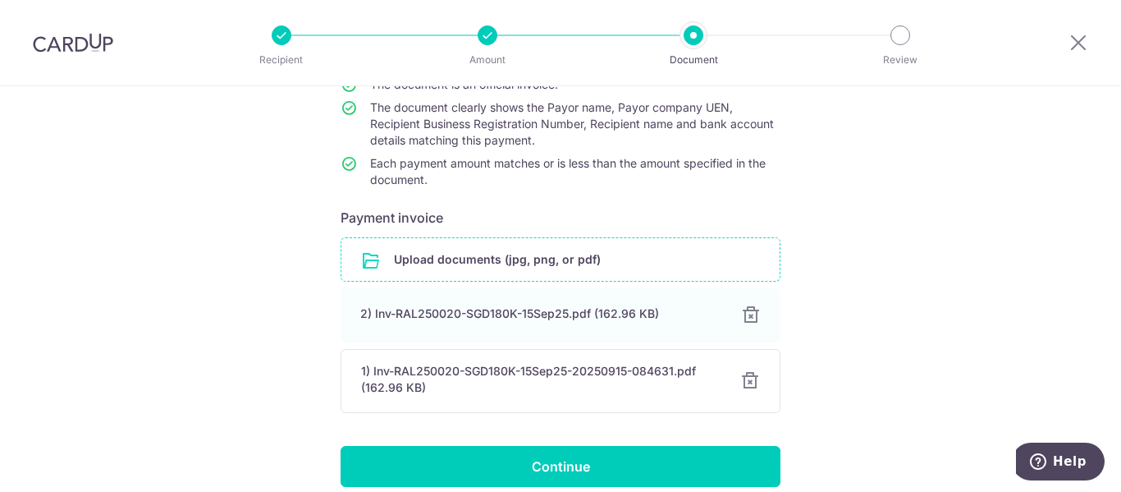
scroll to position [236, 0]
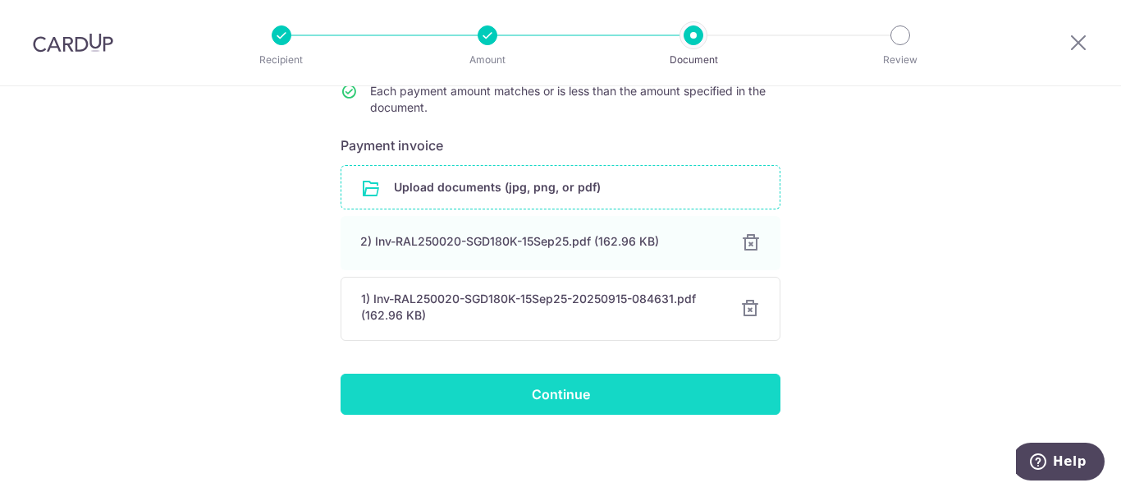
click at [563, 399] on input "Continue" at bounding box center [561, 393] width 440 height 41
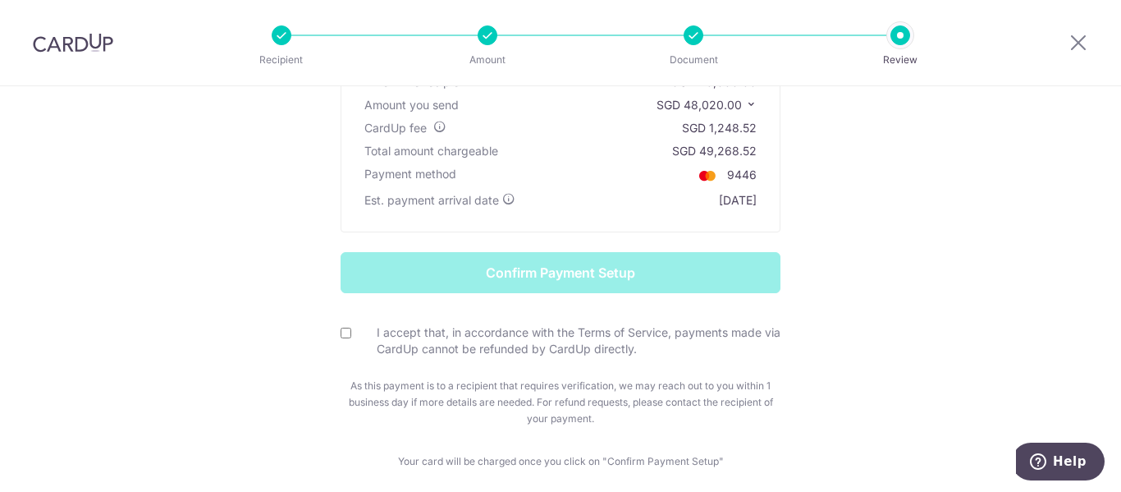
scroll to position [246, 0]
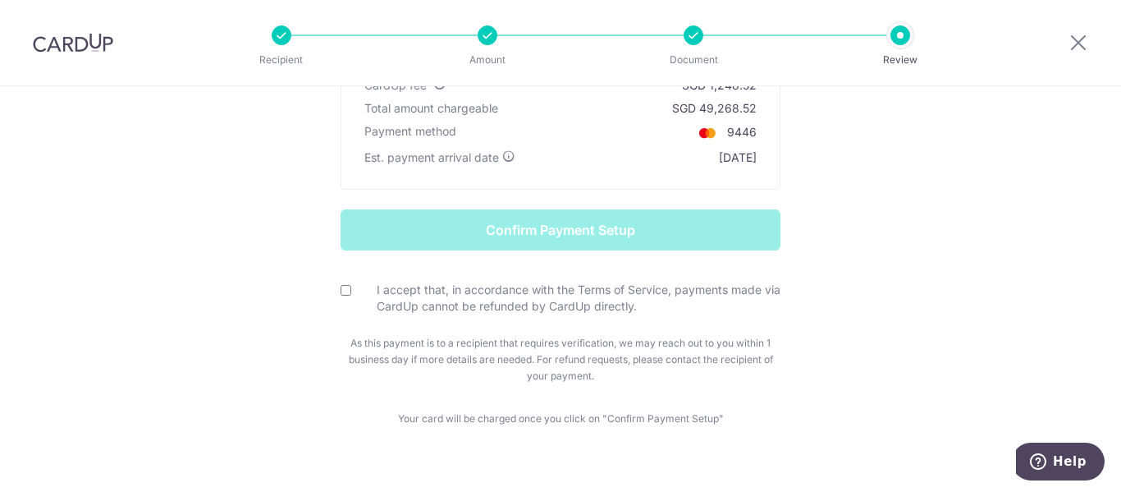
click at [342, 293] on input "I accept that, in accordance with the Terms of Service, payments made via CardU…" at bounding box center [346, 290] width 11 height 11
checkbox input "true"
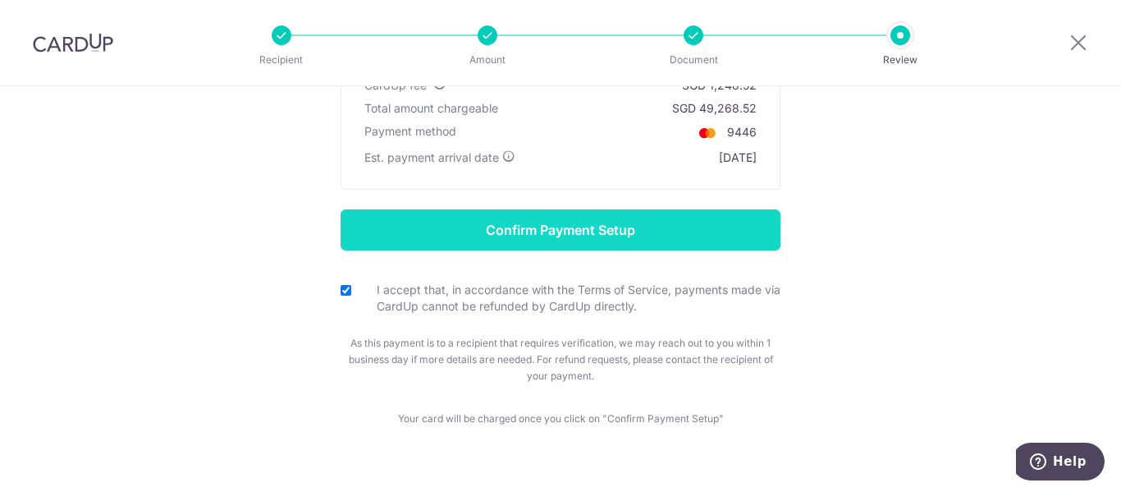
click at [592, 236] on input "Confirm Payment Setup" at bounding box center [561, 229] width 440 height 41
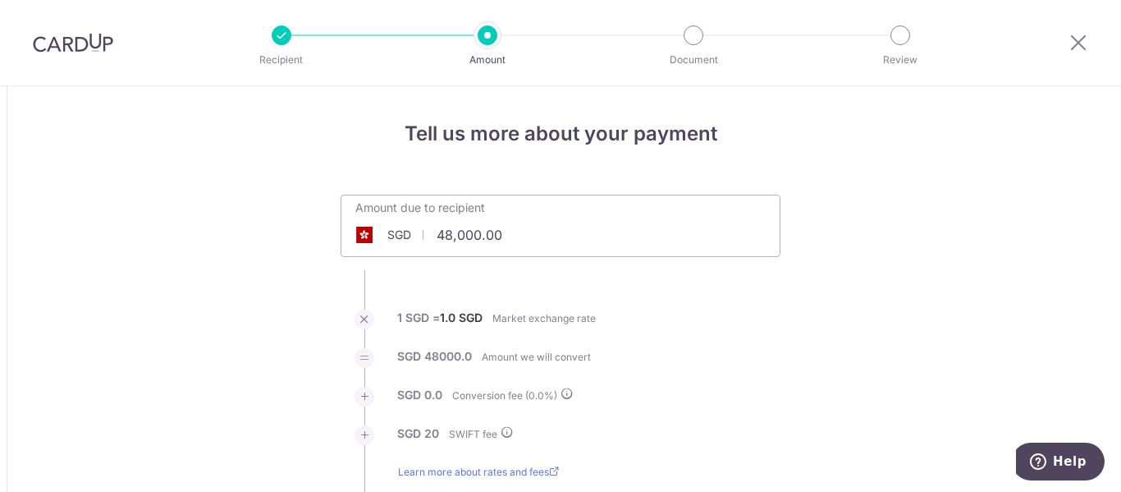
drag, startPoint x: 448, startPoint y: 235, endPoint x: 461, endPoint y: 235, distance: 13.1
click at [448, 235] on input "48,000.00" at bounding box center [468, 235] width 254 height 38
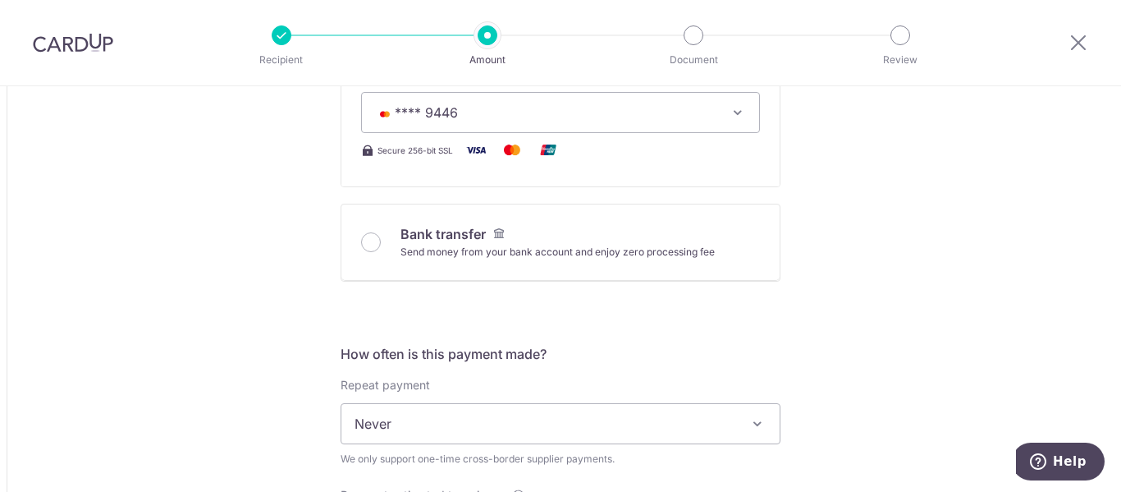
scroll to position [739, 0]
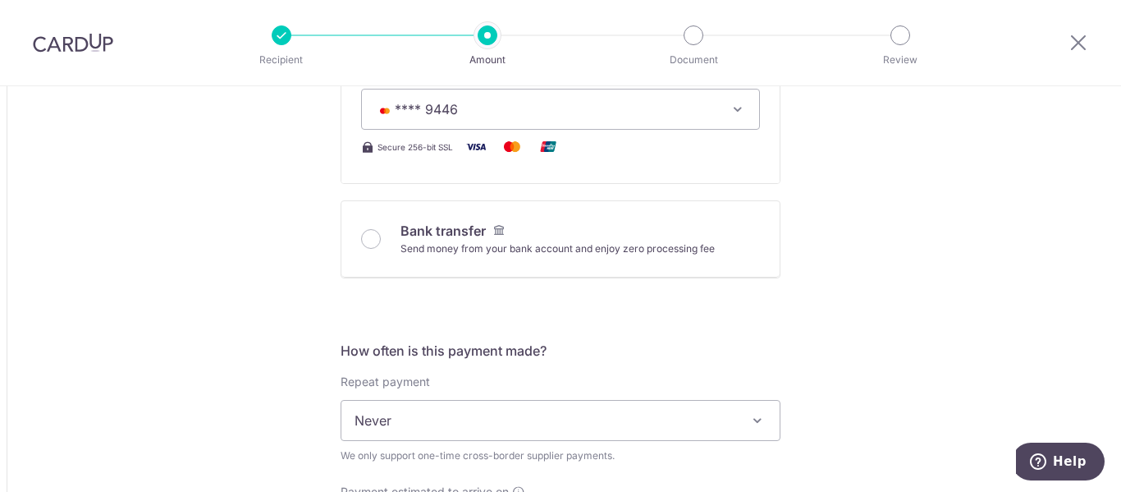
click at [730, 113] on icon "button" at bounding box center [738, 109] width 16 height 16
type input "36,000.00"
type input "36,020.00"
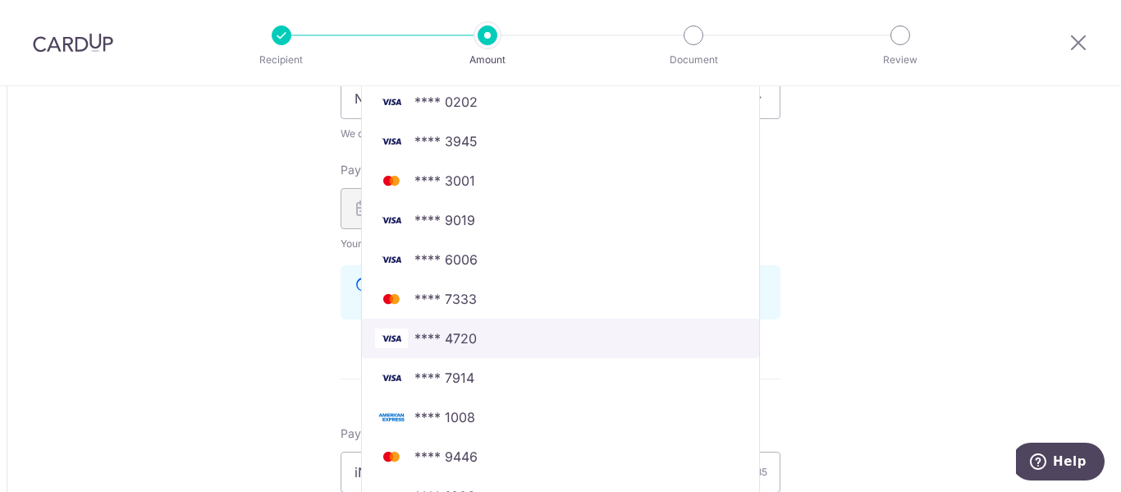
scroll to position [1067, 0]
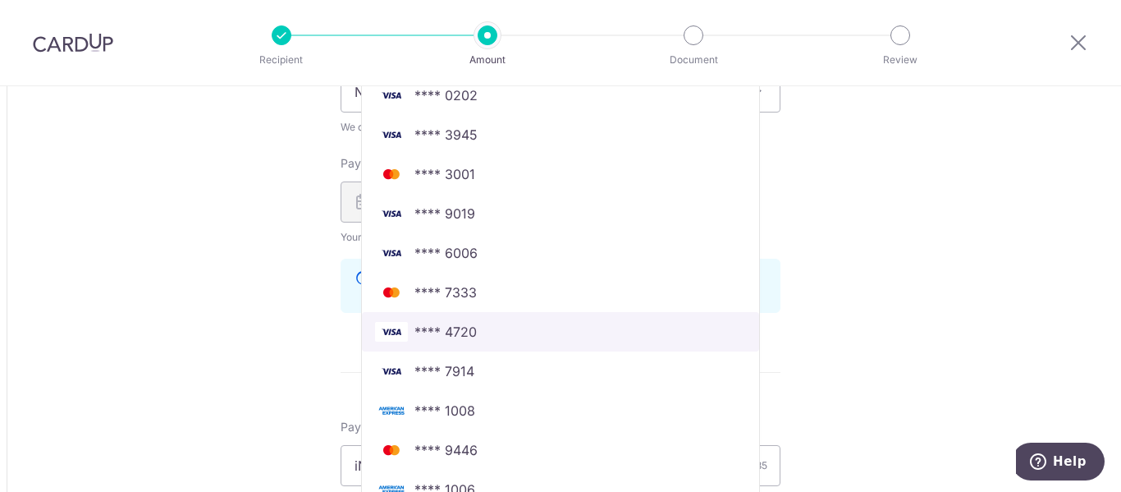
click at [644, 335] on span "**** 4720" at bounding box center [560, 332] width 371 height 20
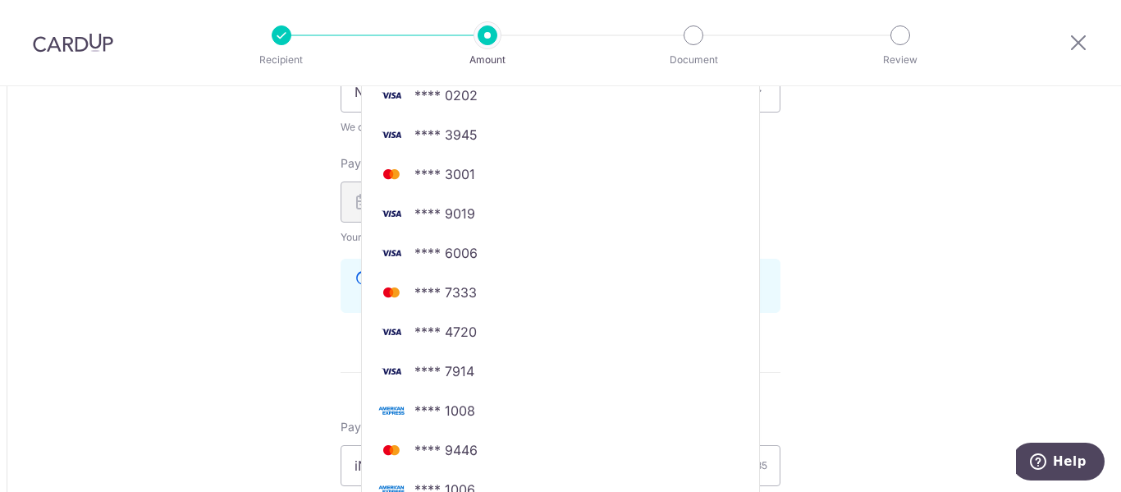
type input "36,000.00"
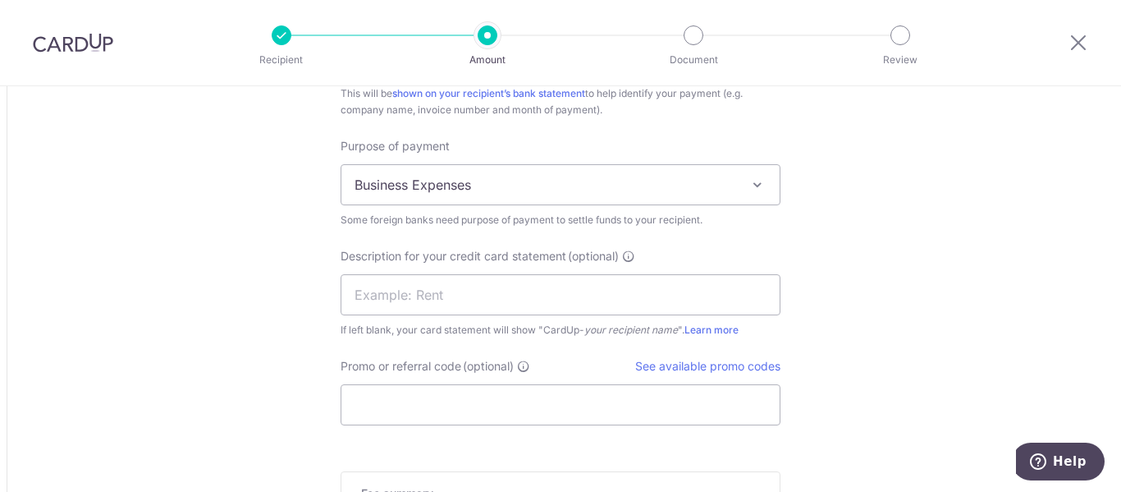
scroll to position [1477, 0]
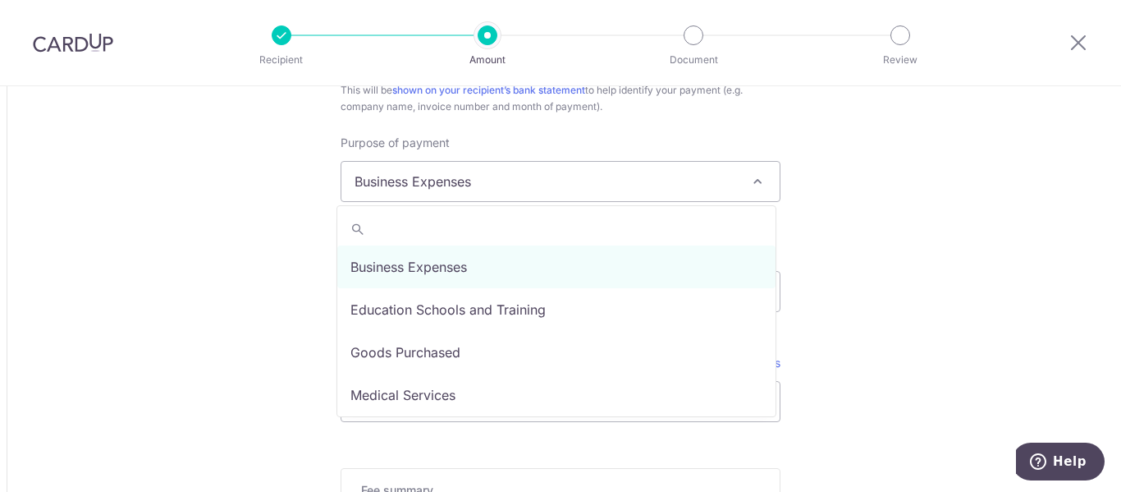
click at [753, 178] on span at bounding box center [758, 182] width 20 height 20
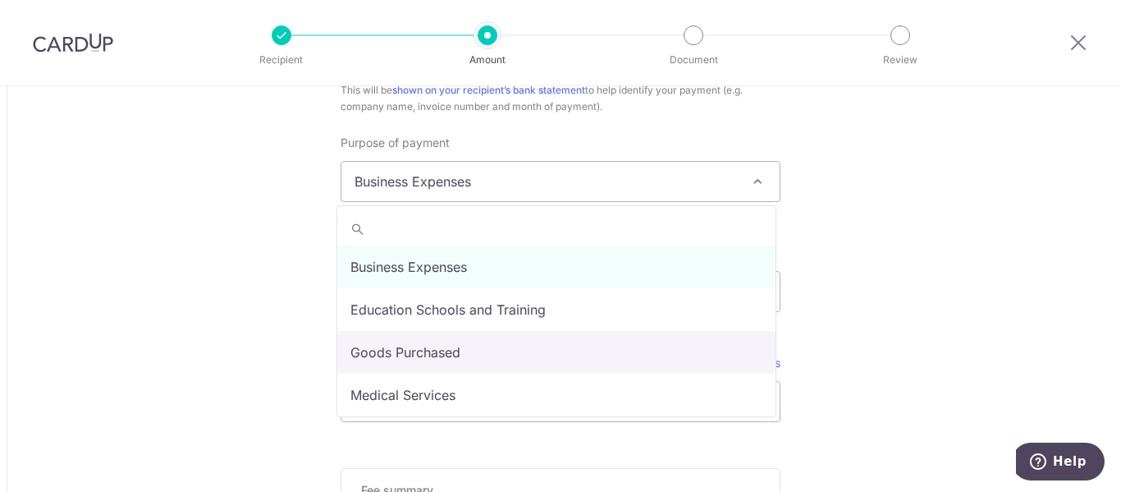
select select "Goods Purchased"
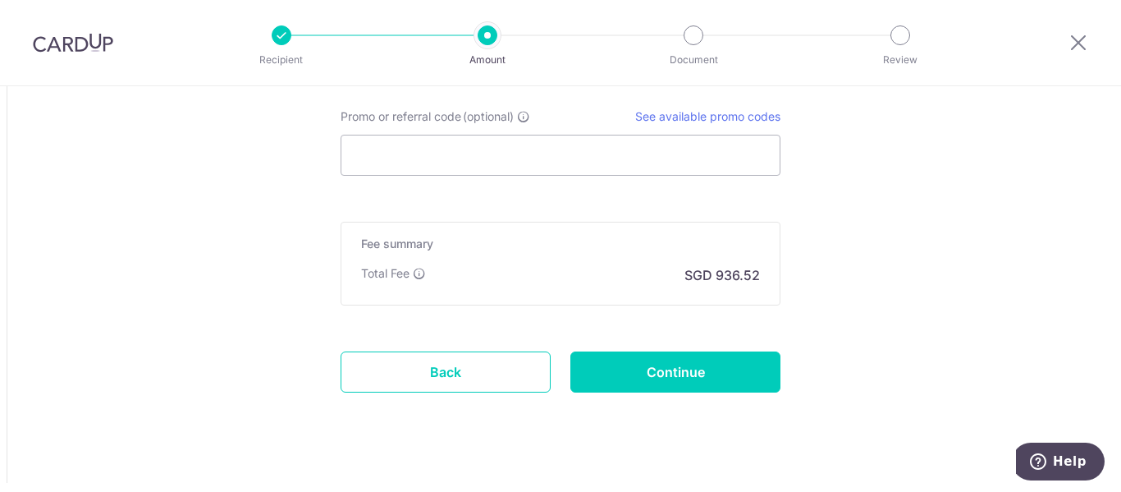
scroll to position [1641, 0]
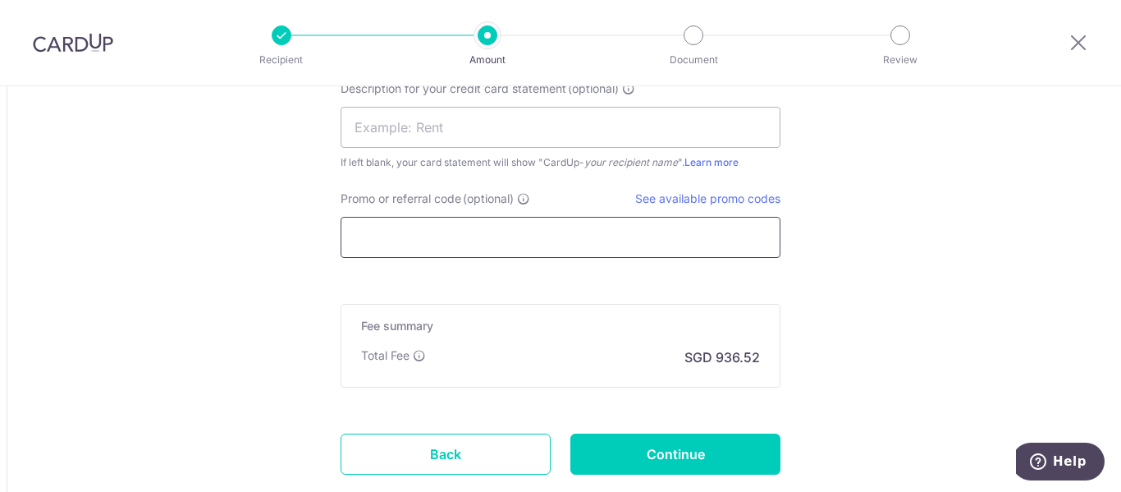
click at [532, 234] on input "Promo or referral code (optional)" at bounding box center [561, 237] width 440 height 41
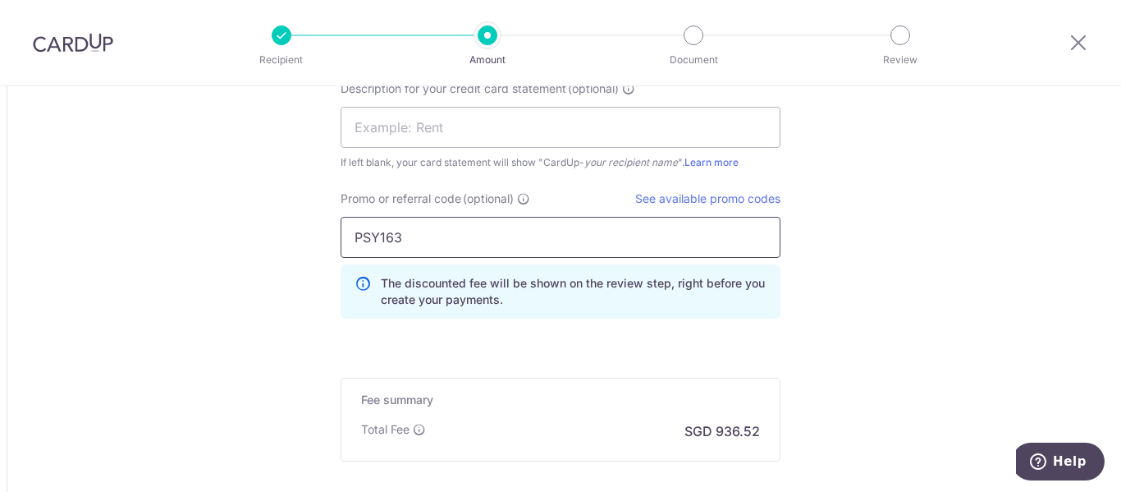
scroll to position [1806, 0]
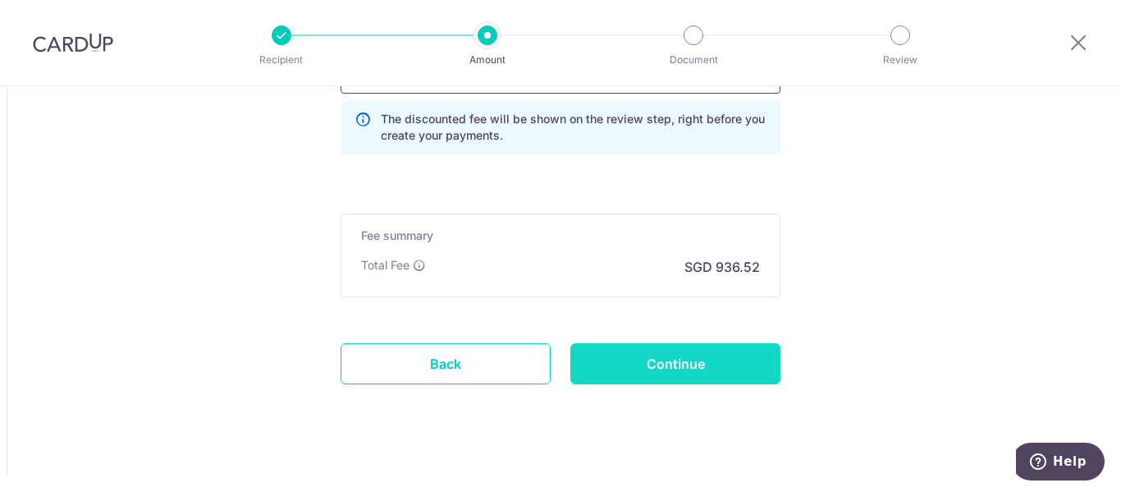
type input "PSY163"
click at [657, 355] on input "Continue" at bounding box center [675, 363] width 210 height 41
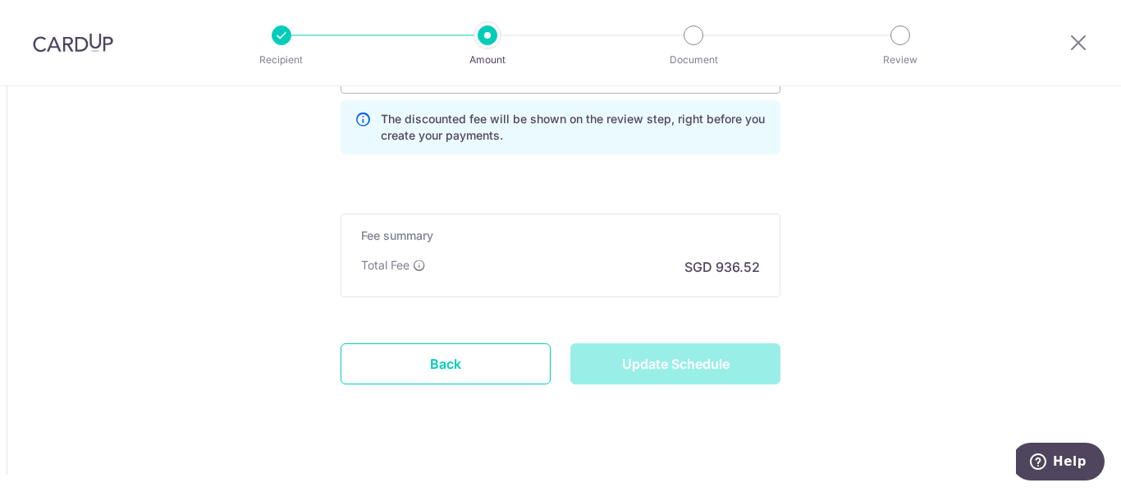
type input "Update Schedule"
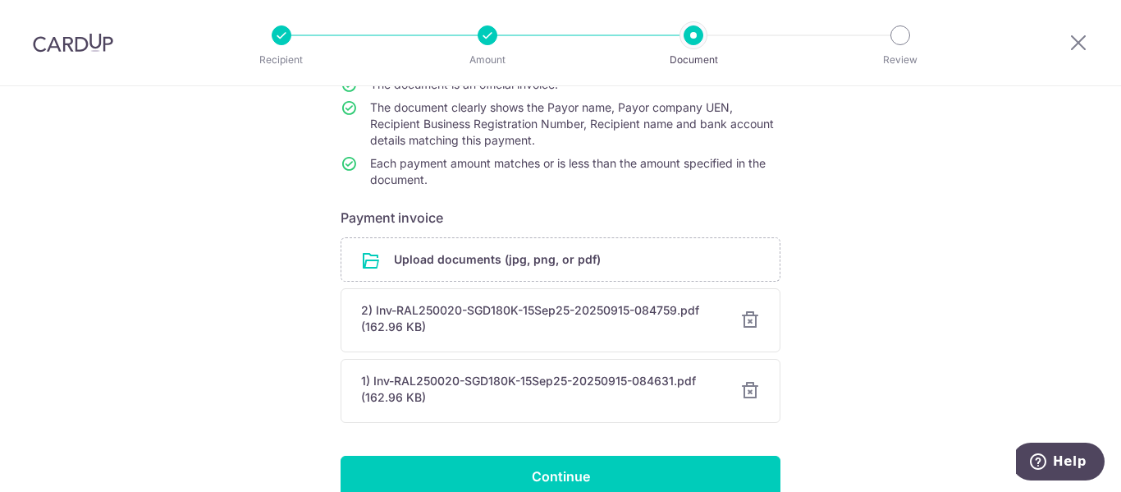
click at [744, 387] on div at bounding box center [750, 391] width 20 height 20
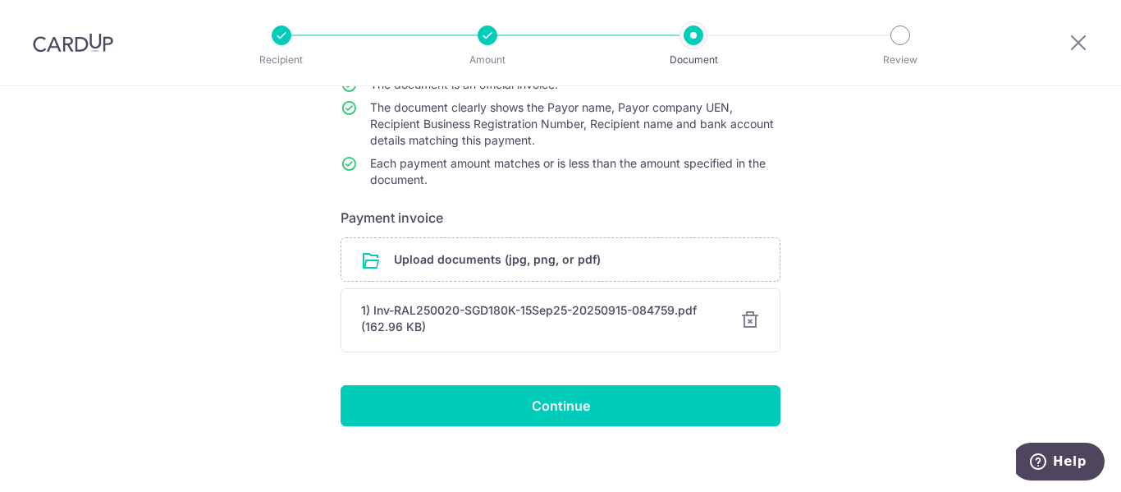
scroll to position [176, 0]
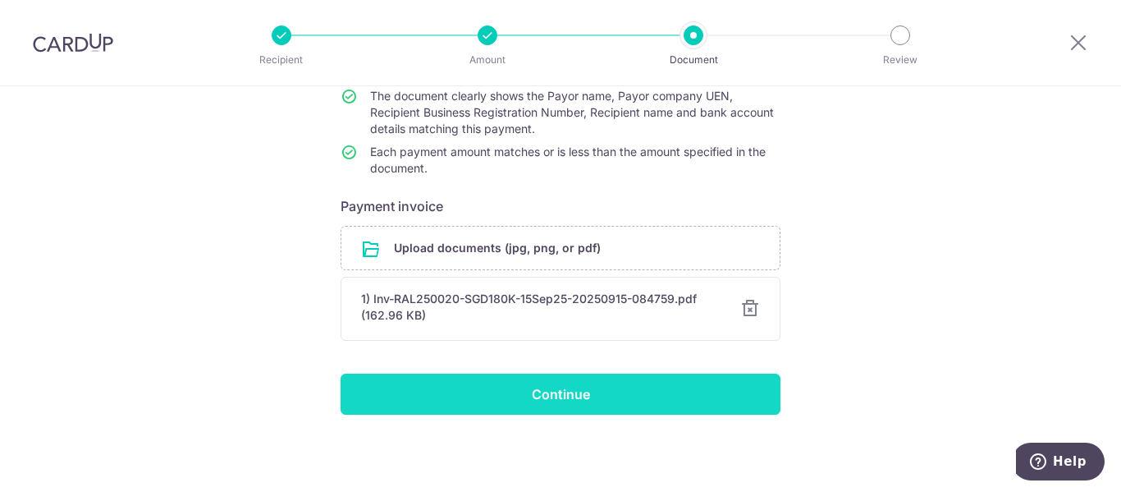
click at [550, 396] on input "Continue" at bounding box center [561, 393] width 440 height 41
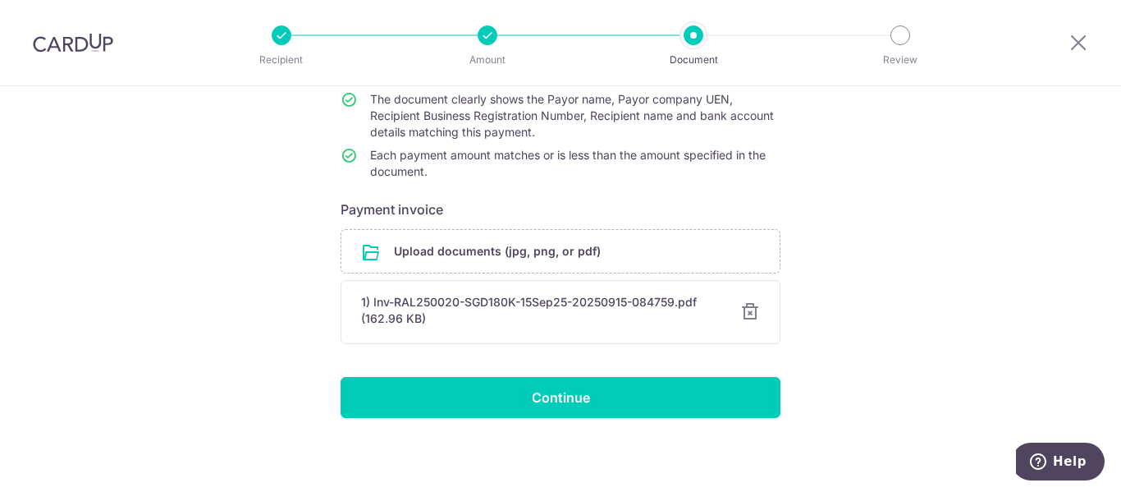
scroll to position [176, 0]
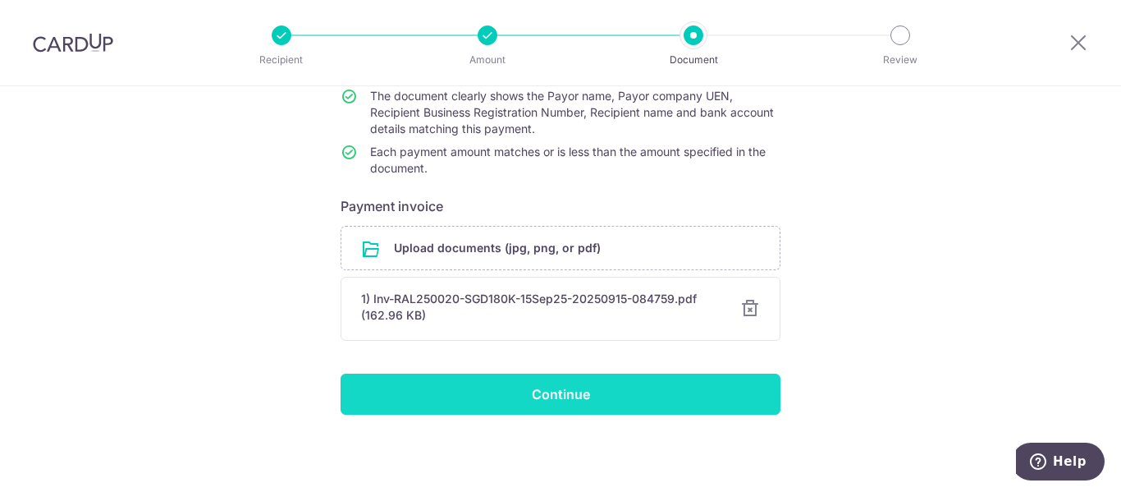
click at [536, 389] on input "Continue" at bounding box center [561, 393] width 440 height 41
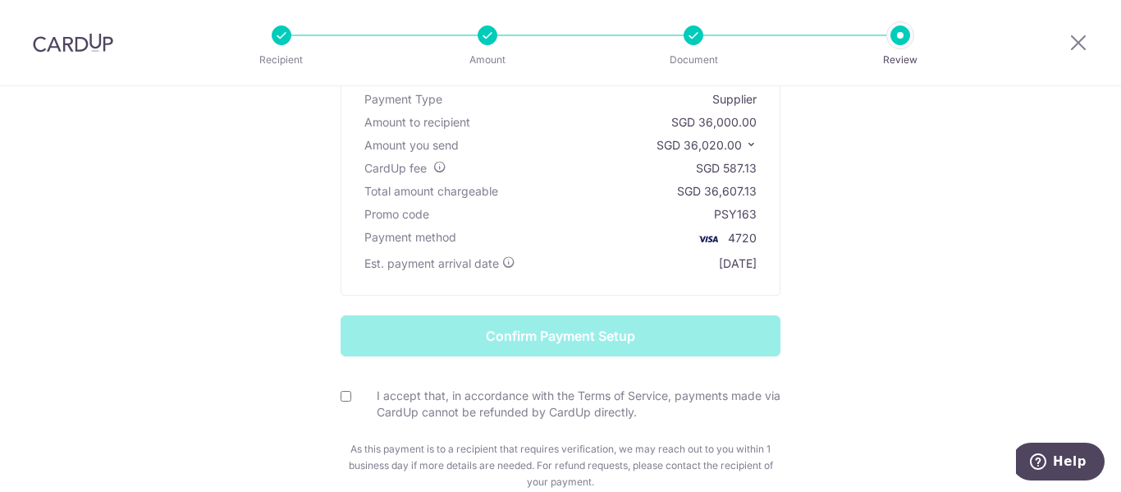
scroll to position [164, 0]
click at [342, 393] on input "I accept that, in accordance with the Terms of Service, payments made via CardU…" at bounding box center [346, 395] width 11 height 11
checkbox input "true"
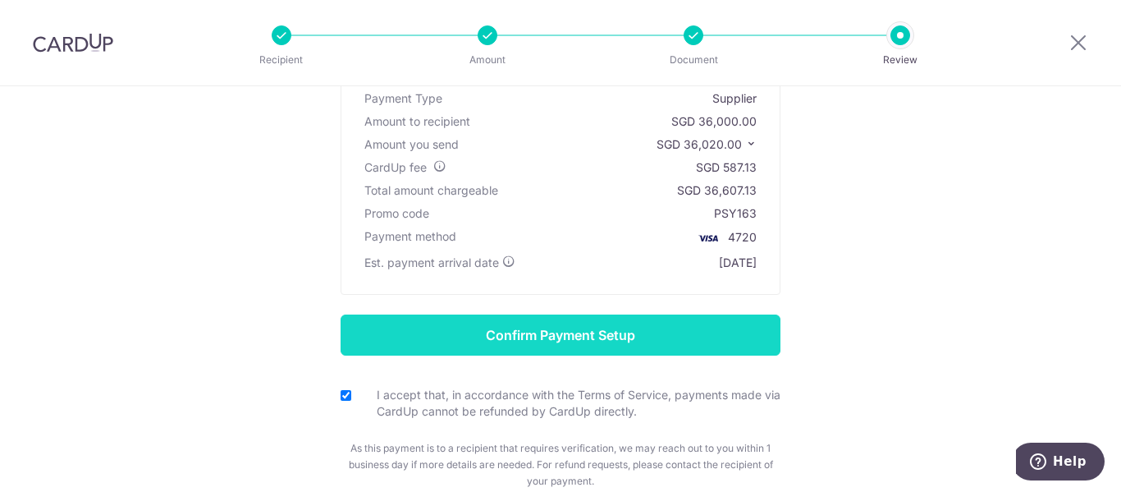
click at [520, 332] on input "Confirm Payment Setup" at bounding box center [561, 334] width 440 height 41
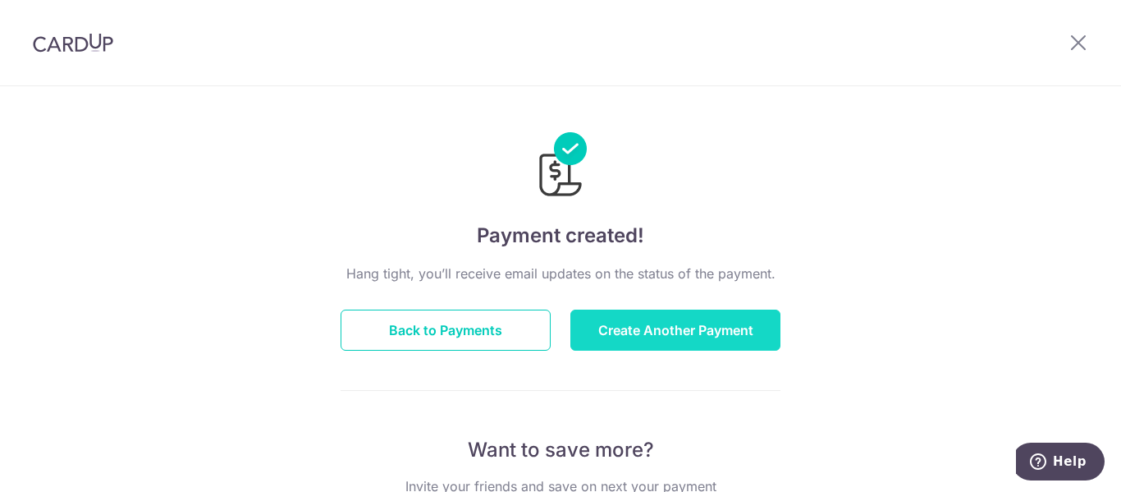
click at [696, 327] on button "Create Another Payment" at bounding box center [675, 329] width 210 height 41
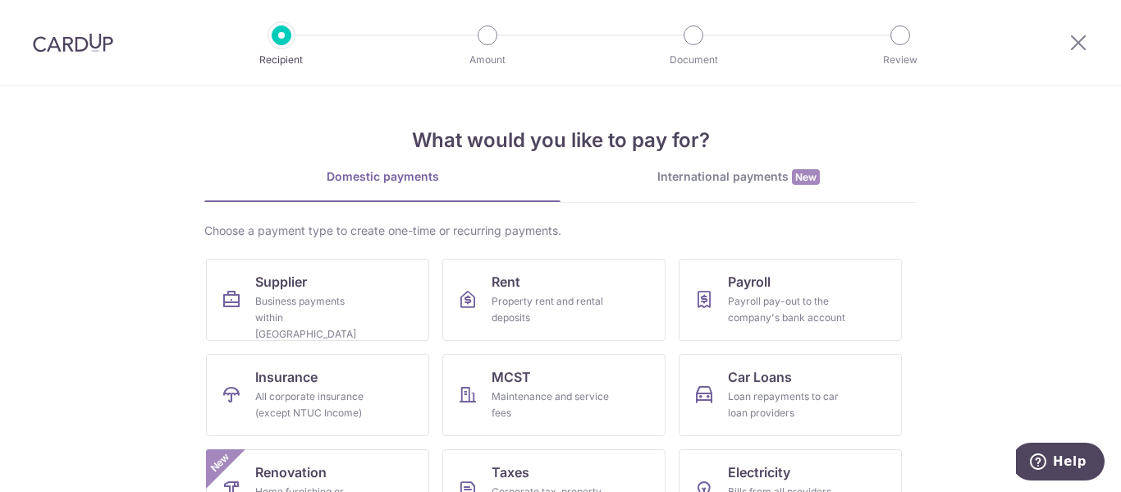
click at [739, 182] on div "International payments New" at bounding box center [739, 176] width 356 height 17
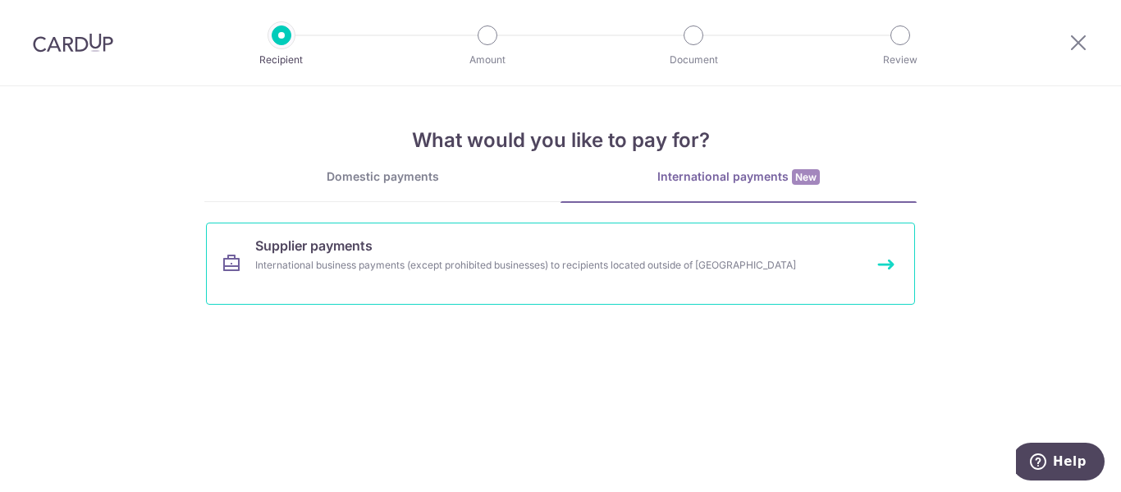
click at [626, 271] on div "International business payments (except prohibited businesses) to recipients lo…" at bounding box center [538, 265] width 567 height 16
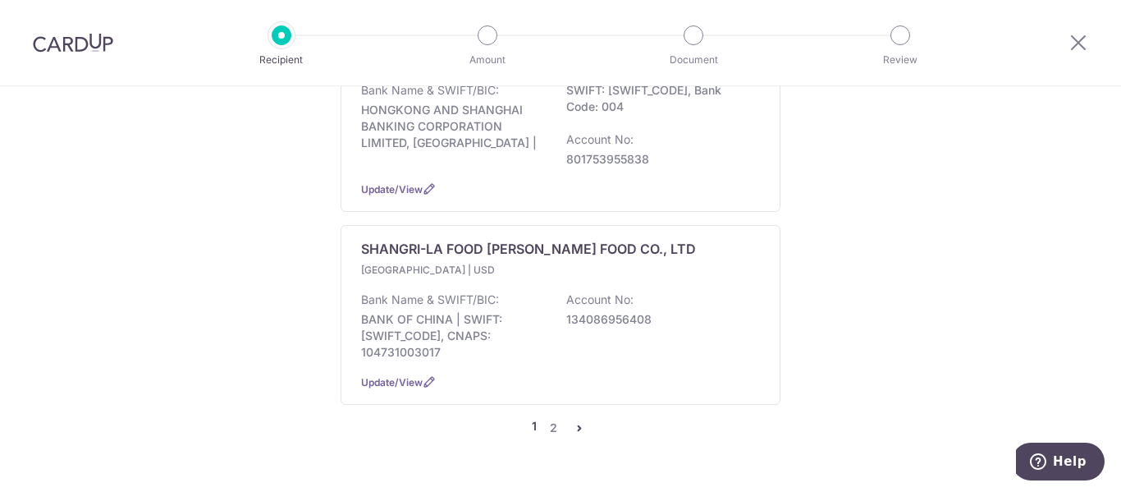
scroll to position [2004, 0]
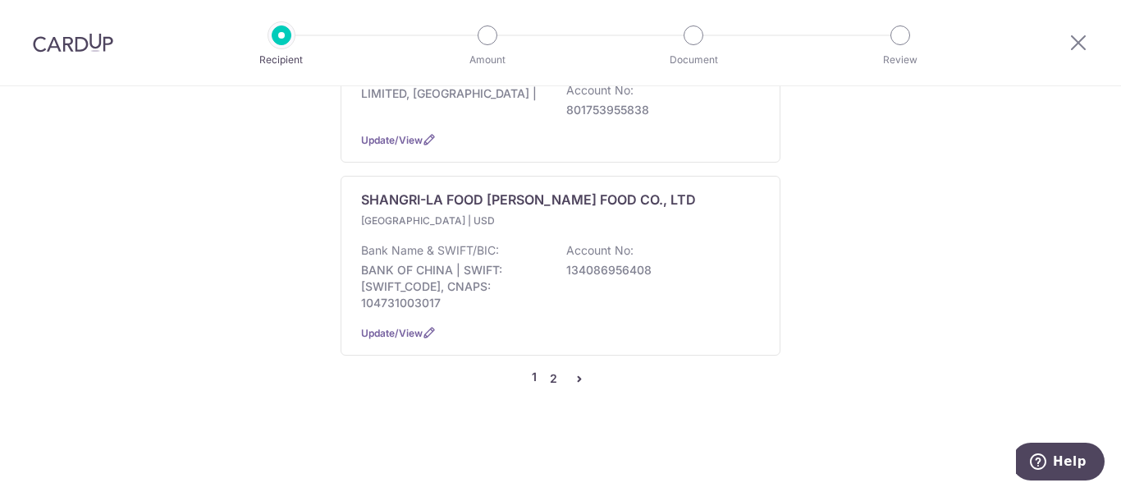
click at [554, 378] on link "2" at bounding box center [553, 378] width 20 height 20
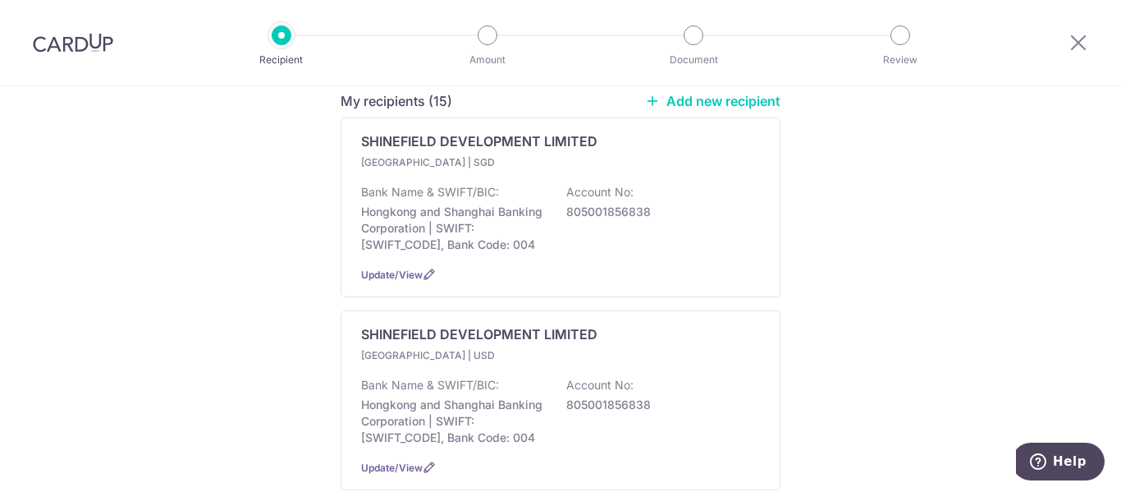
scroll to position [246, 0]
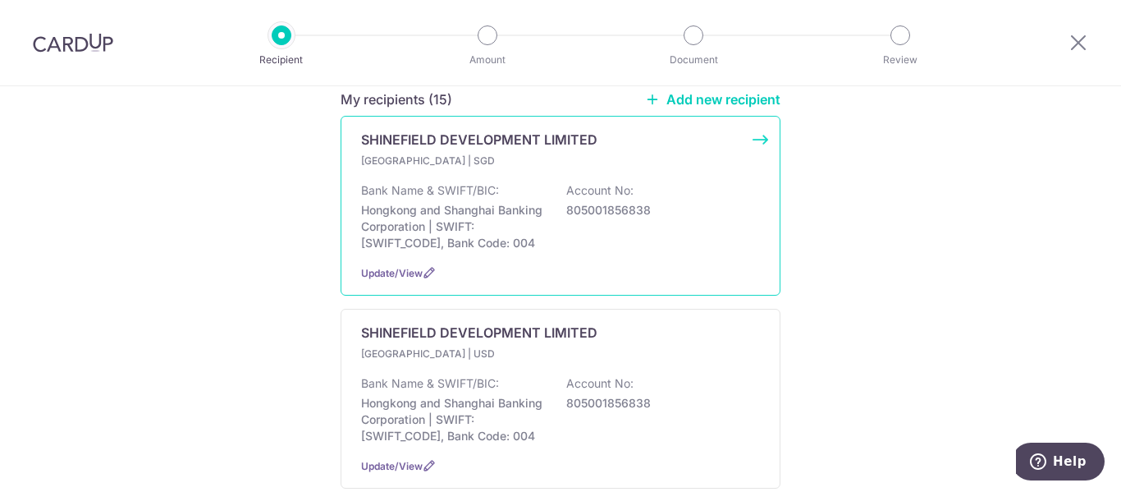
click at [482, 182] on p "Bank Name & SWIFT/BIC:" at bounding box center [430, 190] width 138 height 16
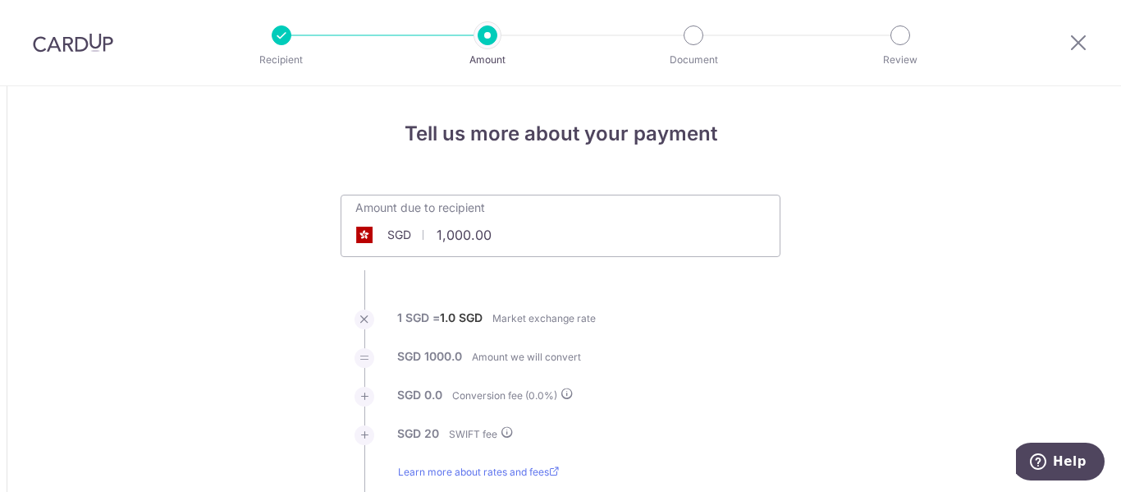
scroll to position [82, 0]
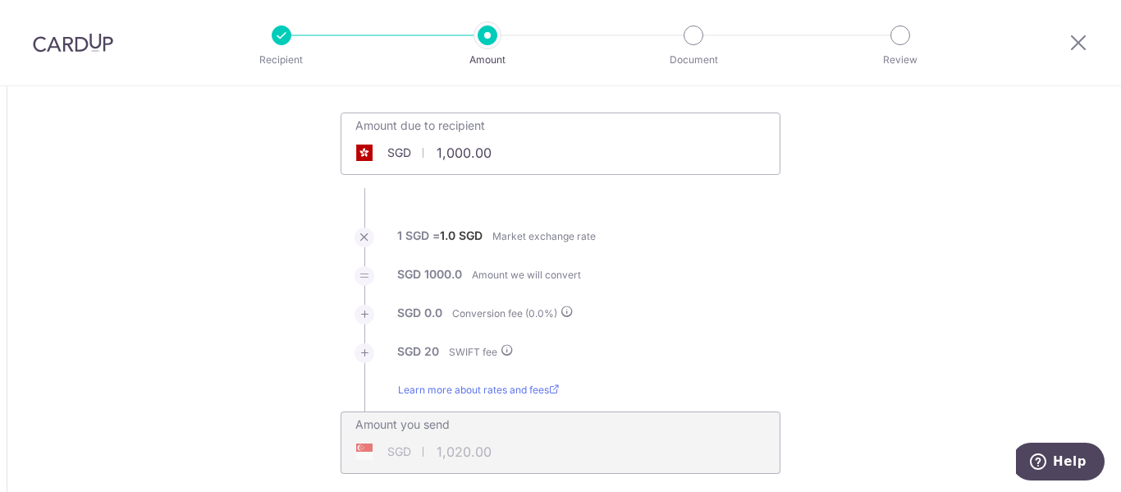
click at [437, 152] on input "1,000.00" at bounding box center [468, 153] width 254 height 38
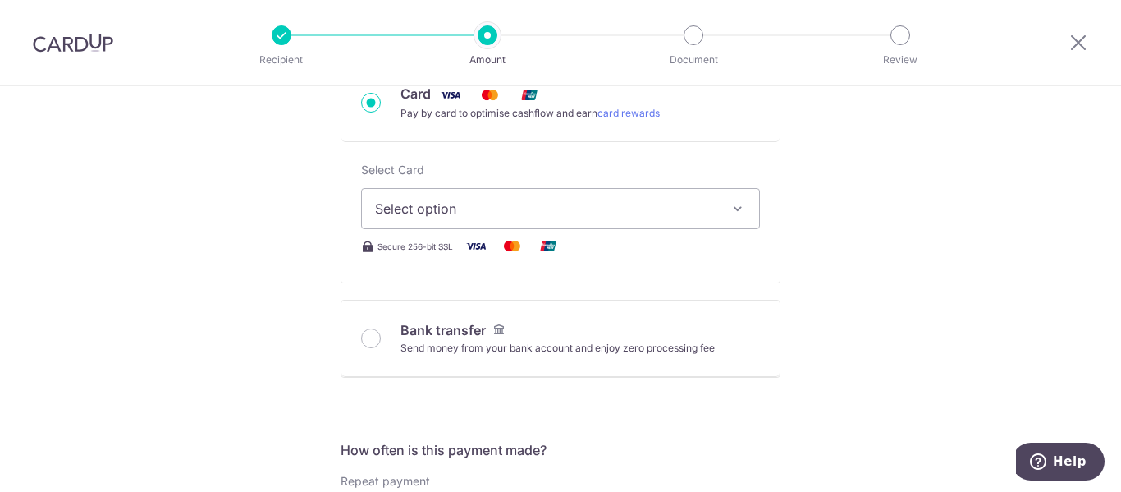
scroll to position [574, 0]
click at [717, 204] on button "Select option" at bounding box center [560, 205] width 399 height 41
type input "49,000.00"
type input "49,020.00"
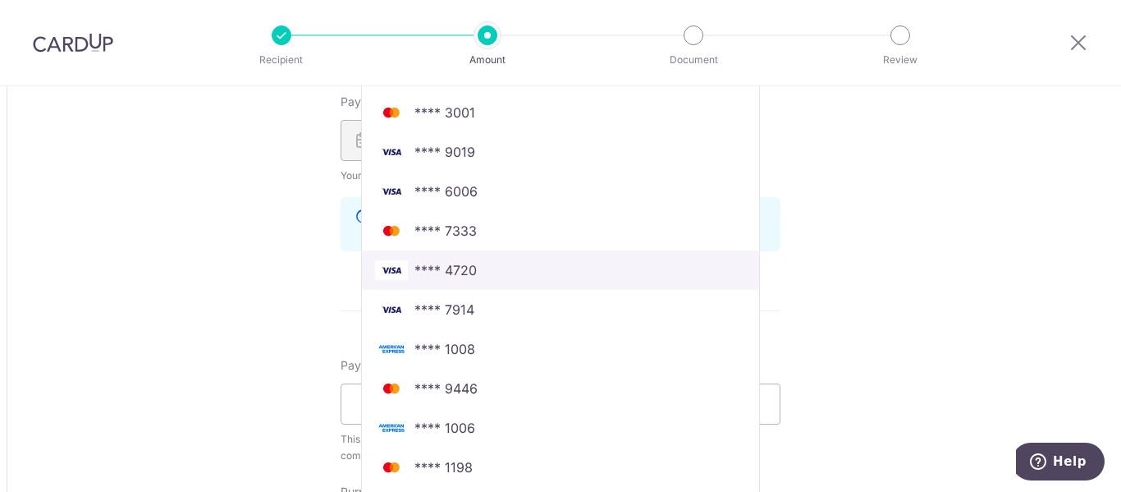
scroll to position [1149, 0]
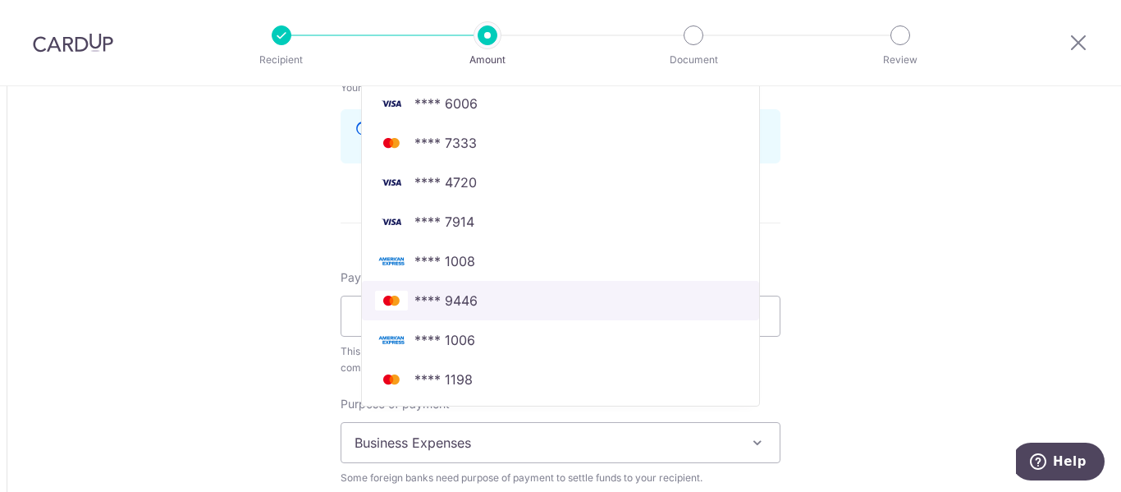
click at [465, 304] on span "**** 9446" at bounding box center [445, 301] width 63 height 20
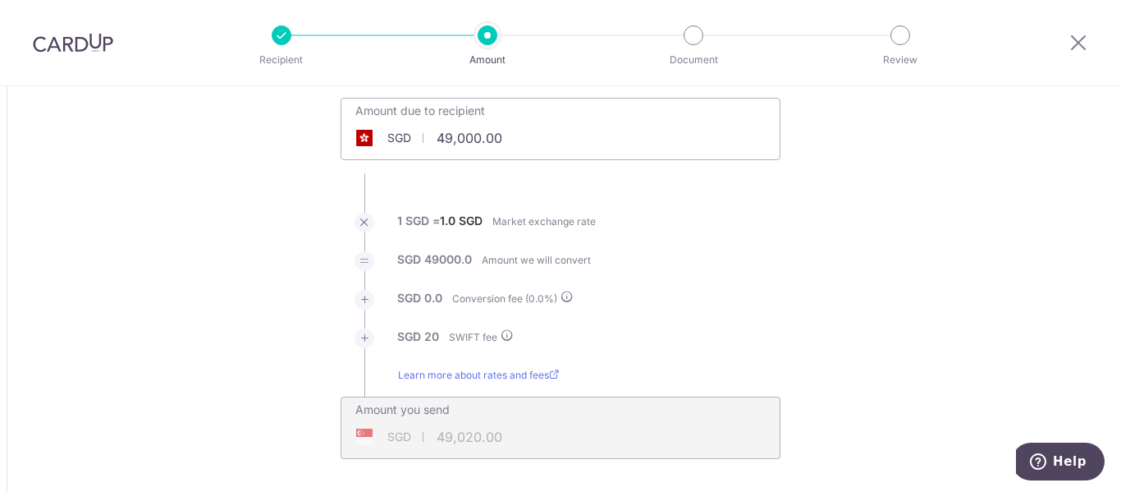
scroll to position [82, 0]
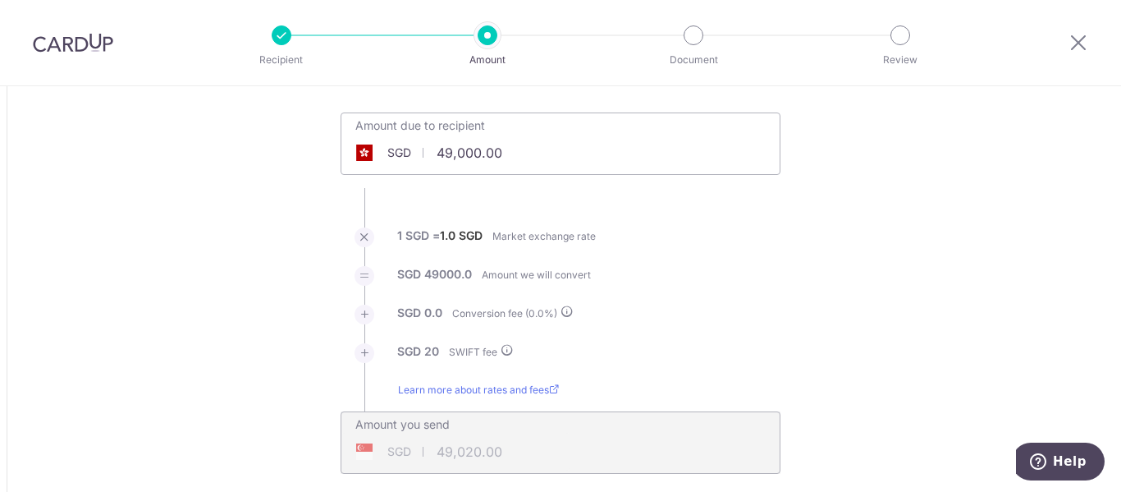
click at [447, 150] on input "49,000.00" at bounding box center [468, 153] width 254 height 38
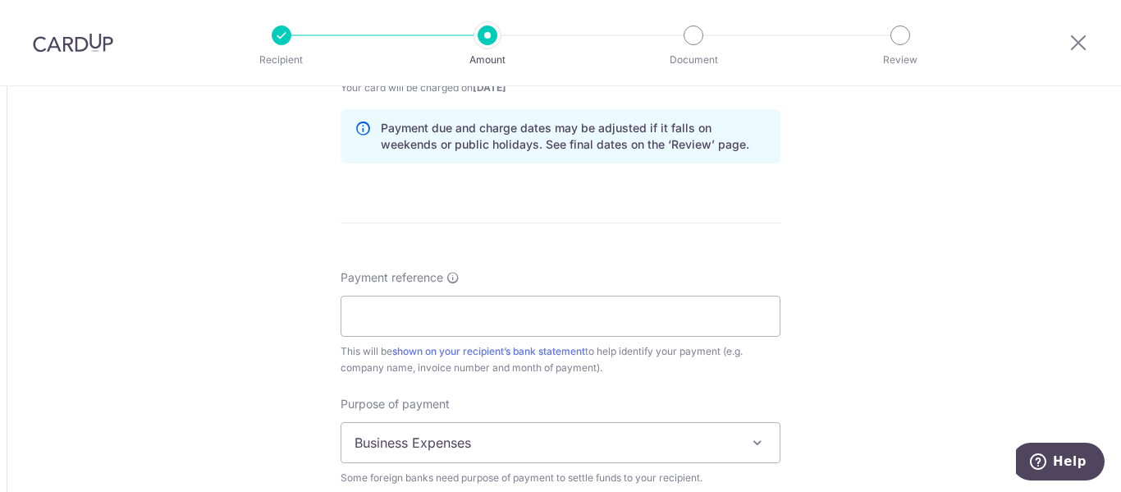
scroll to position [1313, 0]
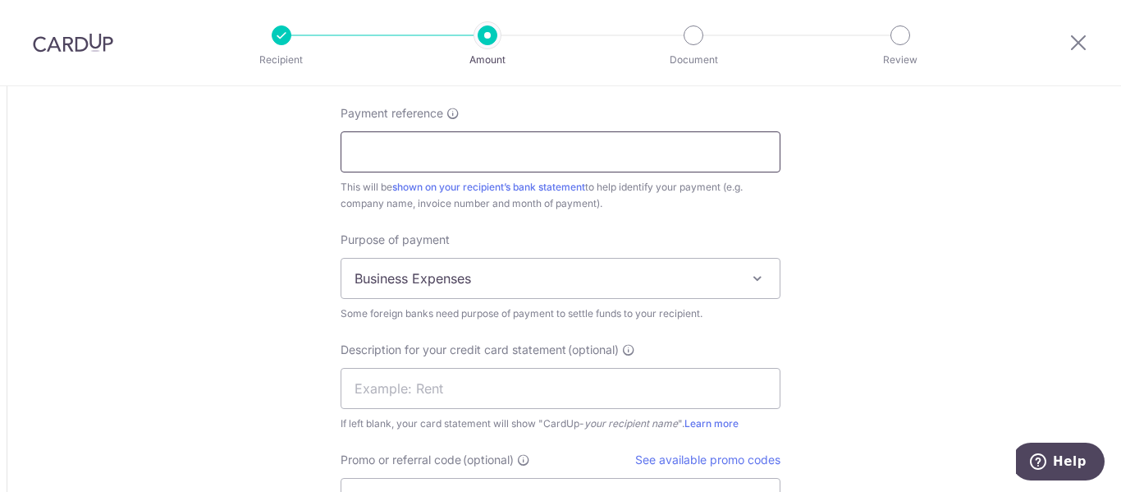
click at [452, 144] on input "Payment reference" at bounding box center [561, 151] width 440 height 41
type input "49,000.00"
type input "iNV"
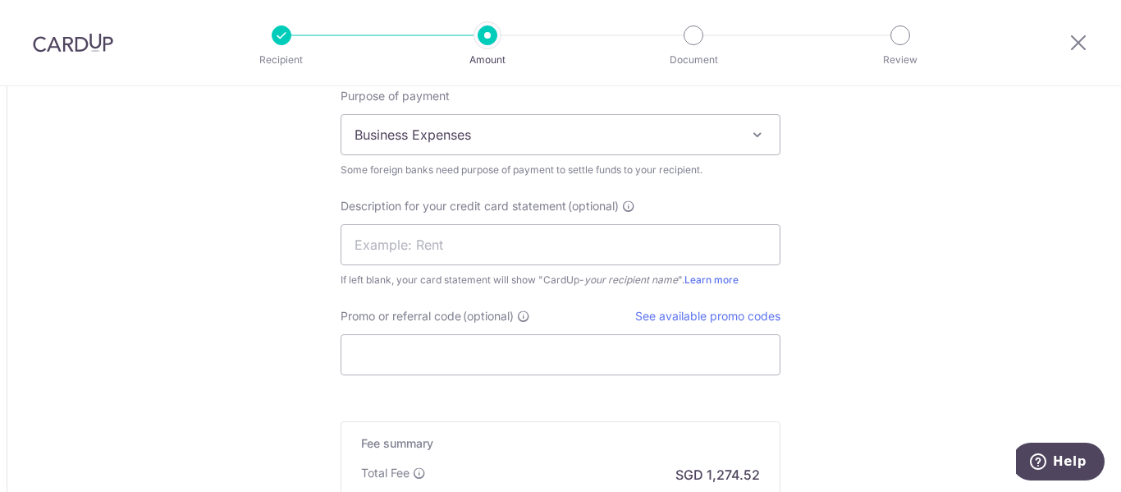
scroll to position [1477, 0]
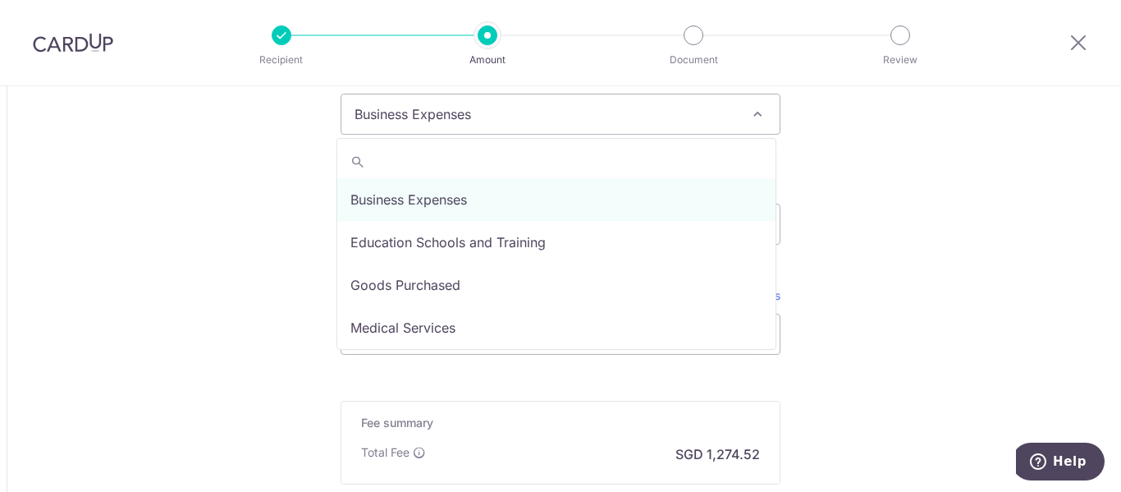
click at [699, 103] on span "Business Expenses" at bounding box center [560, 113] width 438 height 39
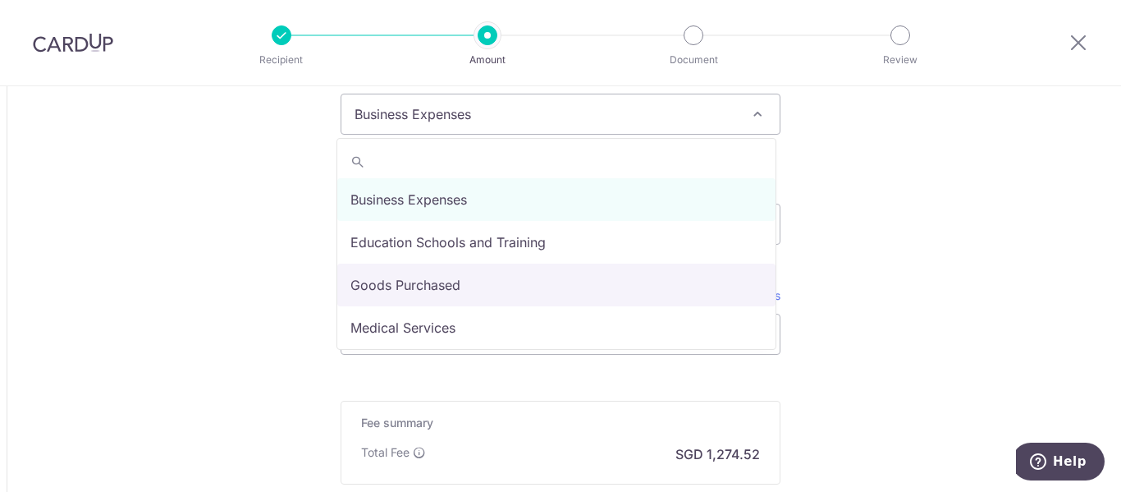
select select "Goods Purchased"
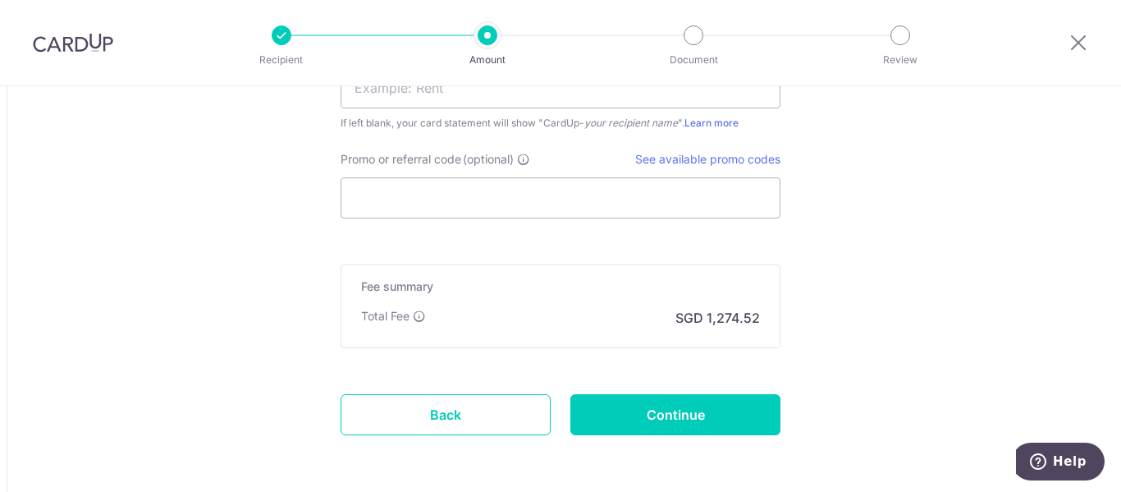
scroll to position [1641, 0]
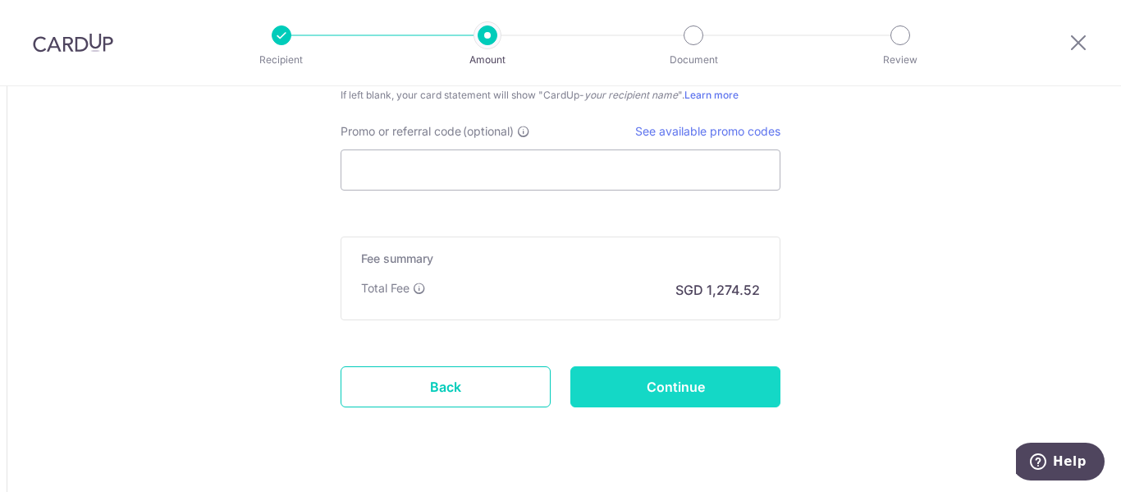
click at [689, 379] on input "Continue" at bounding box center [675, 386] width 210 height 41
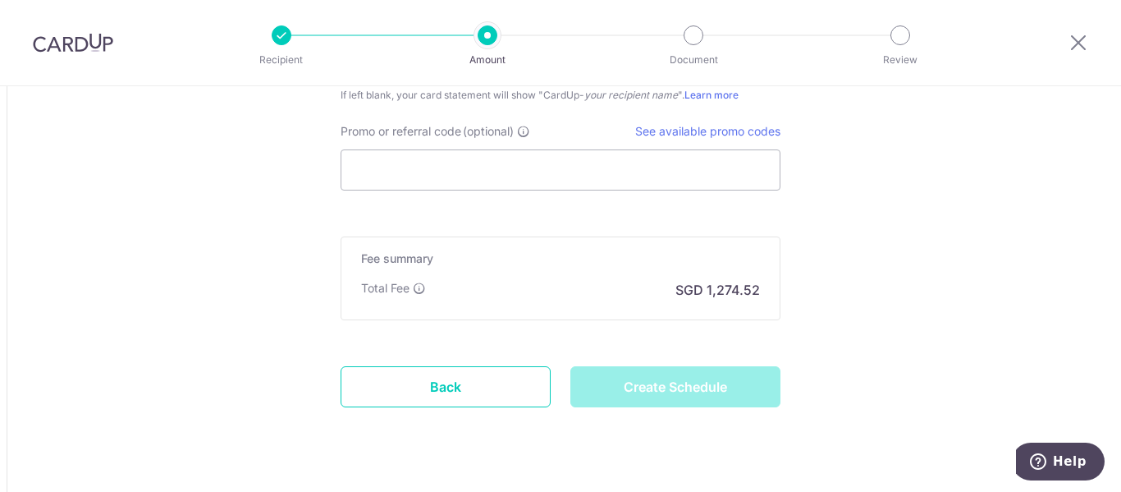
type input "Create Schedule"
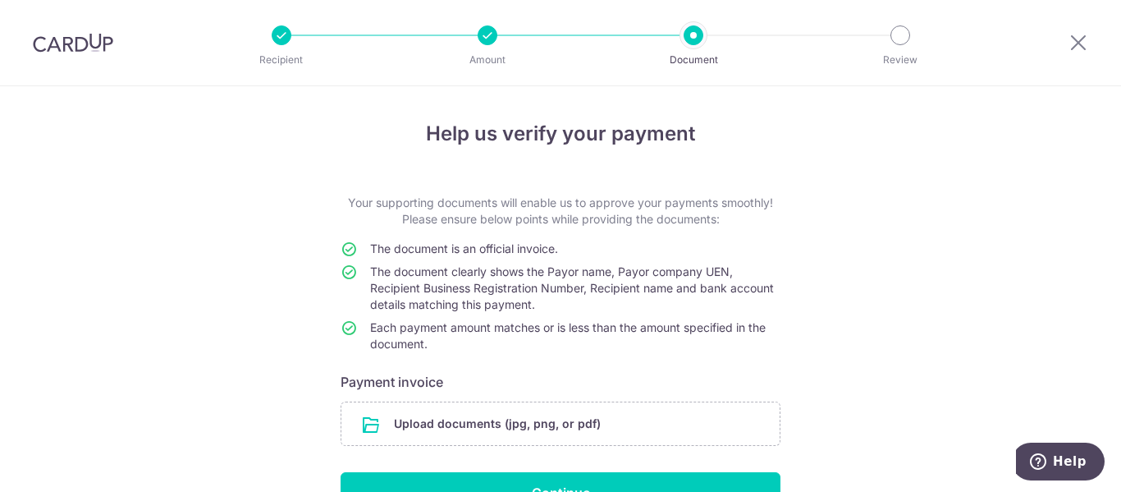
scroll to position [98, 0]
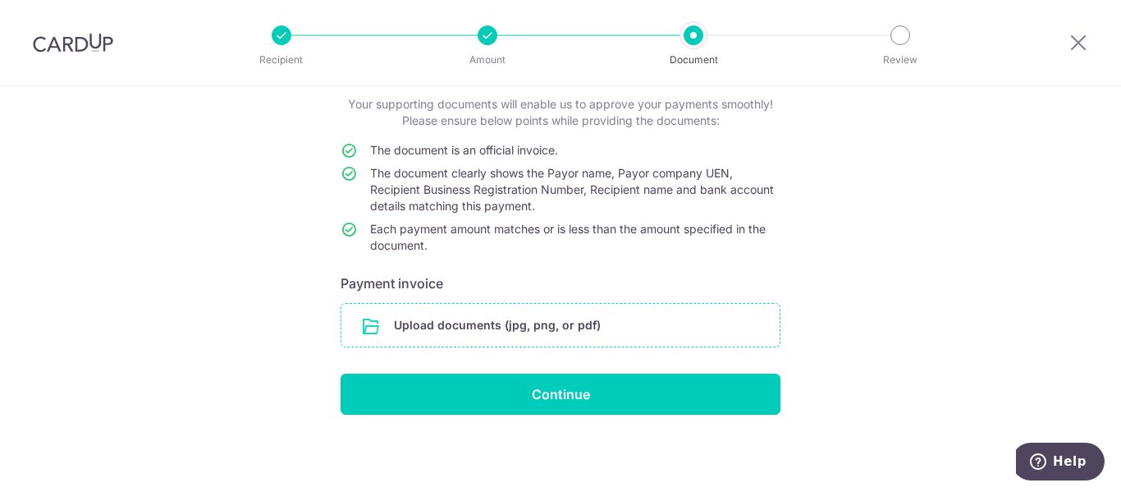
click at [577, 332] on input "file" at bounding box center [560, 325] width 438 height 43
click at [528, 318] on input "file" at bounding box center [560, 325] width 438 height 43
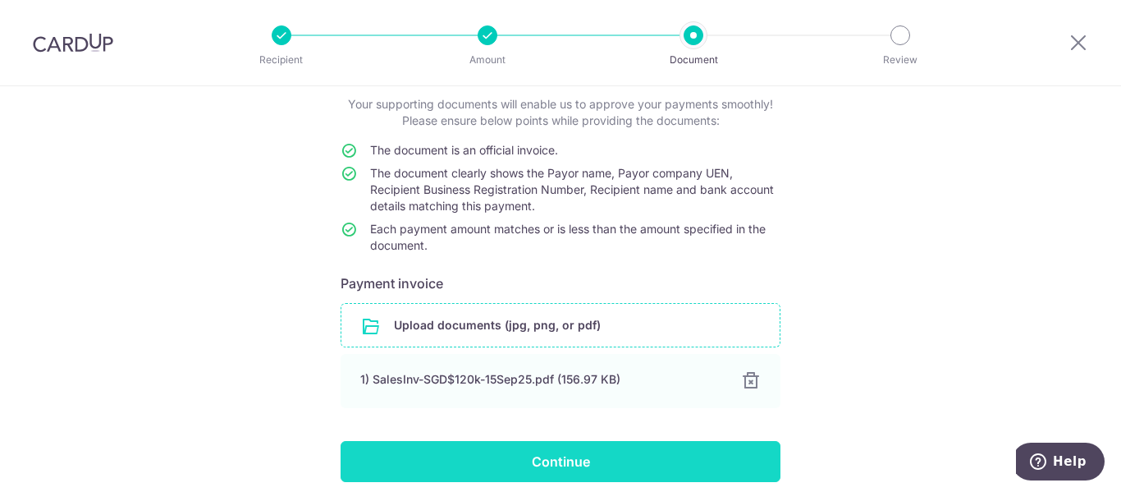
click at [577, 463] on input "Continue" at bounding box center [561, 461] width 440 height 41
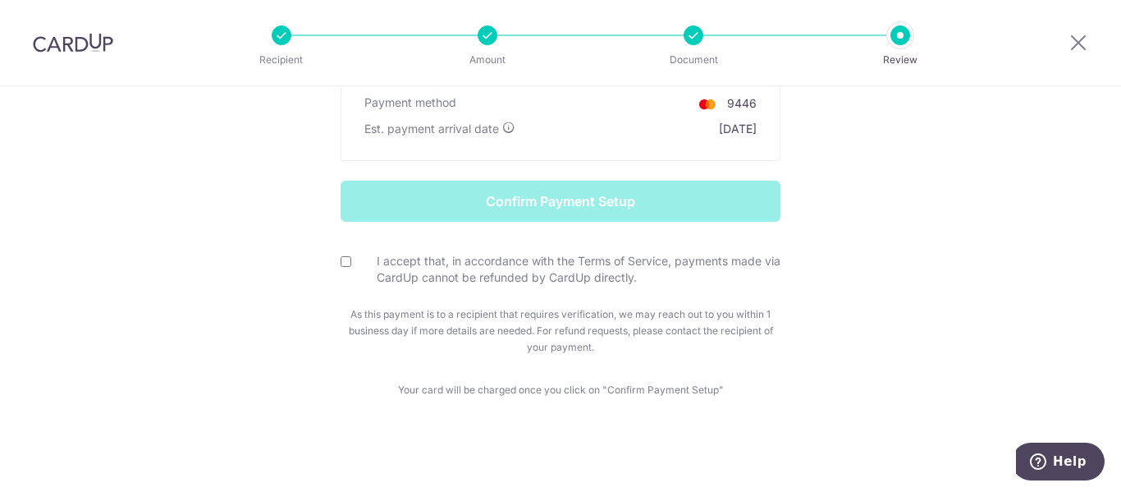
scroll to position [278, 0]
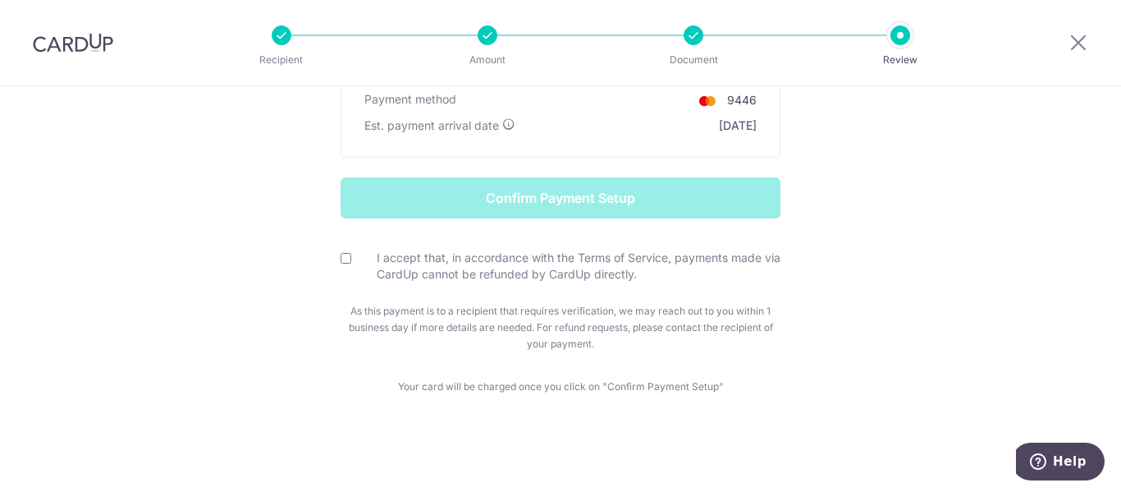
click at [341, 256] on input "I accept that, in accordance with the Terms of Service, payments made via CardU…" at bounding box center [346, 258] width 11 height 11
checkbox input "true"
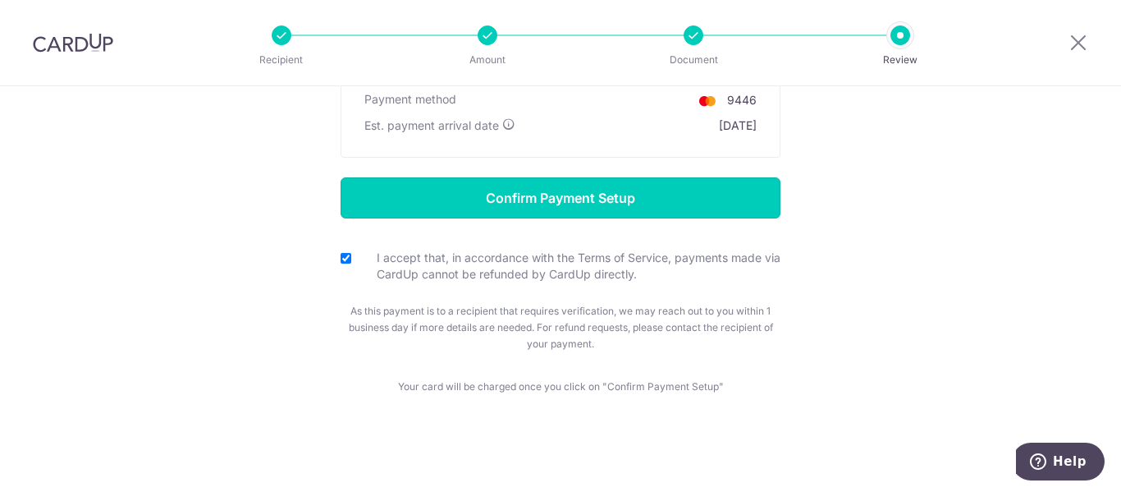
click at [623, 199] on input "Confirm Payment Setup" at bounding box center [561, 197] width 440 height 41
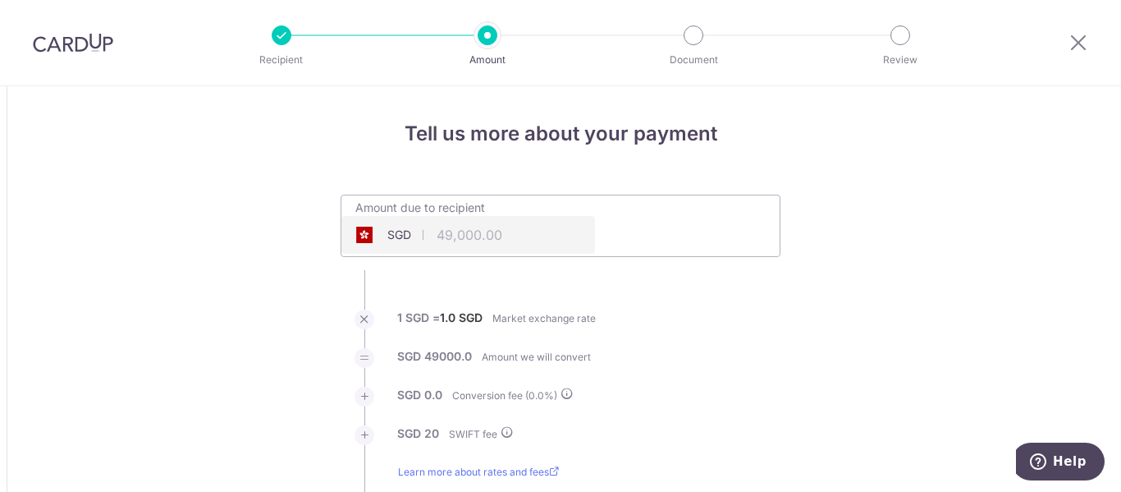
type input "49,000.00"
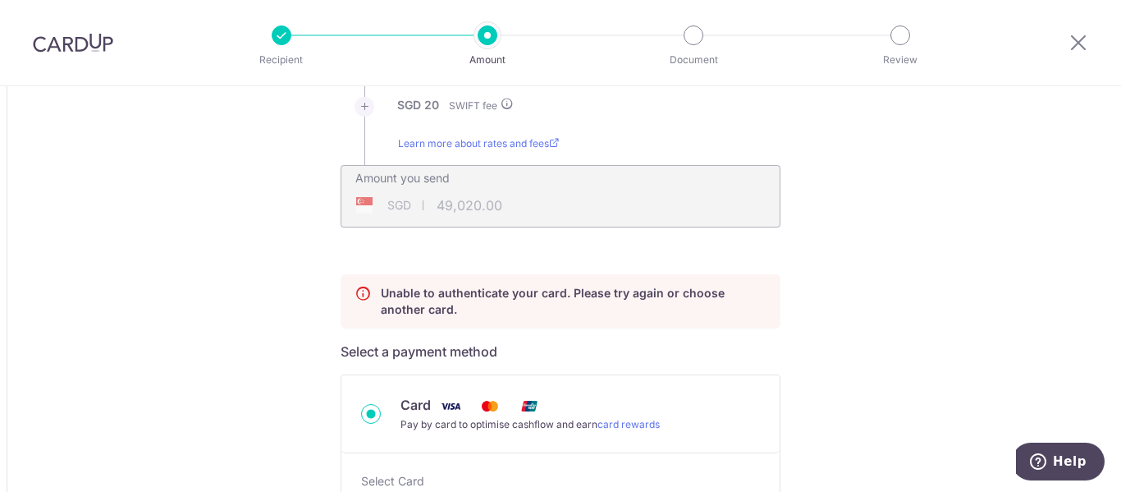
scroll to position [739, 0]
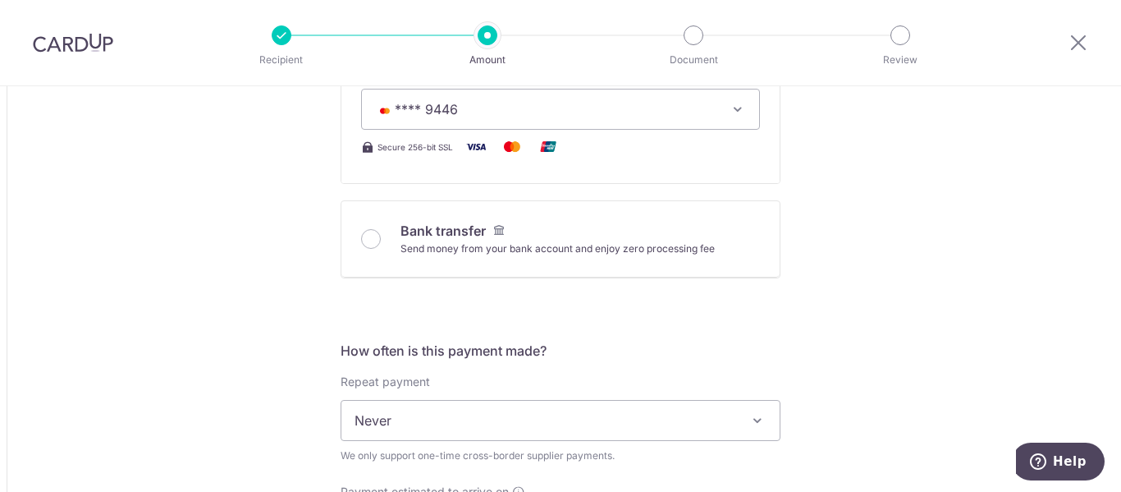
drag, startPoint x: 66, startPoint y: 48, endPoint x: 642, endPoint y: 73, distance: 576.7
click at [66, 48] on img at bounding box center [73, 43] width 80 height 20
